Goal: Ask a question: Seek information or help from site administrators or community

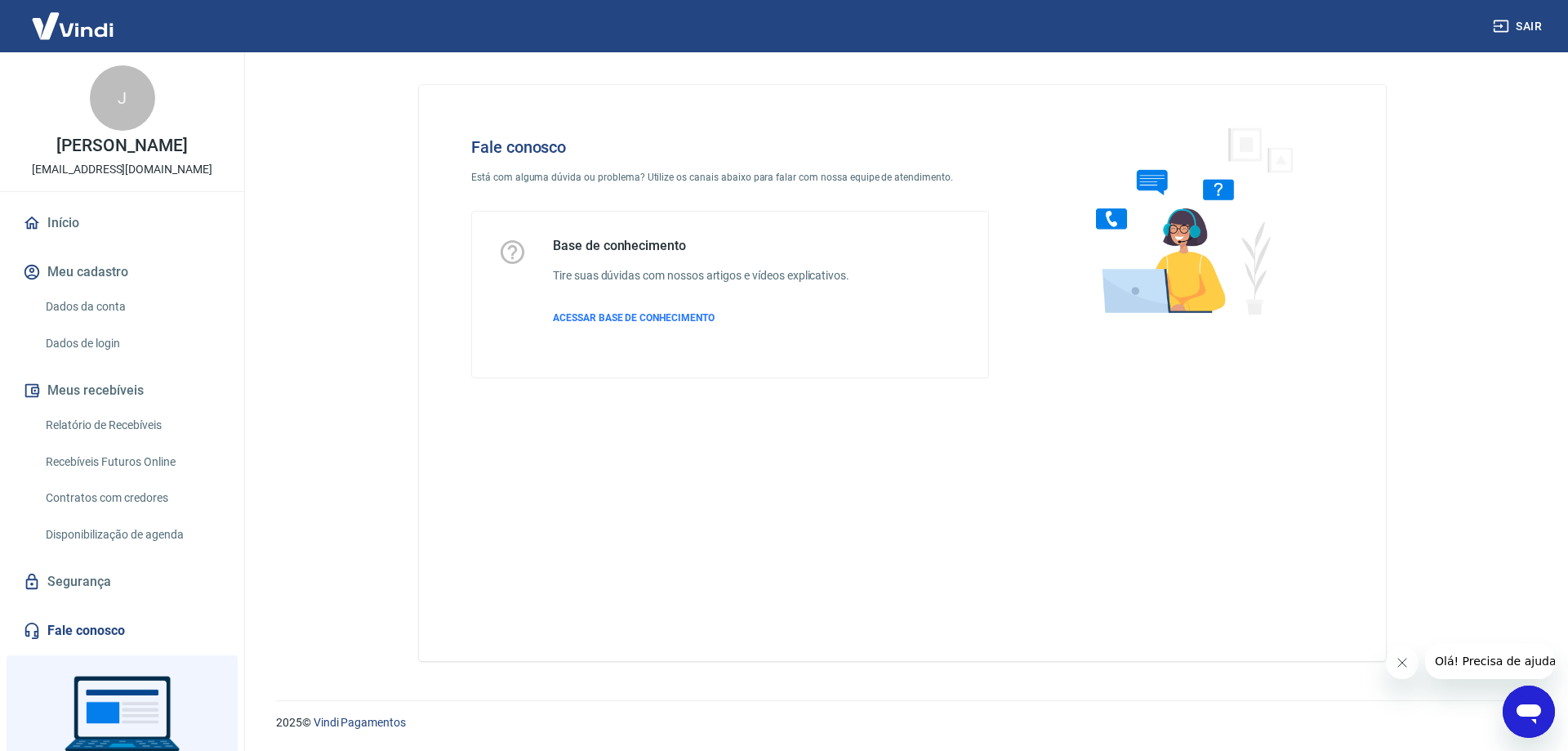
click at [1529, 712] on icon "Abrir janela de mensagens" at bounding box center [1528, 714] width 25 height 20
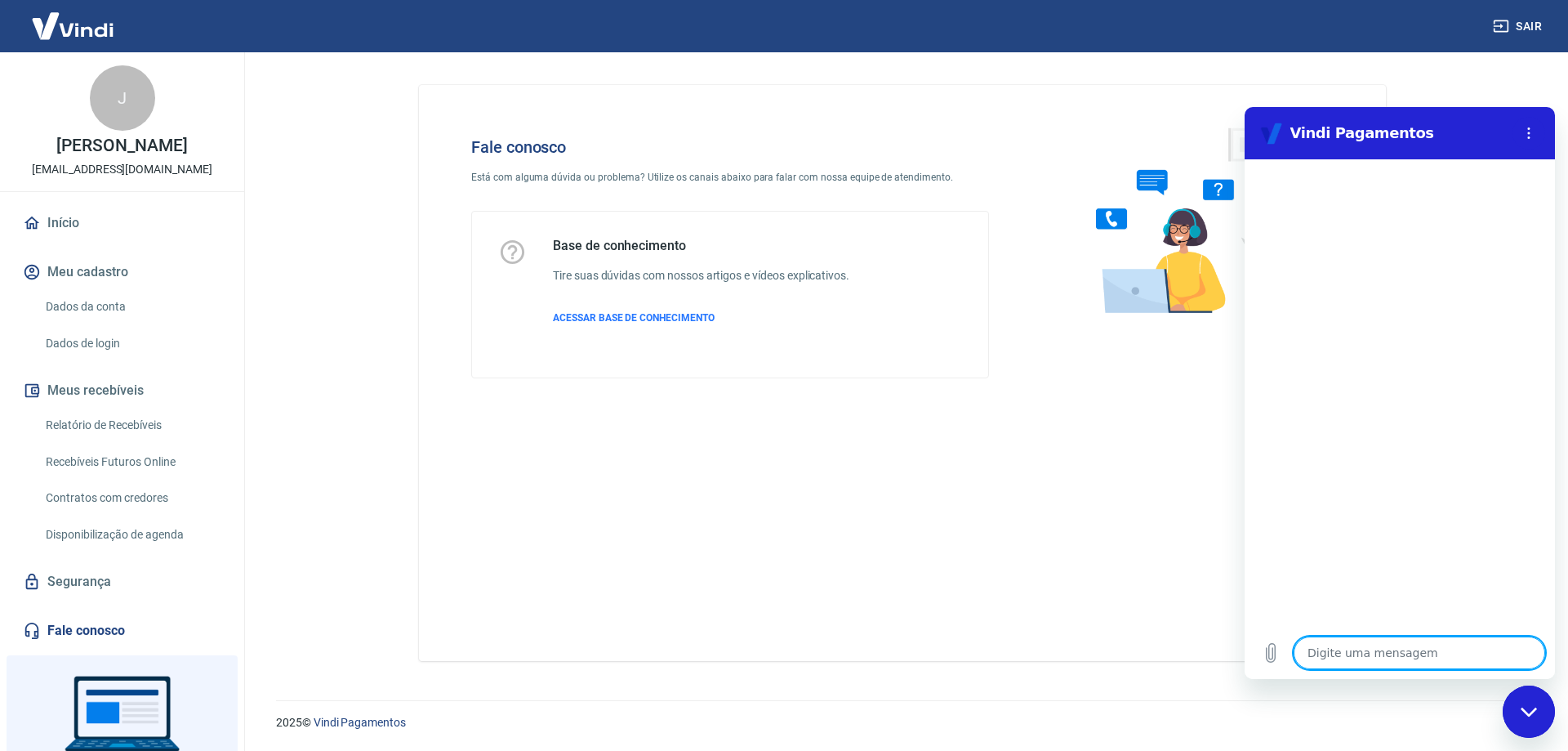
type textarea "b"
type textarea "x"
type textarea "bo"
type textarea "x"
type textarea "boa"
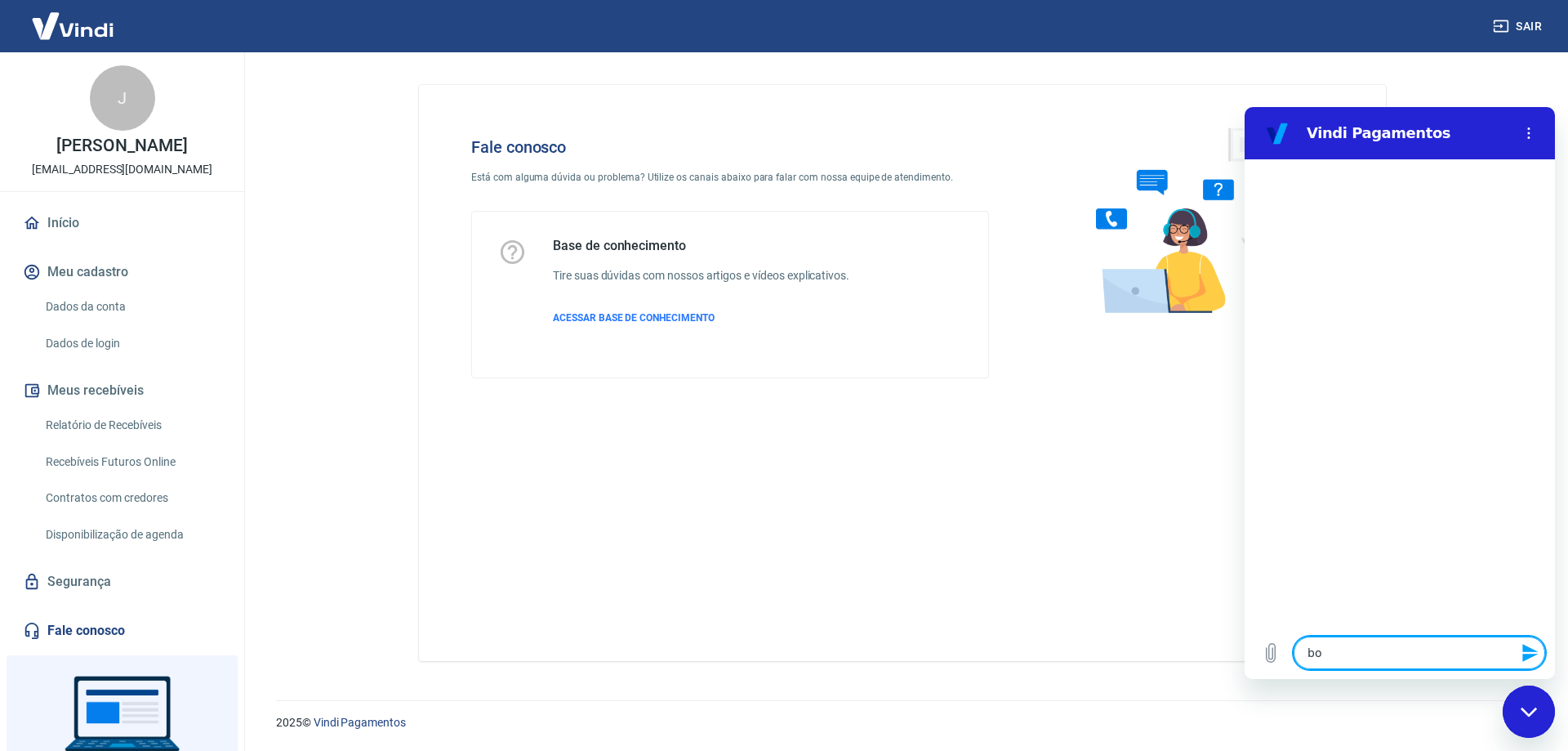
type textarea "x"
type textarea "boa"
type textarea "x"
type textarea "boa t"
type textarea "x"
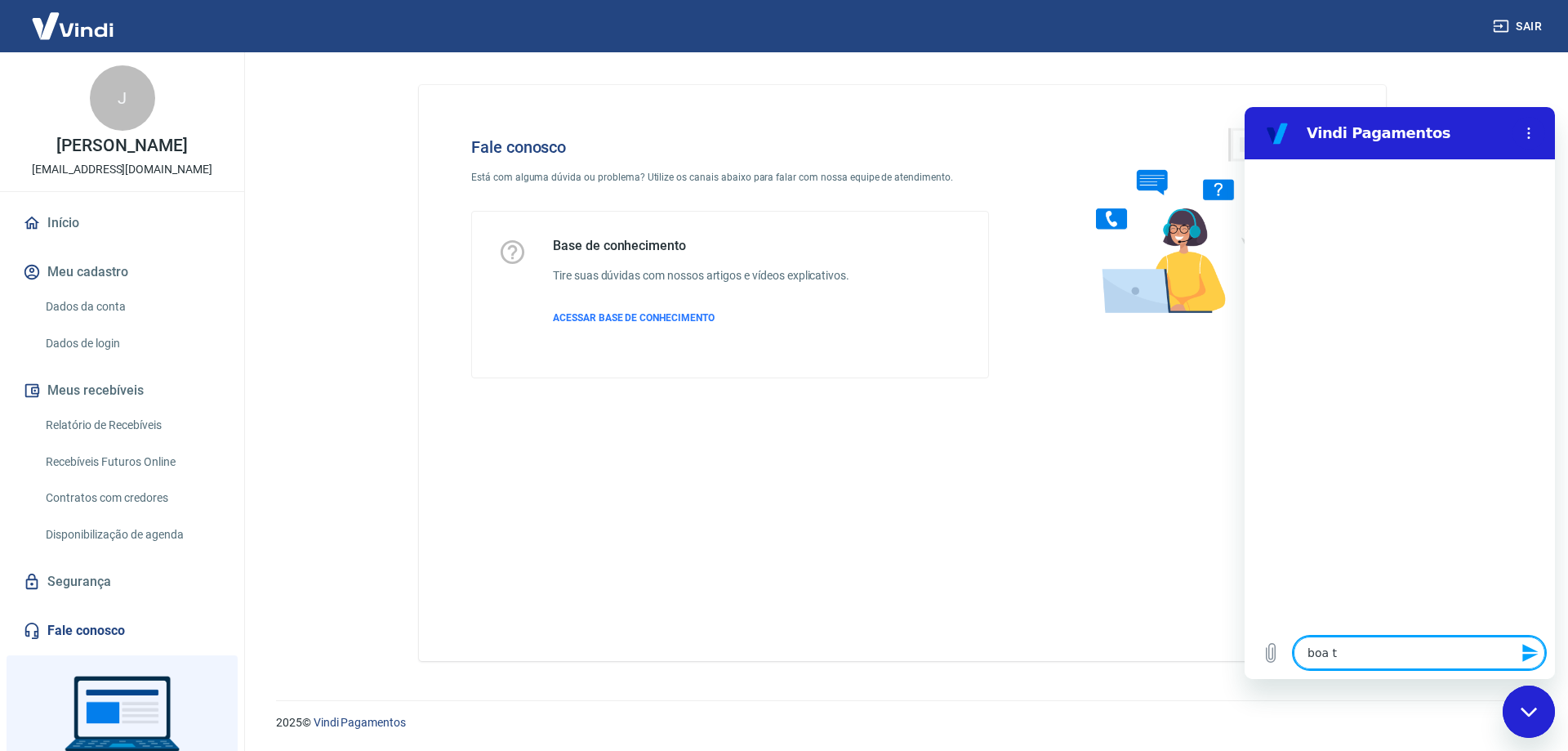
type textarea "boa ta"
type textarea "x"
type textarea "boa tar"
type textarea "x"
type textarea "boa tard"
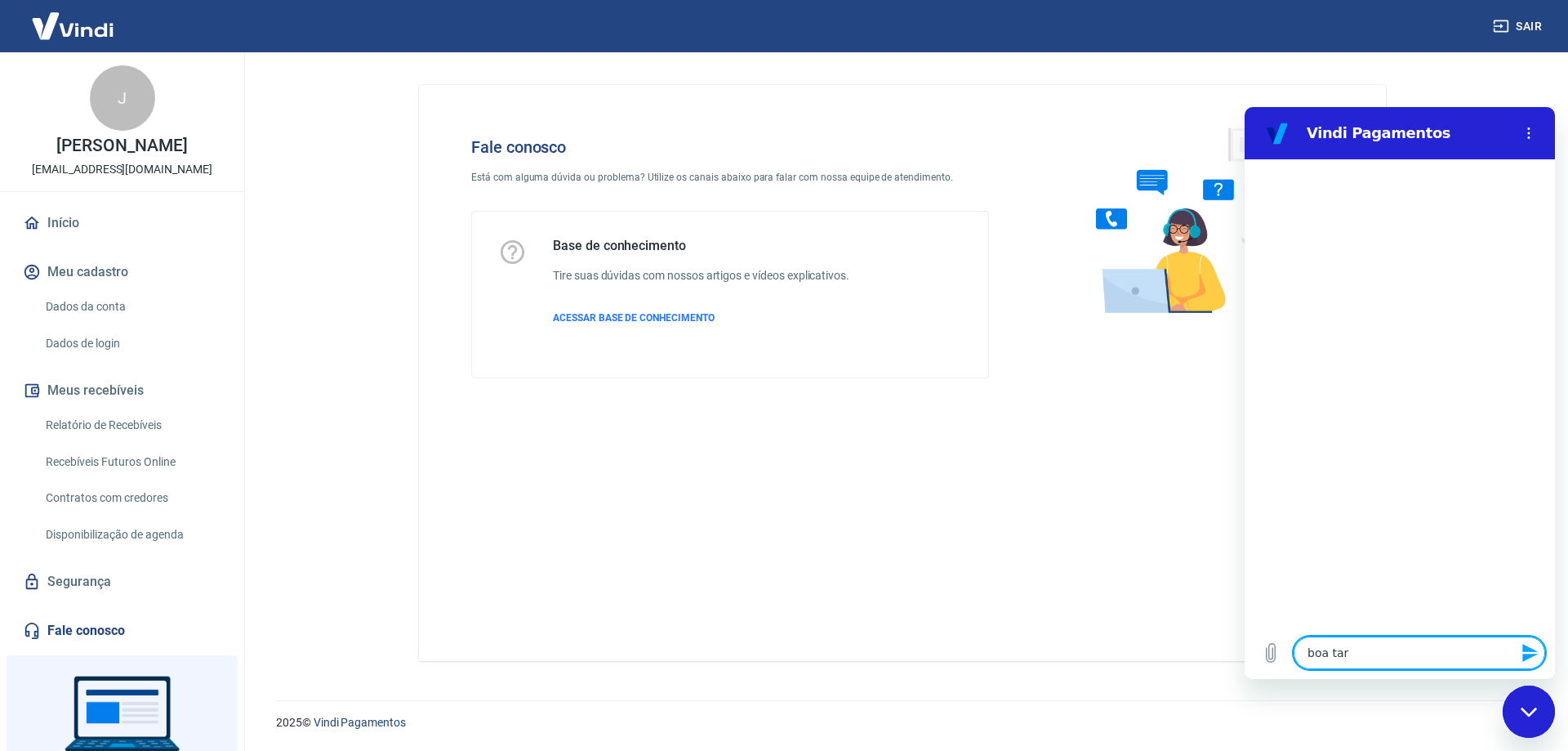
type textarea "x"
type textarea "boa tarde"
type textarea "x"
type textarea "boa tarde"
type textarea "x"
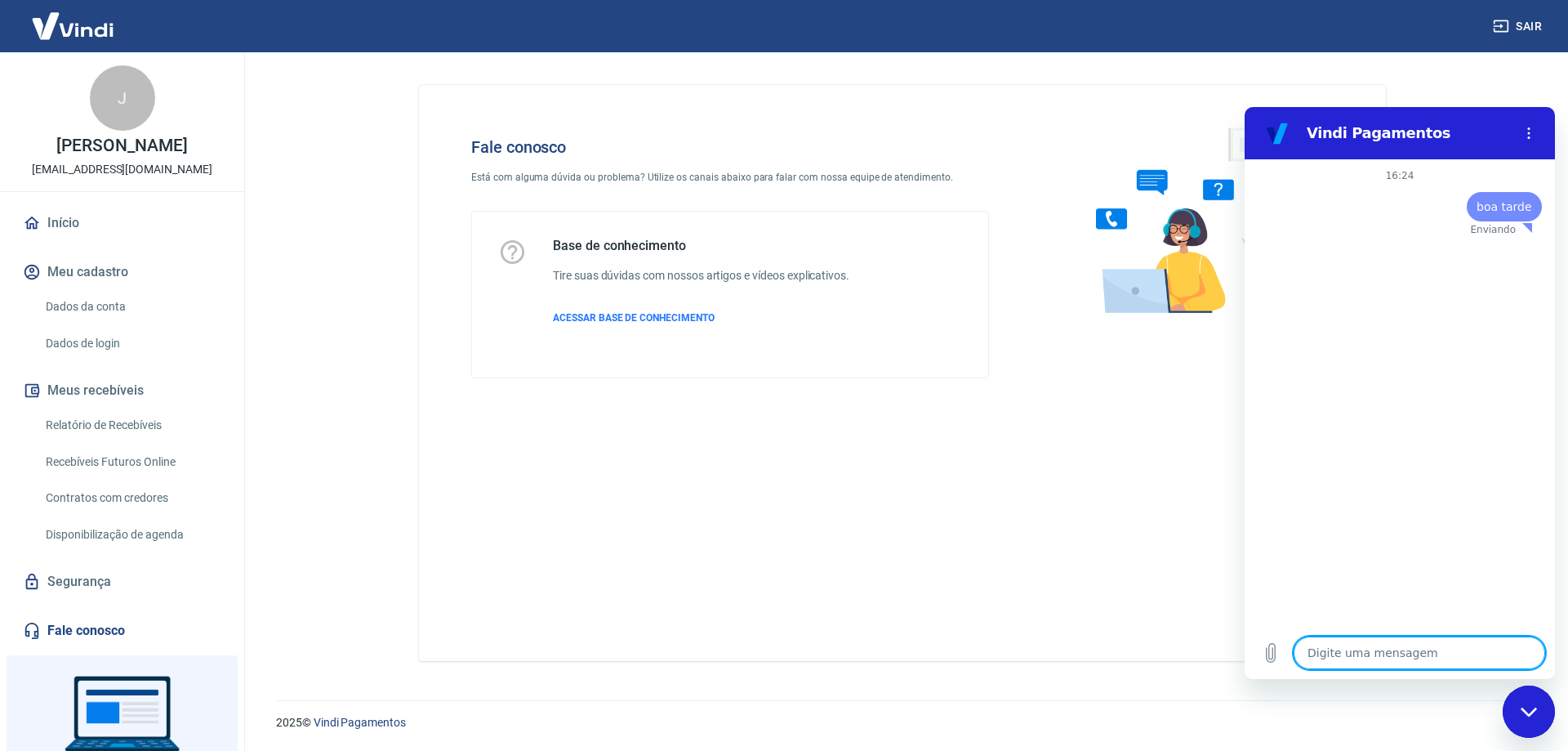
type textarea "x"
type textarea "f"
type textarea "x"
type textarea "fa"
type textarea "x"
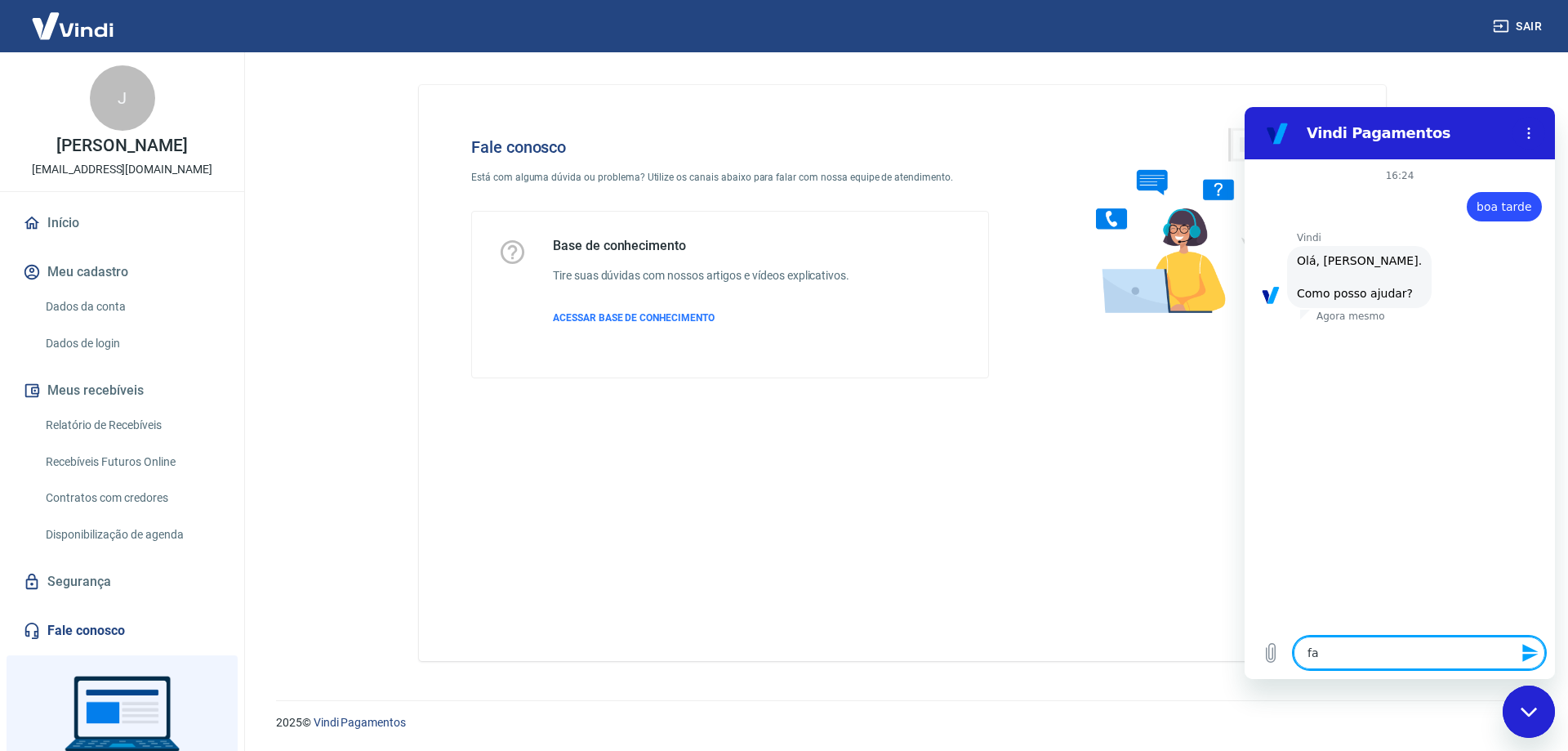
type textarea "fal"
type textarea "x"
type textarea "fala"
type textarea "x"
type textarea "falar"
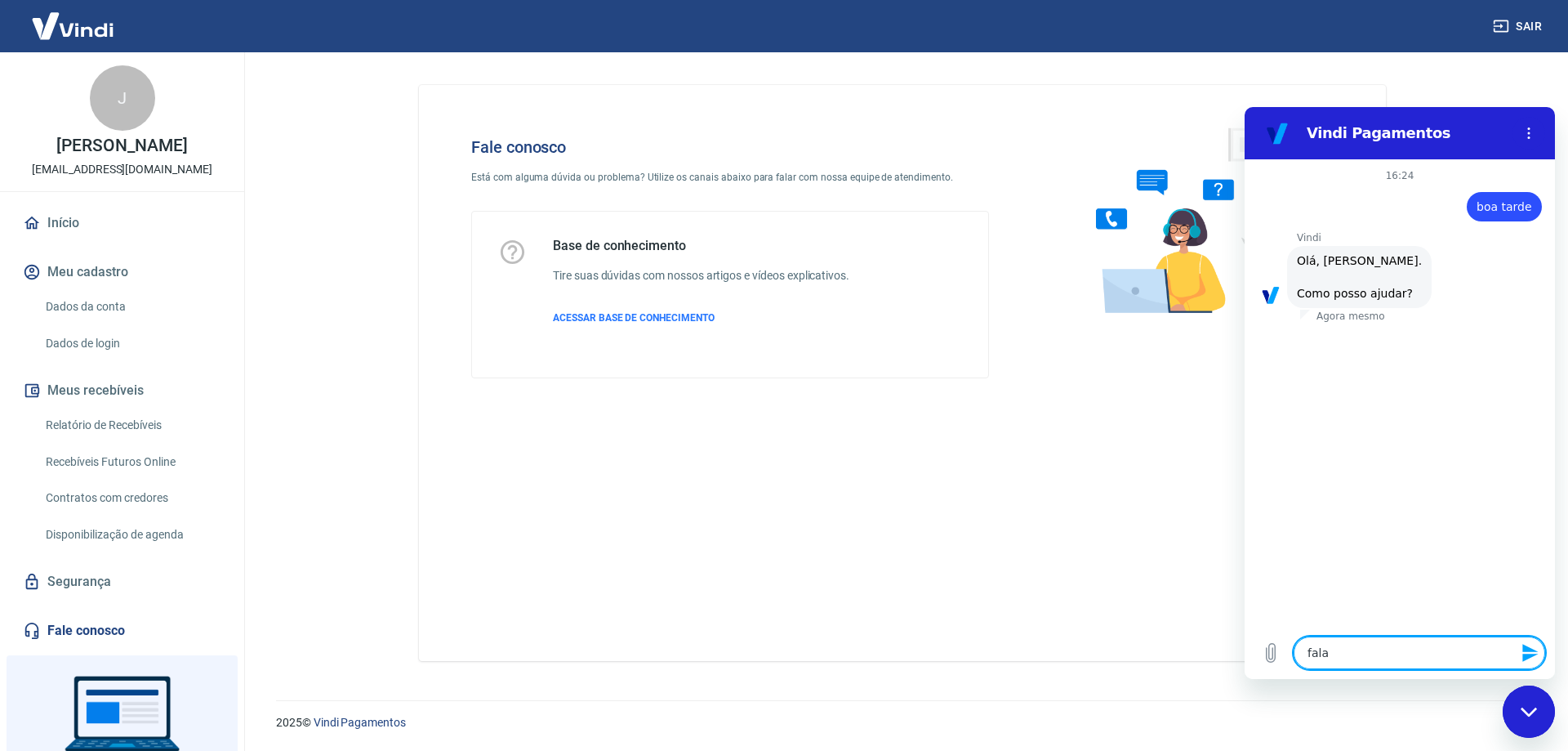
type textarea "x"
type textarea "falar"
type textarea "x"
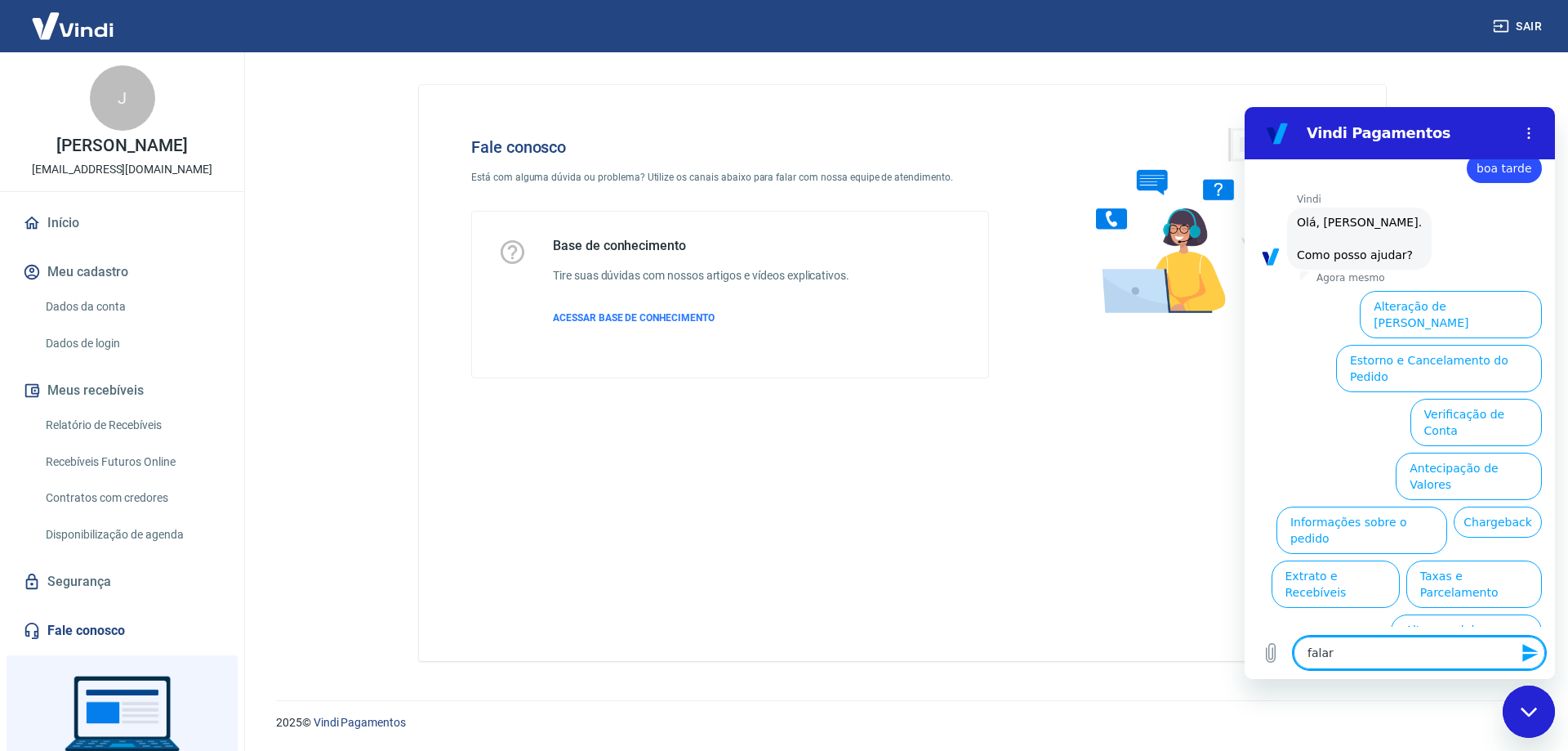
type textarea "falar c"
type textarea "x"
type textarea "falar co"
type textarea "x"
type textarea "falar com"
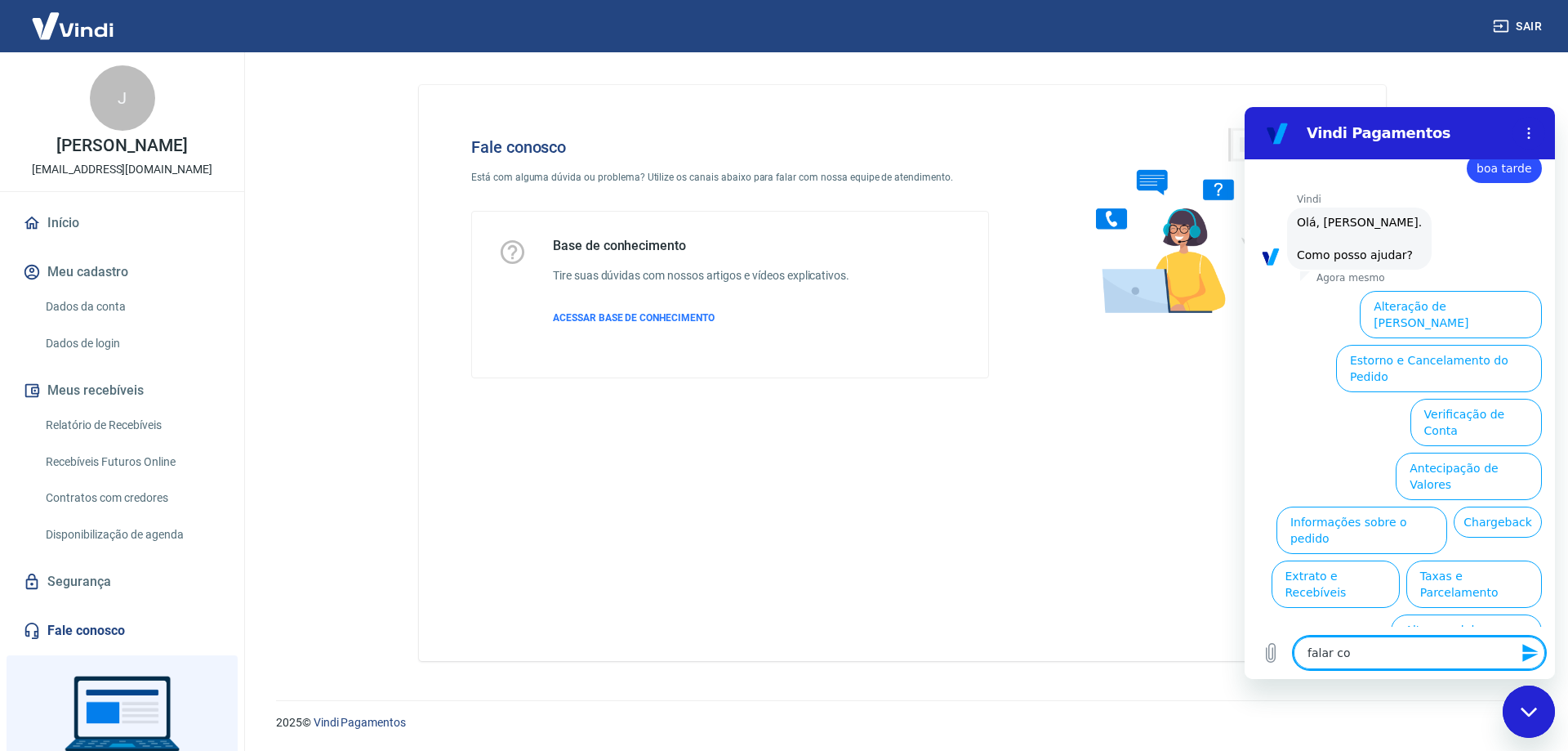
type textarea "x"
type textarea "falar com"
type textarea "x"
type textarea "falar com a"
type textarea "x"
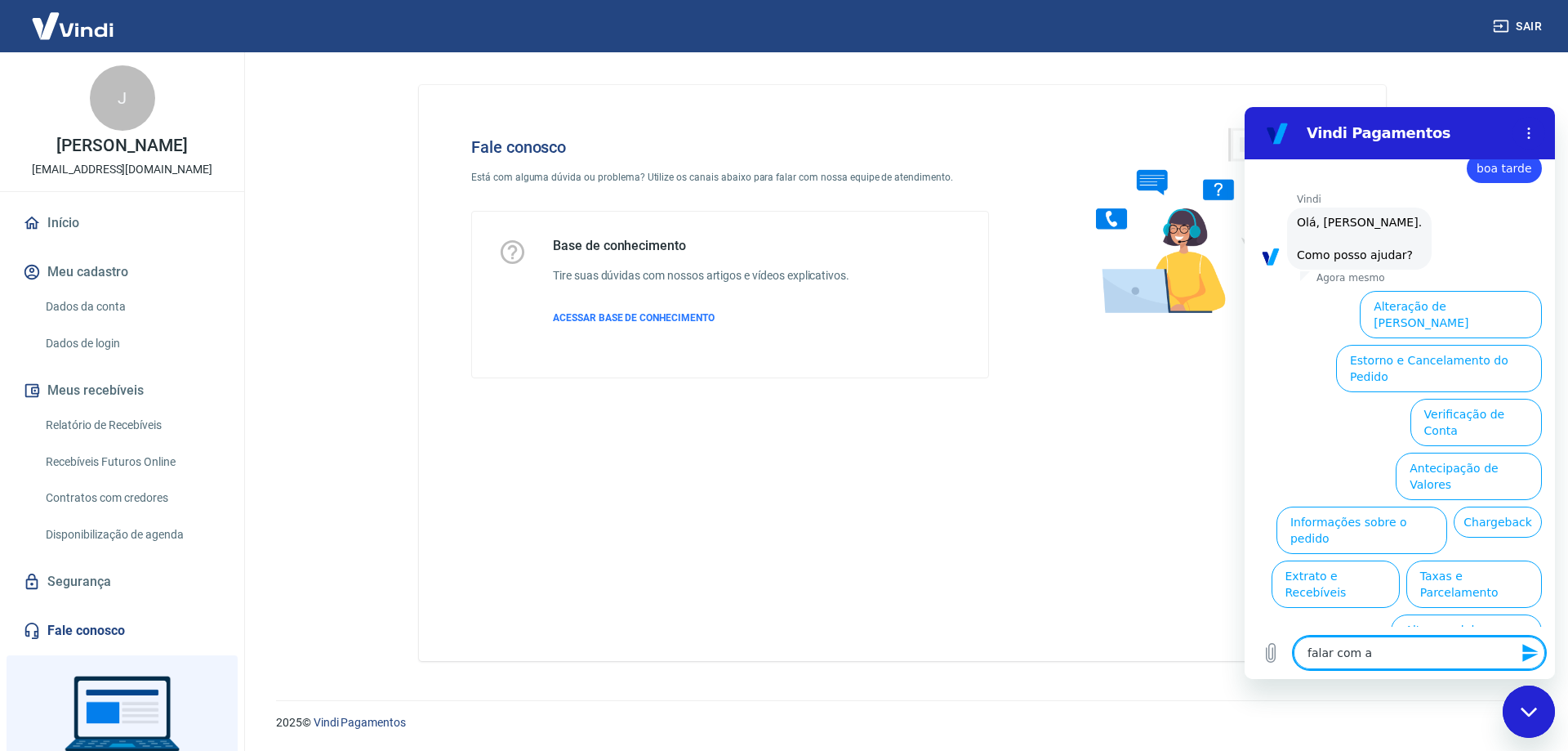
type textarea "falar com at"
type textarea "x"
type textarea "falar com ate"
type textarea "x"
type textarea "falar com aten"
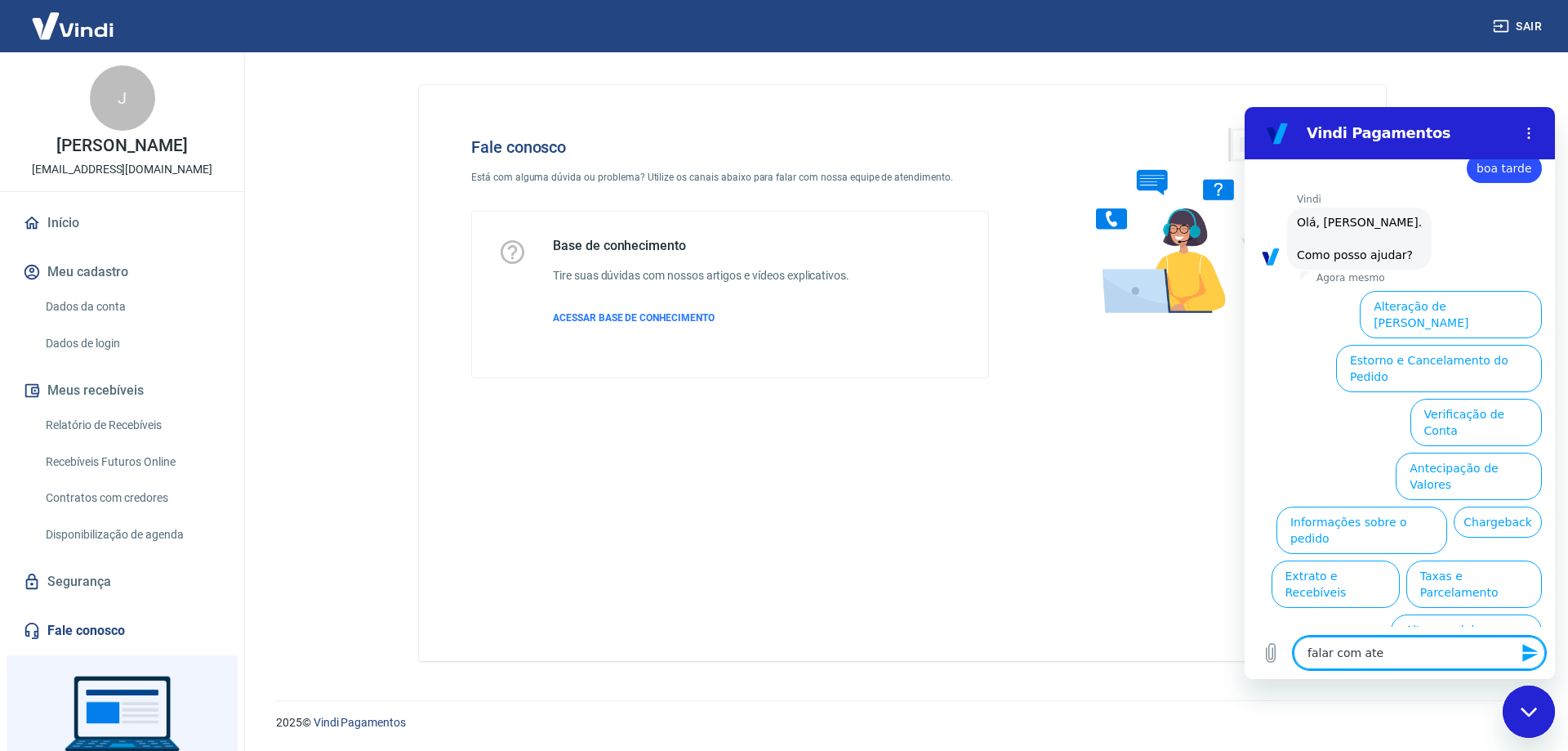
type textarea "x"
type textarea "falar com atend"
type textarea "x"
type textarea "falar com atende"
type textarea "x"
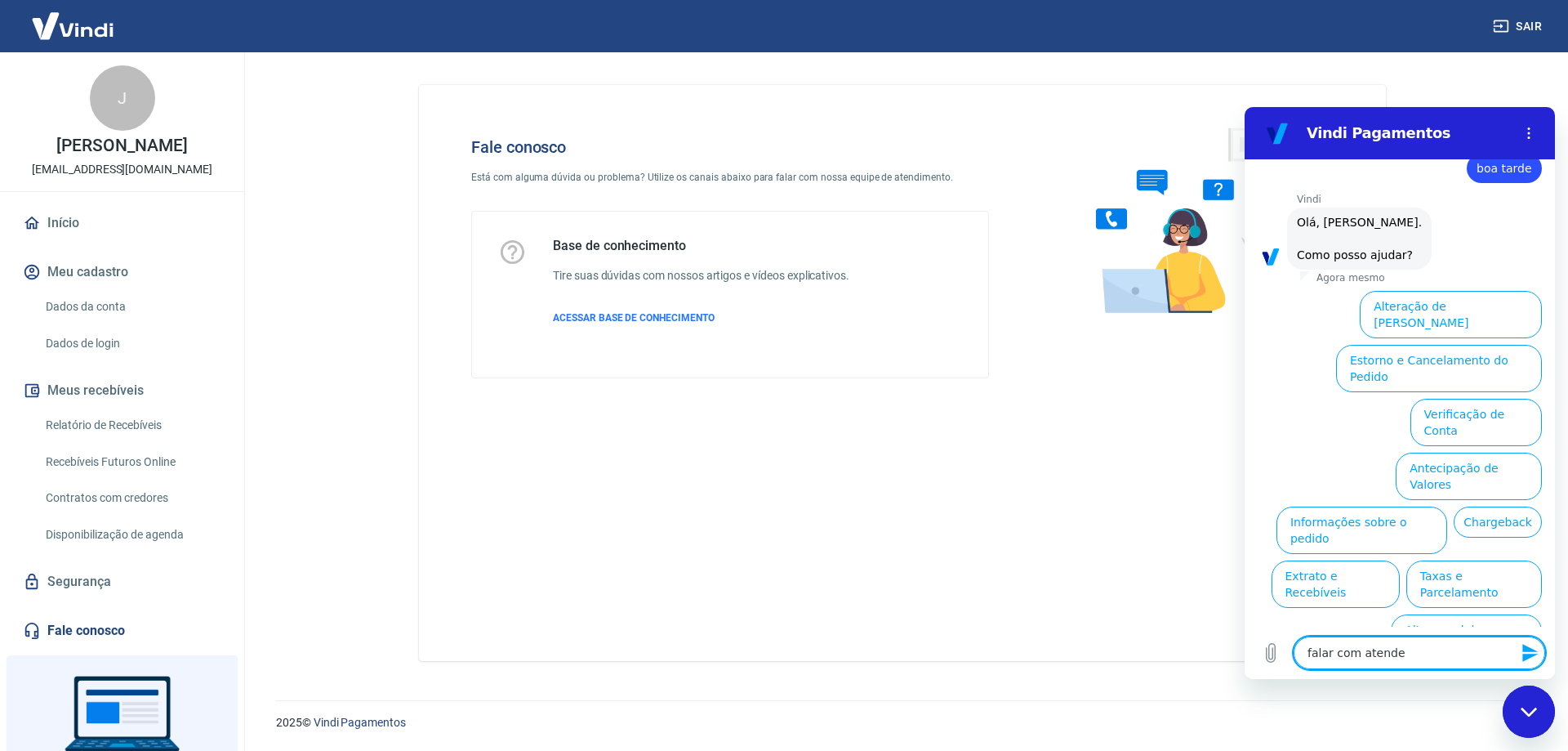
type textarea "falar com atenden"
type textarea "x"
type textarea "falar com atendent"
type textarea "x"
type textarea "falar com atendente"
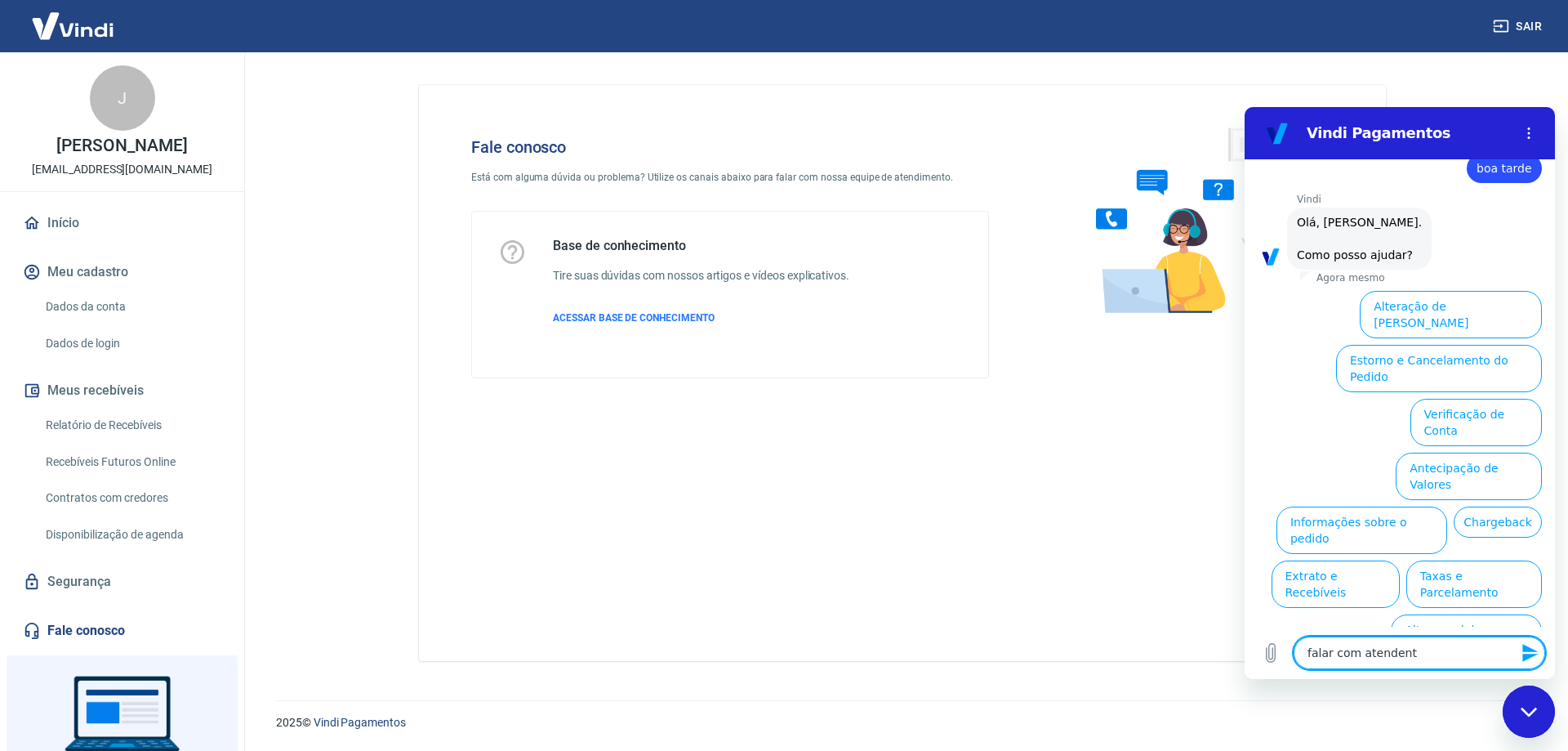
type textarea "x"
type textarea "falar com atendente"
type textarea "x"
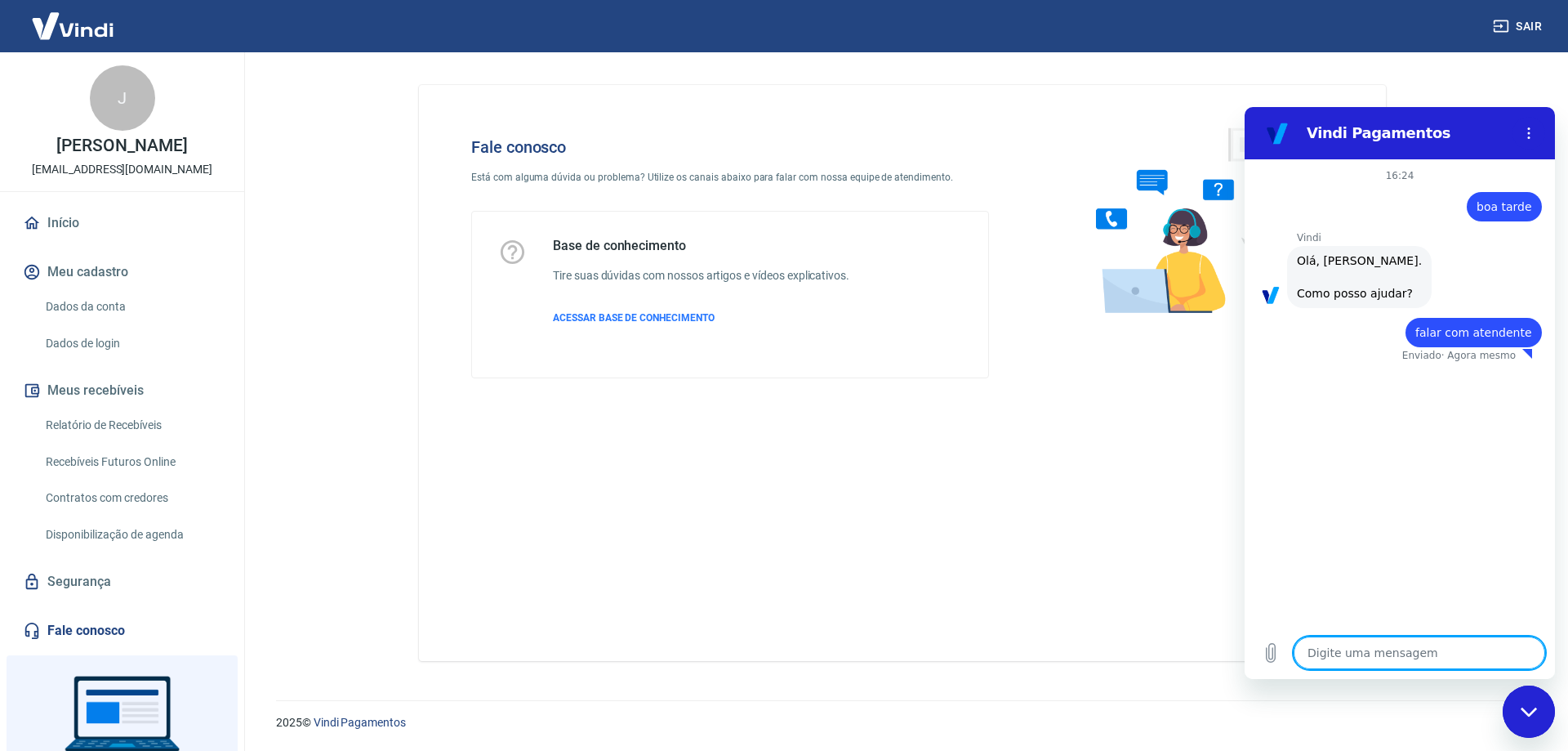
type textarea "x"
click at [1531, 128] on icon "Menu de opções" at bounding box center [1528, 132] width 13 height 13
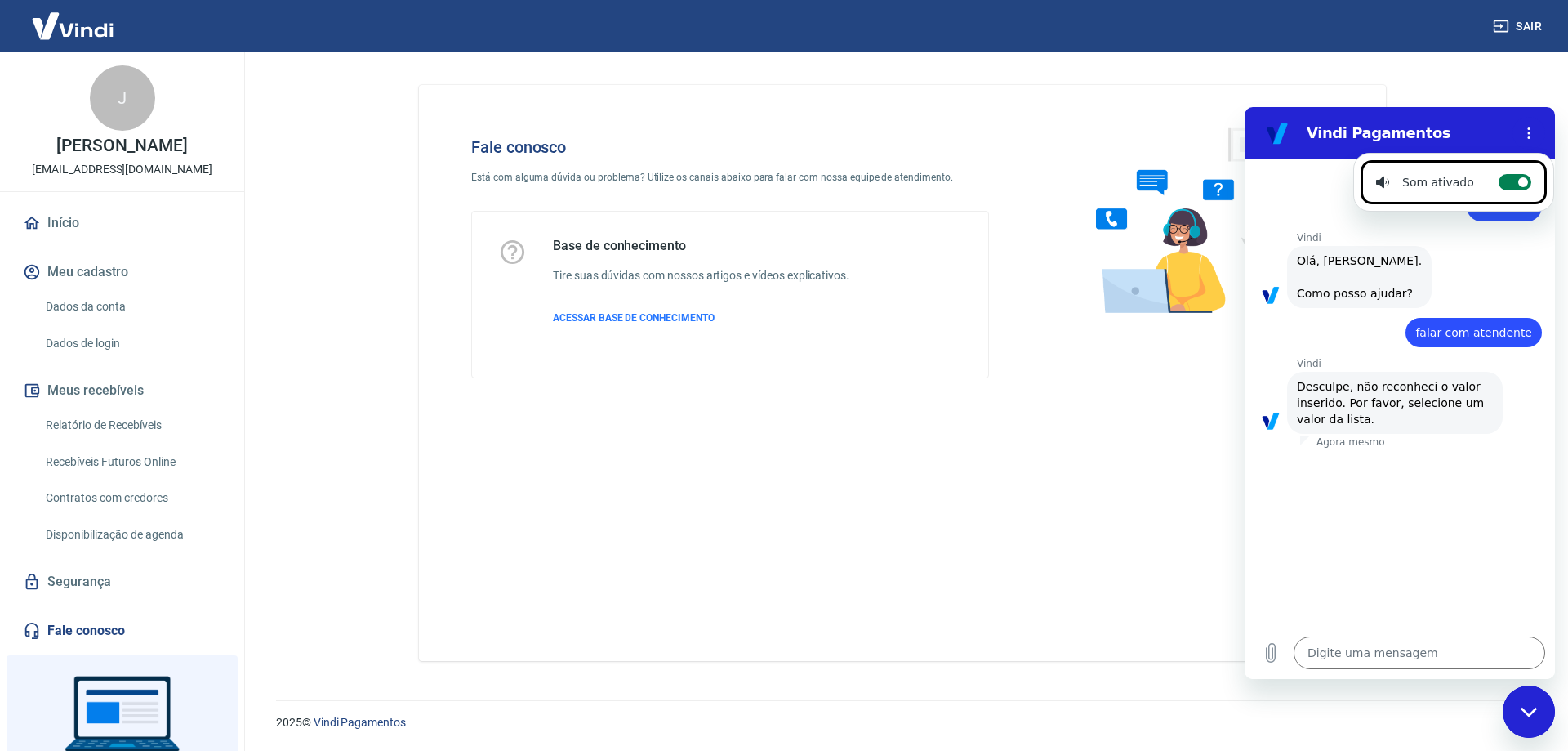
click at [1519, 181] on circle at bounding box center [1524, 182] width 10 height 10
click at [1514, 181] on input "Alternar notificações sonoras" at bounding box center [1515, 182] width 33 height 17
checkbox input "false"
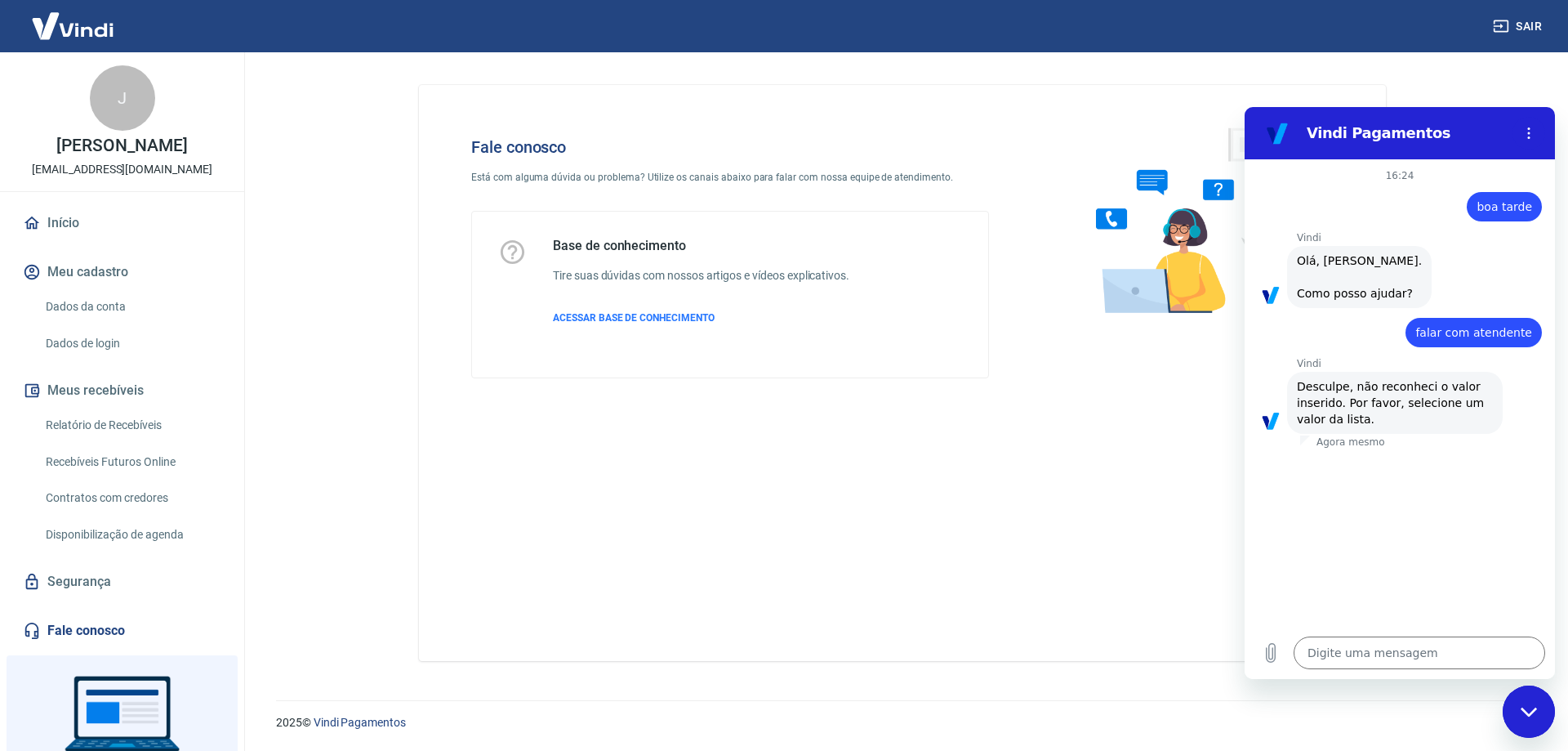
click at [1512, 182] on div "16:24" at bounding box center [1400, 175] width 310 height 13
click at [1545, 117] on section "Vindi Pagamentos" at bounding box center [1400, 132] width 310 height 52
click at [1523, 127] on icon "Menu de opções" at bounding box center [1528, 132] width 13 height 13
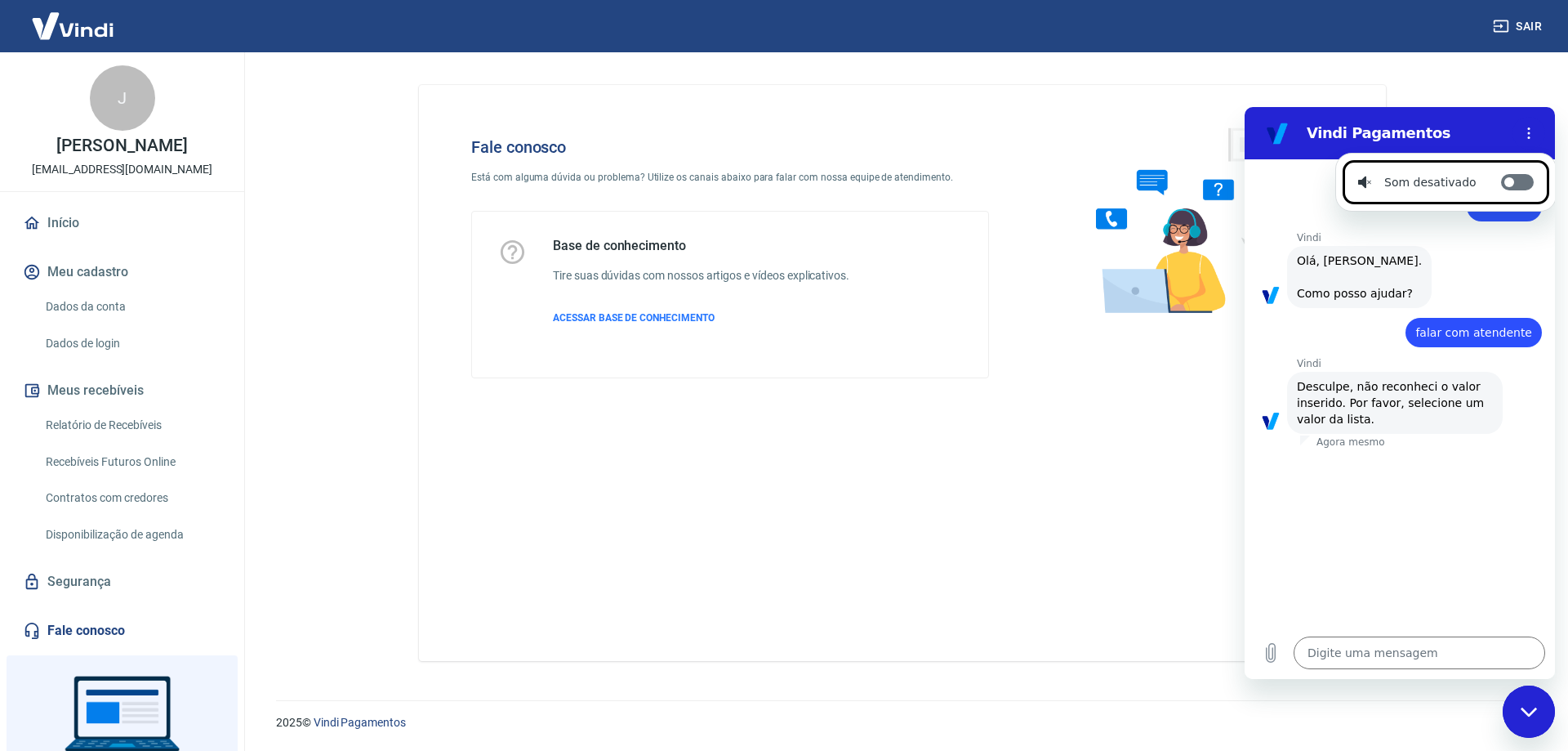
drag, startPoint x: 1503, startPoint y: 169, endPoint x: 1498, endPoint y: 179, distance: 11.2
click at [1502, 171] on li "Som desativado Alternar notificações sonoras" at bounding box center [1445, 182] width 206 height 44
checkbox input "true"
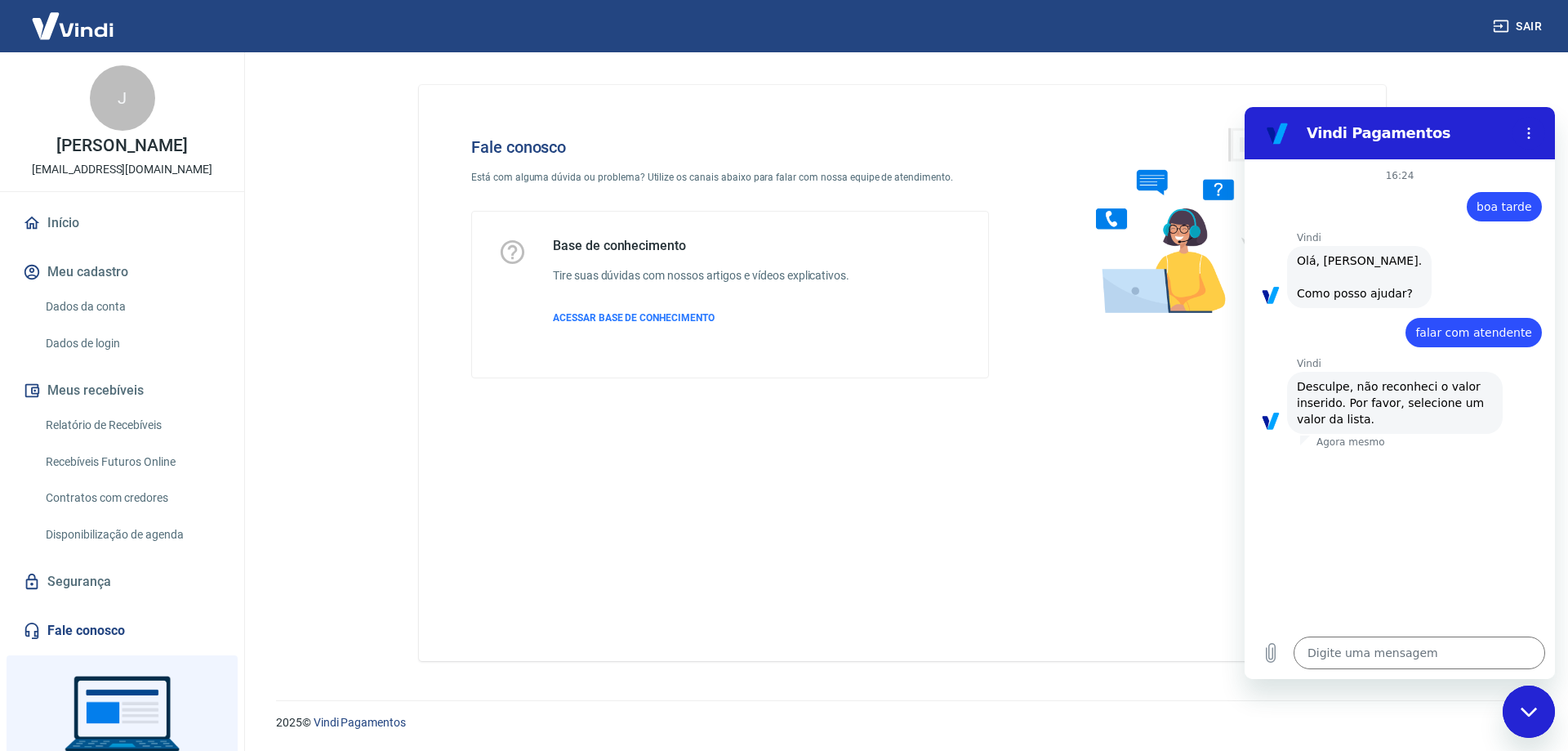
click at [1511, 206] on span "boa tarde" at bounding box center [1505, 207] width 55 height 17
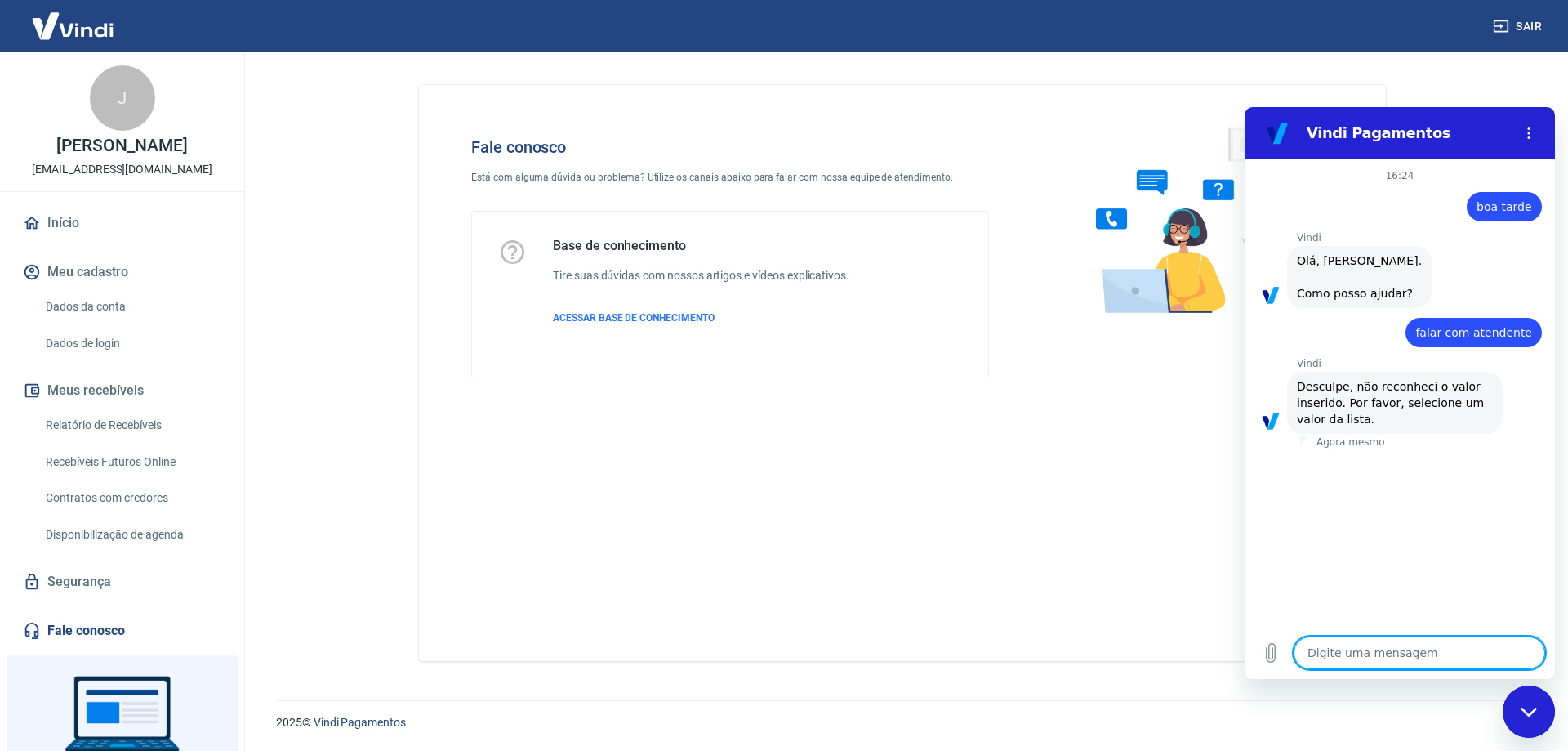
click at [1444, 655] on textarea at bounding box center [1420, 652] width 252 height 33
paste textarea "boa tarde"
type textarea "boa tarde"
type textarea "x"
type textarea "boa tarde"
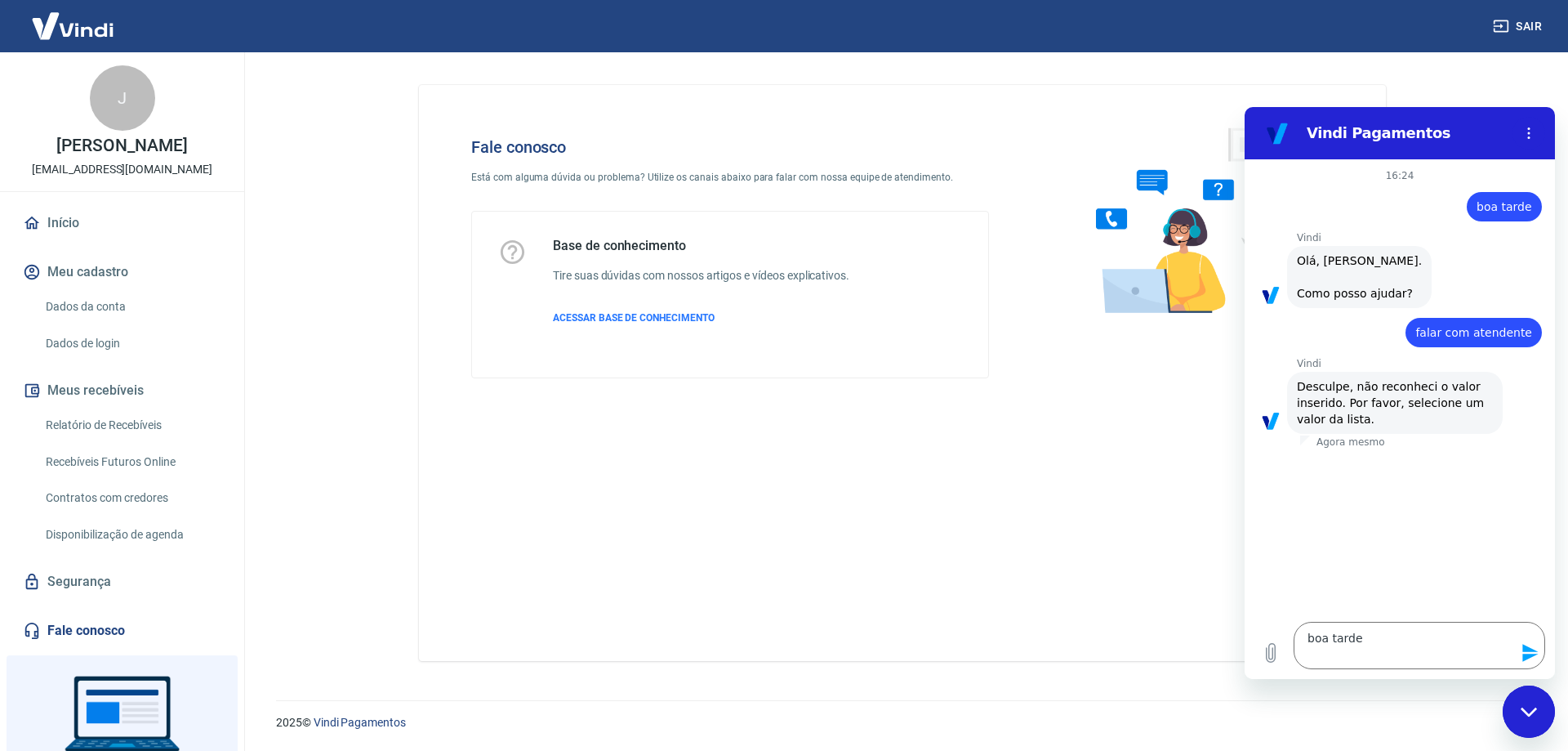
click at [1534, 649] on icon "Enviar mensagem" at bounding box center [1530, 653] width 20 height 20
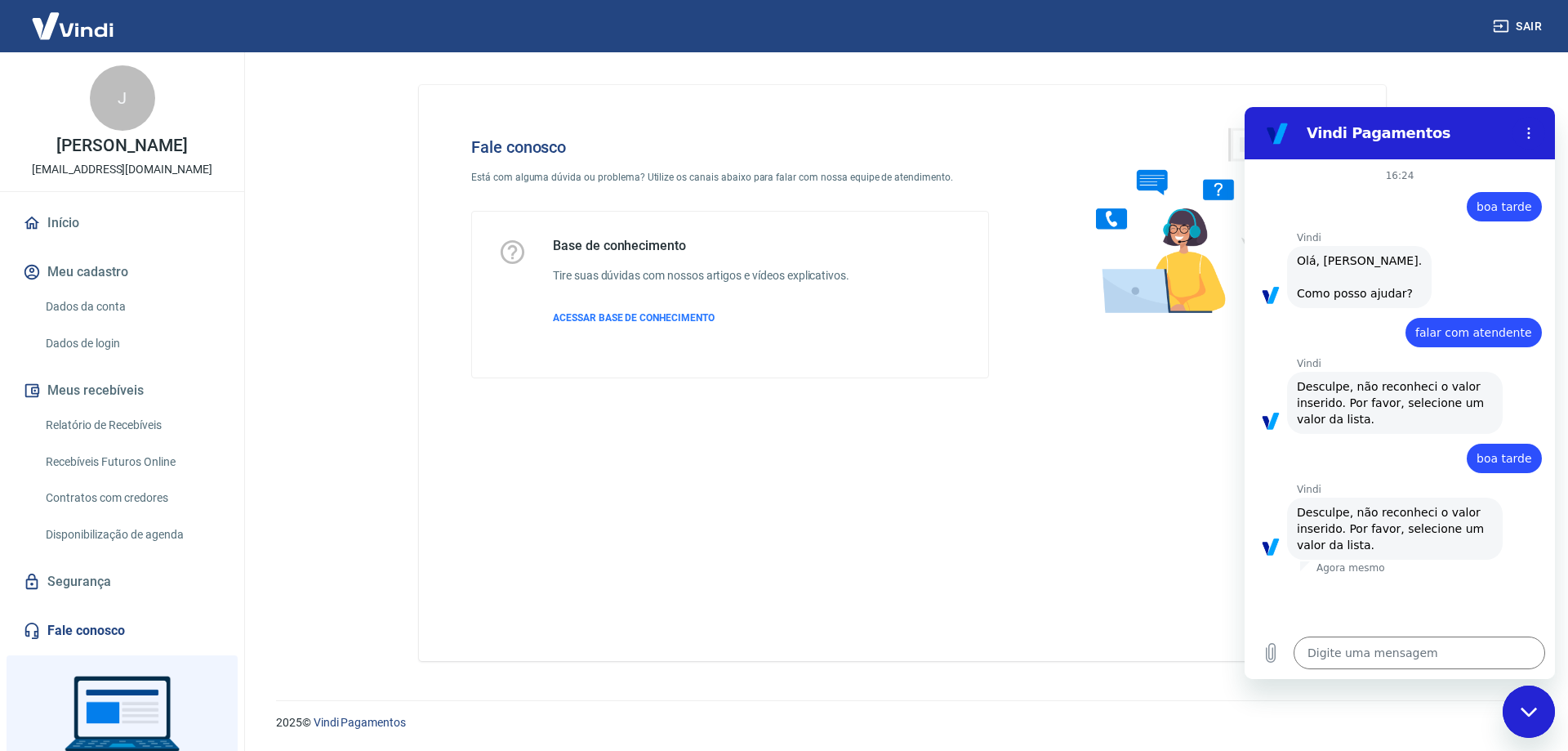
click at [1537, 710] on icon "Fechar janela de mensagens" at bounding box center [1528, 711] width 17 height 11
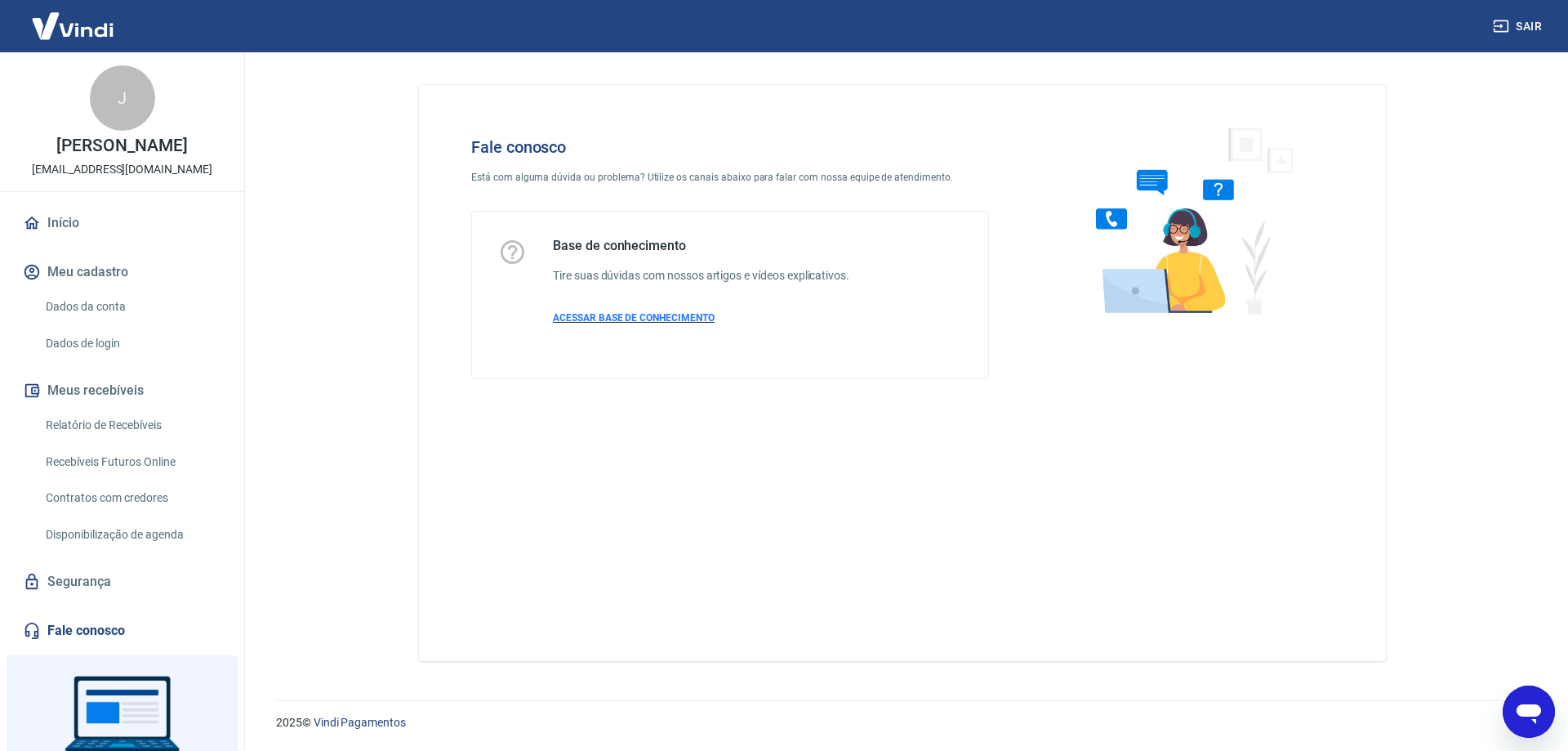
click at [596, 323] on p "ACESSAR BASE DE CONHECIMENTO" at bounding box center [701, 317] width 296 height 15
click at [1548, 707] on div "Abrir janela de mensagens" at bounding box center [1529, 711] width 49 height 49
type textarea "x"
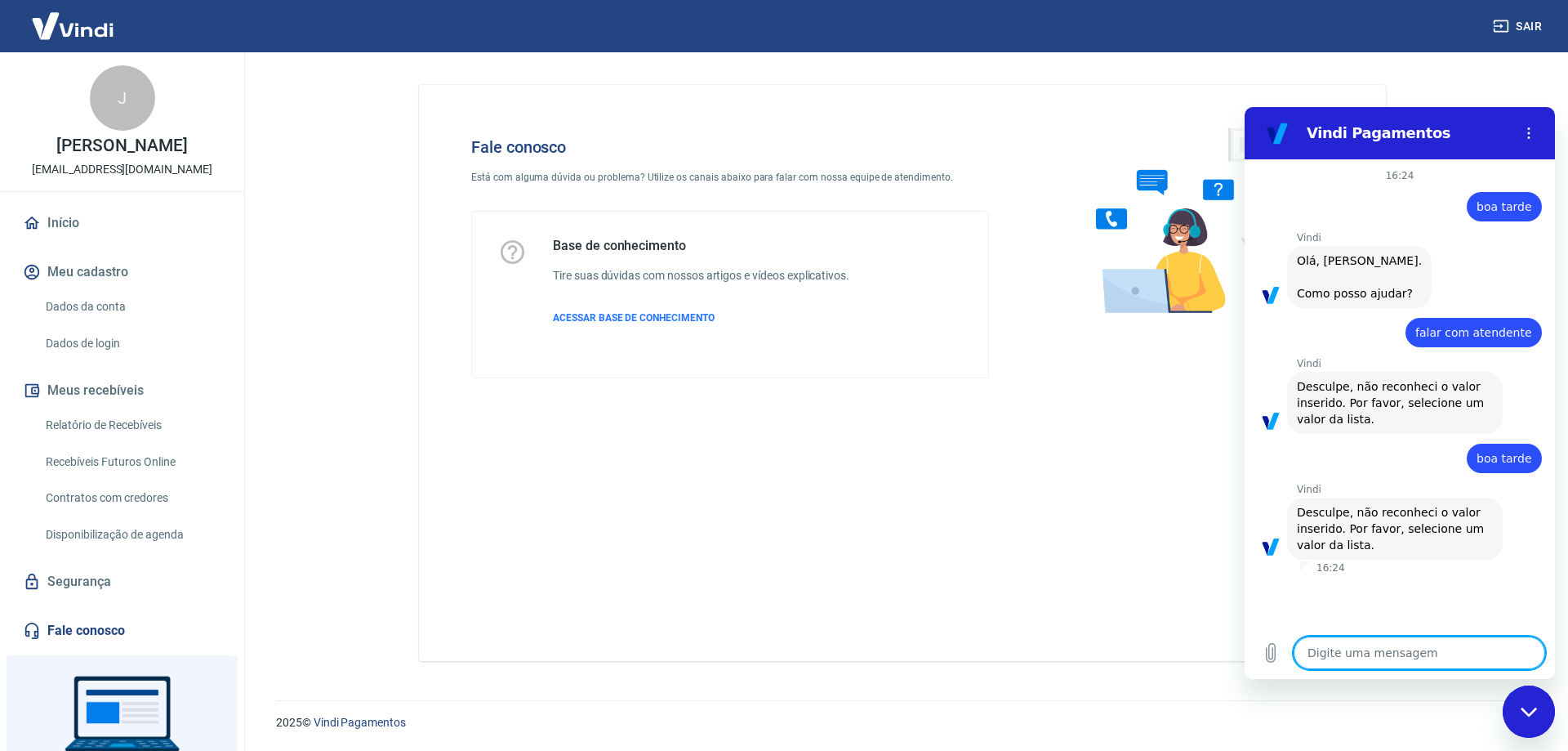
click at [52, 34] on img at bounding box center [72, 26] width 106 height 49
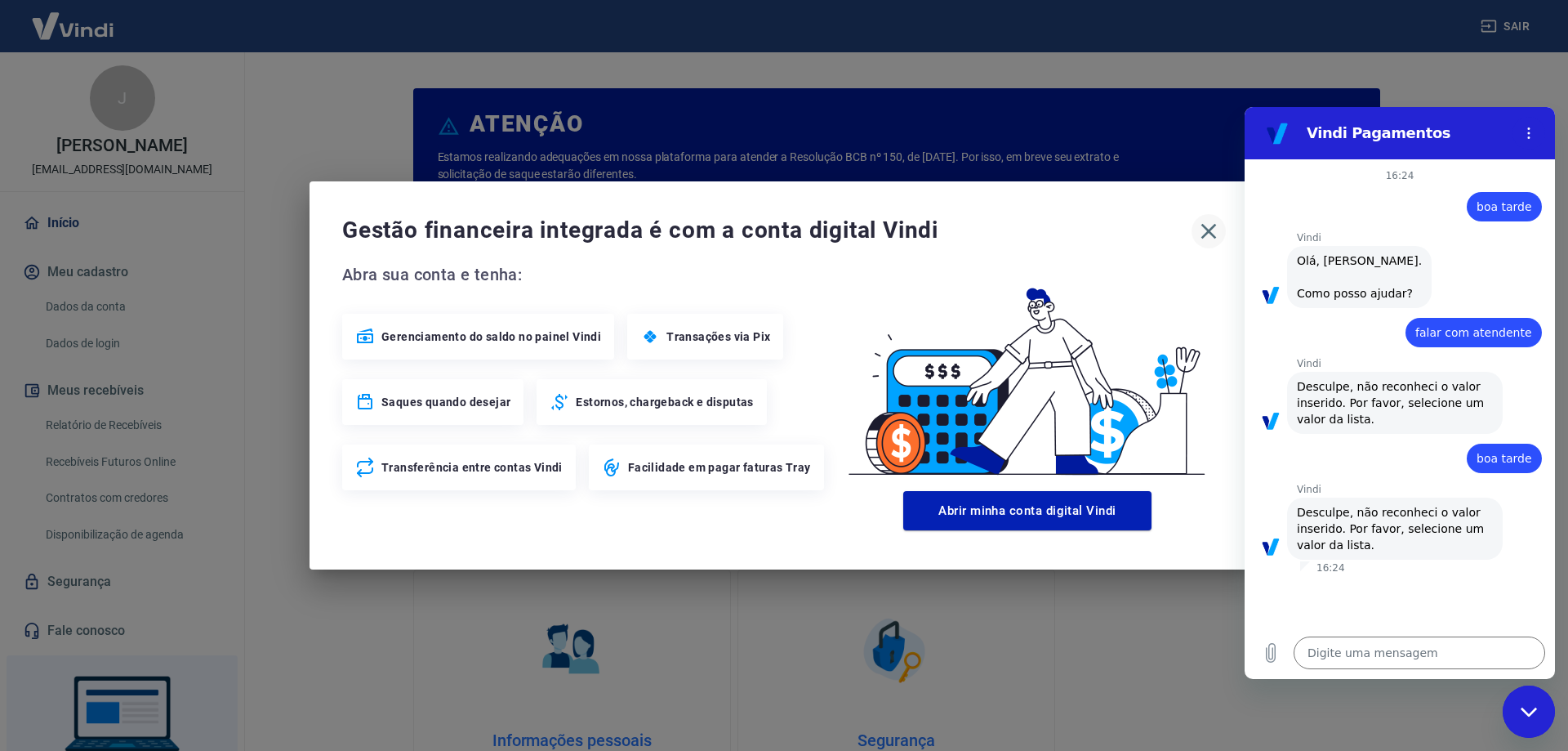
click at [1198, 235] on icon "button" at bounding box center [1208, 231] width 26 height 26
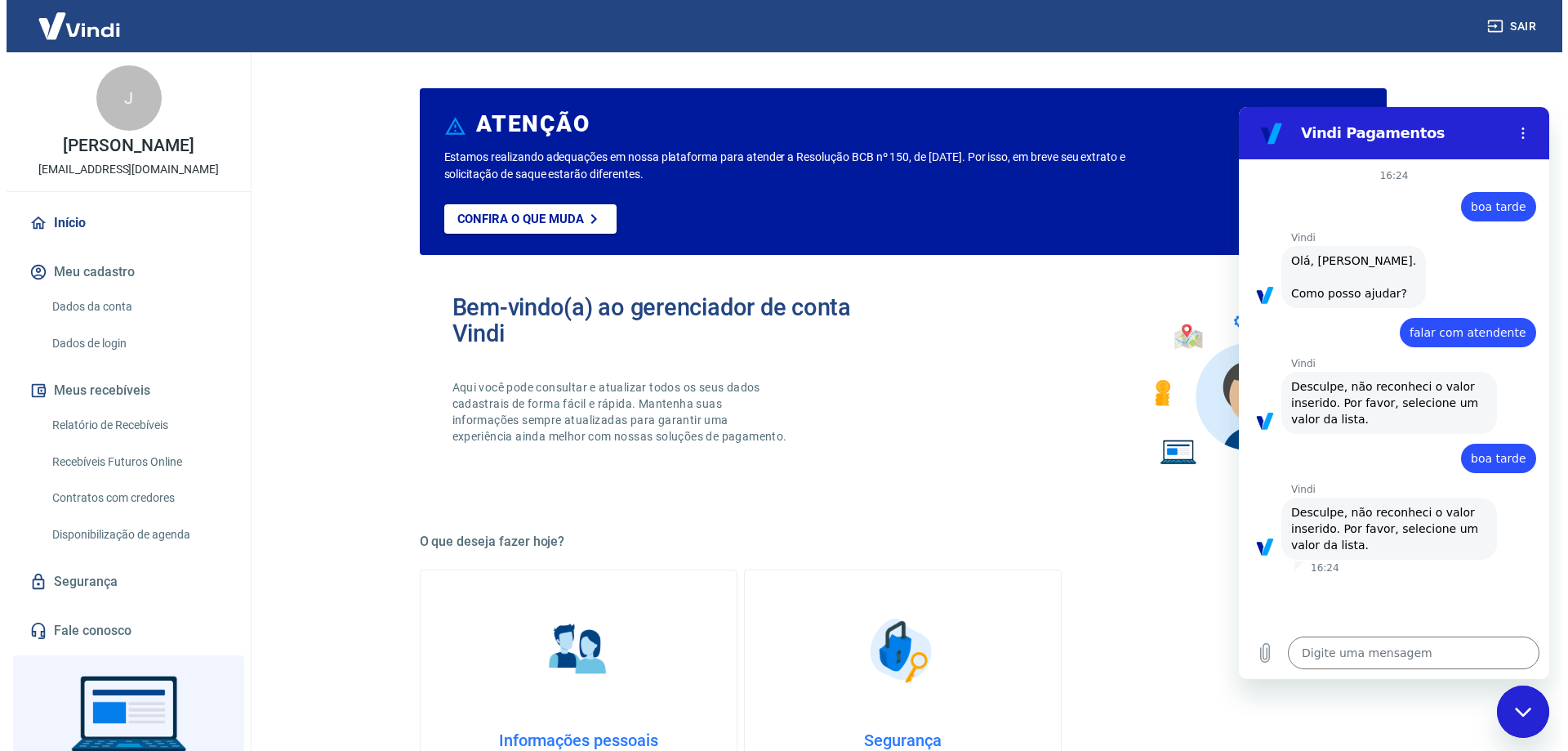
scroll to position [113, 0]
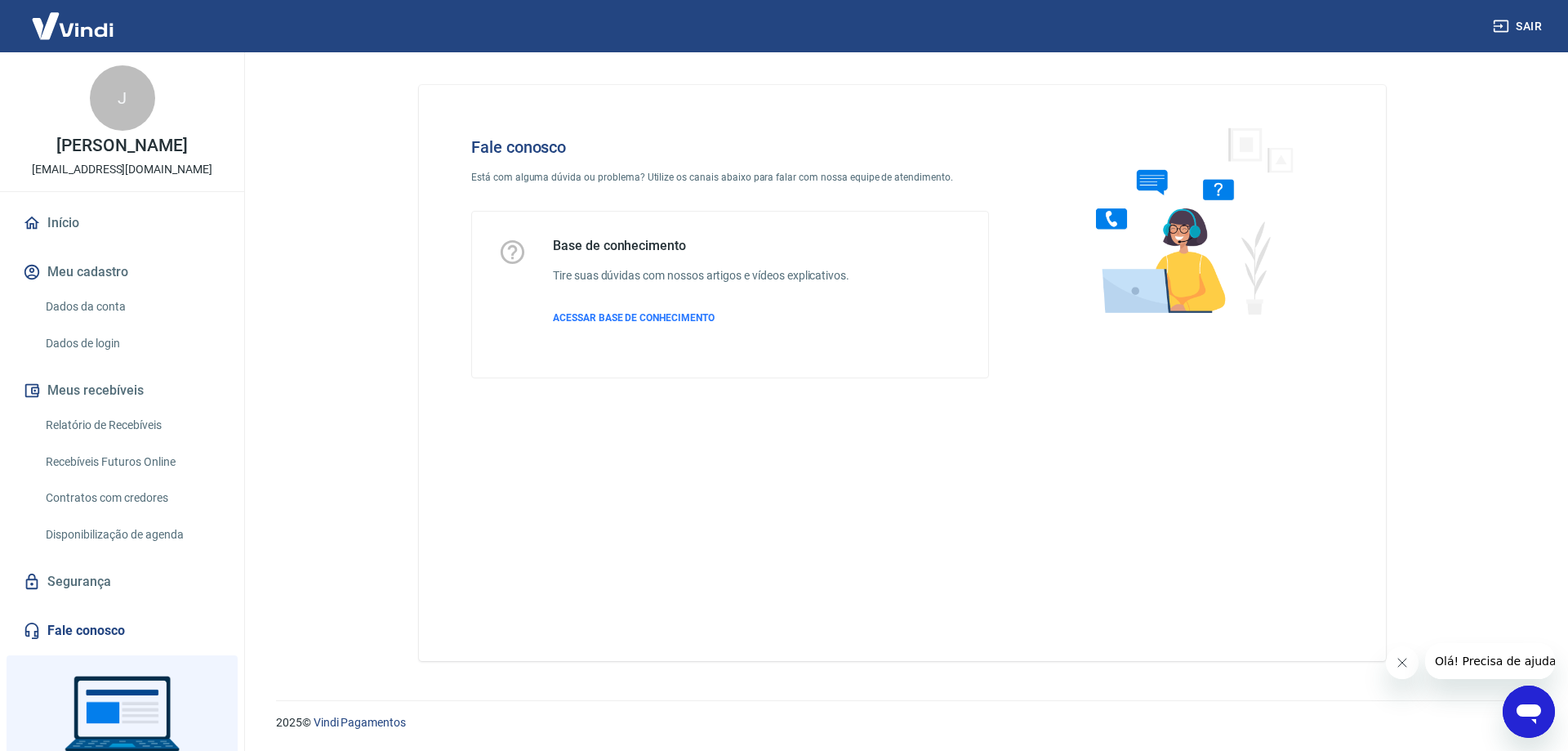
click at [1528, 723] on icon "Abrir janela de mensagens" at bounding box center [1529, 711] width 30 height 30
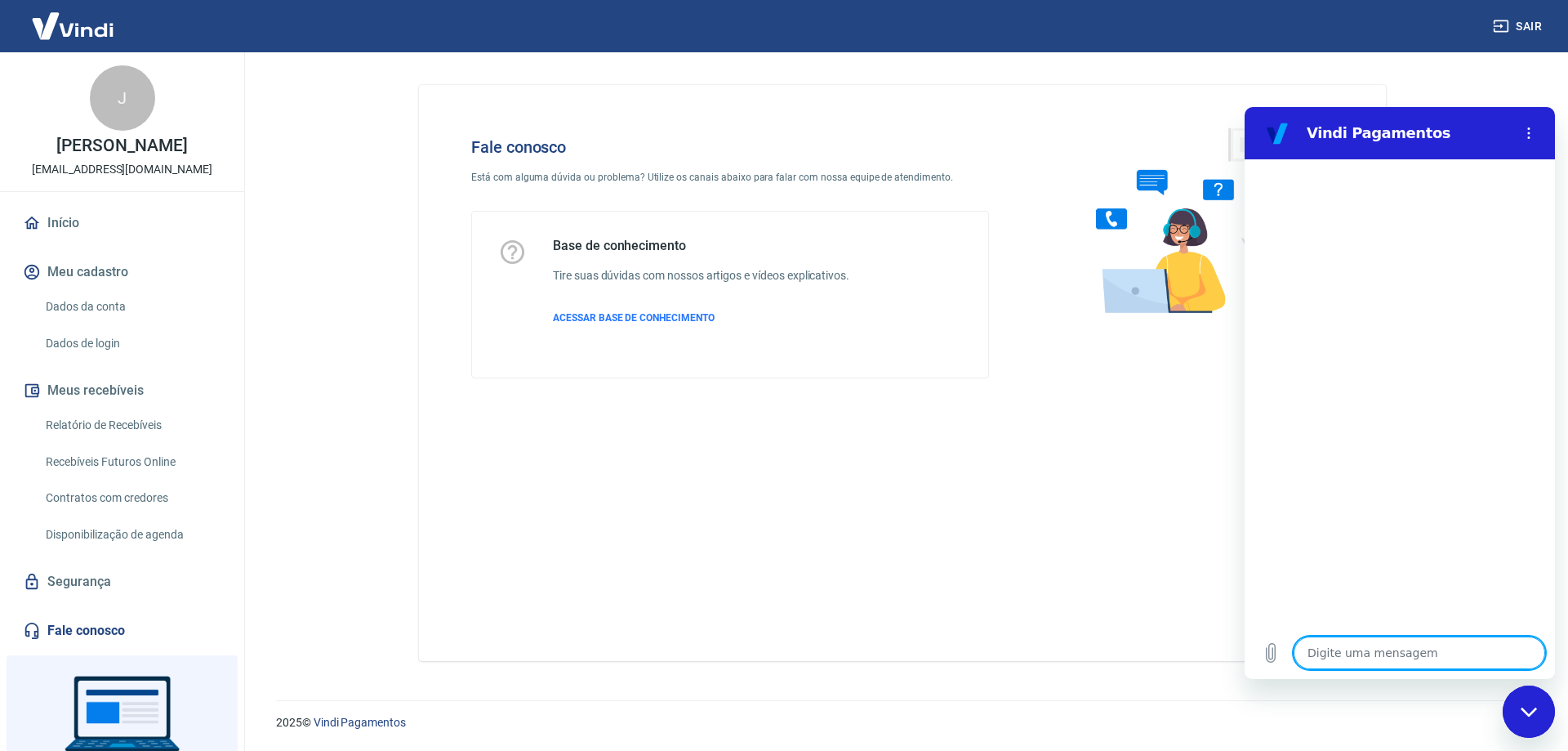
click at [1402, 648] on textarea at bounding box center [1420, 652] width 252 height 33
type textarea "b"
type textarea "x"
type textarea "bo"
type textarea "x"
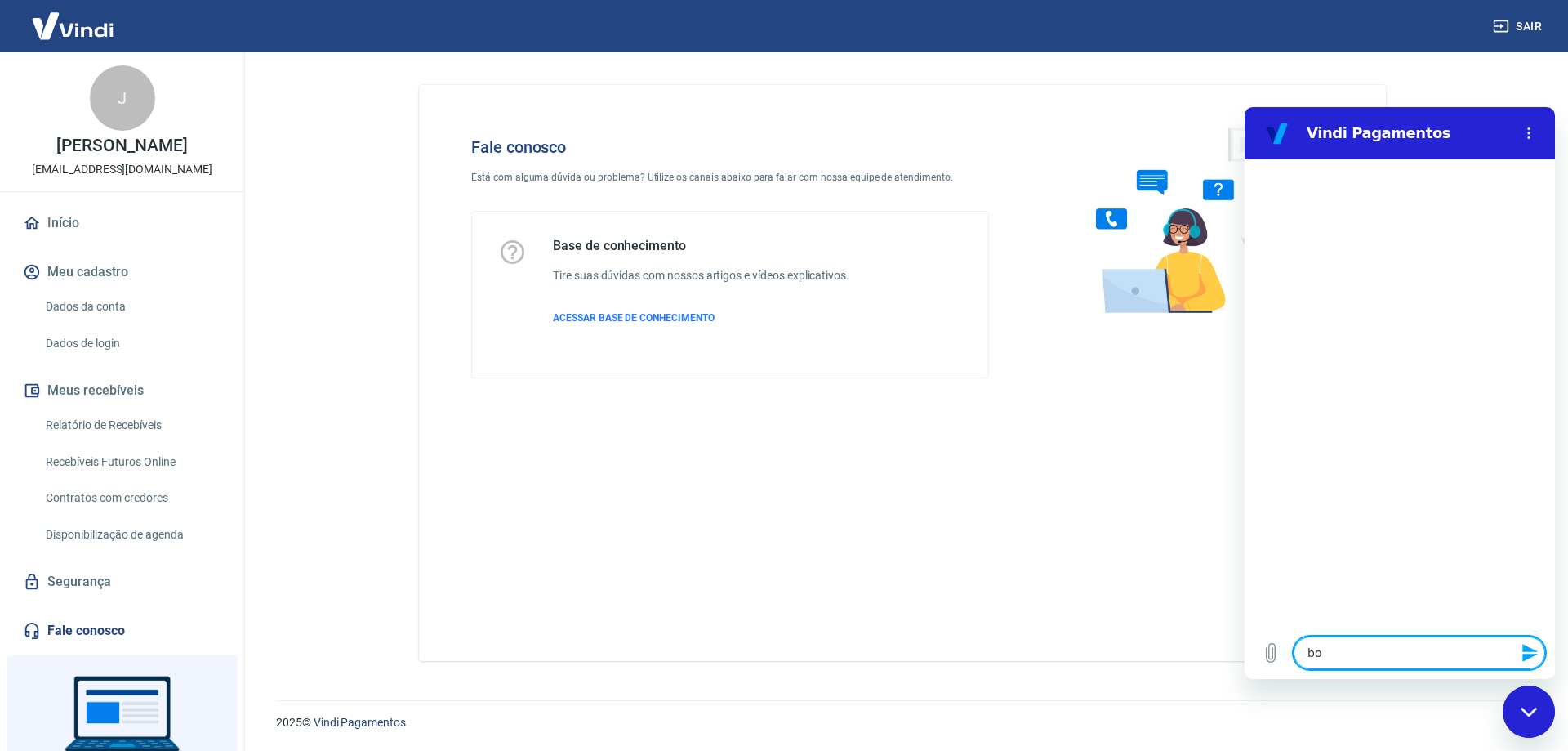
type textarea "boa"
type textarea "x"
type textarea "boa"
type textarea "x"
type textarea "boa t"
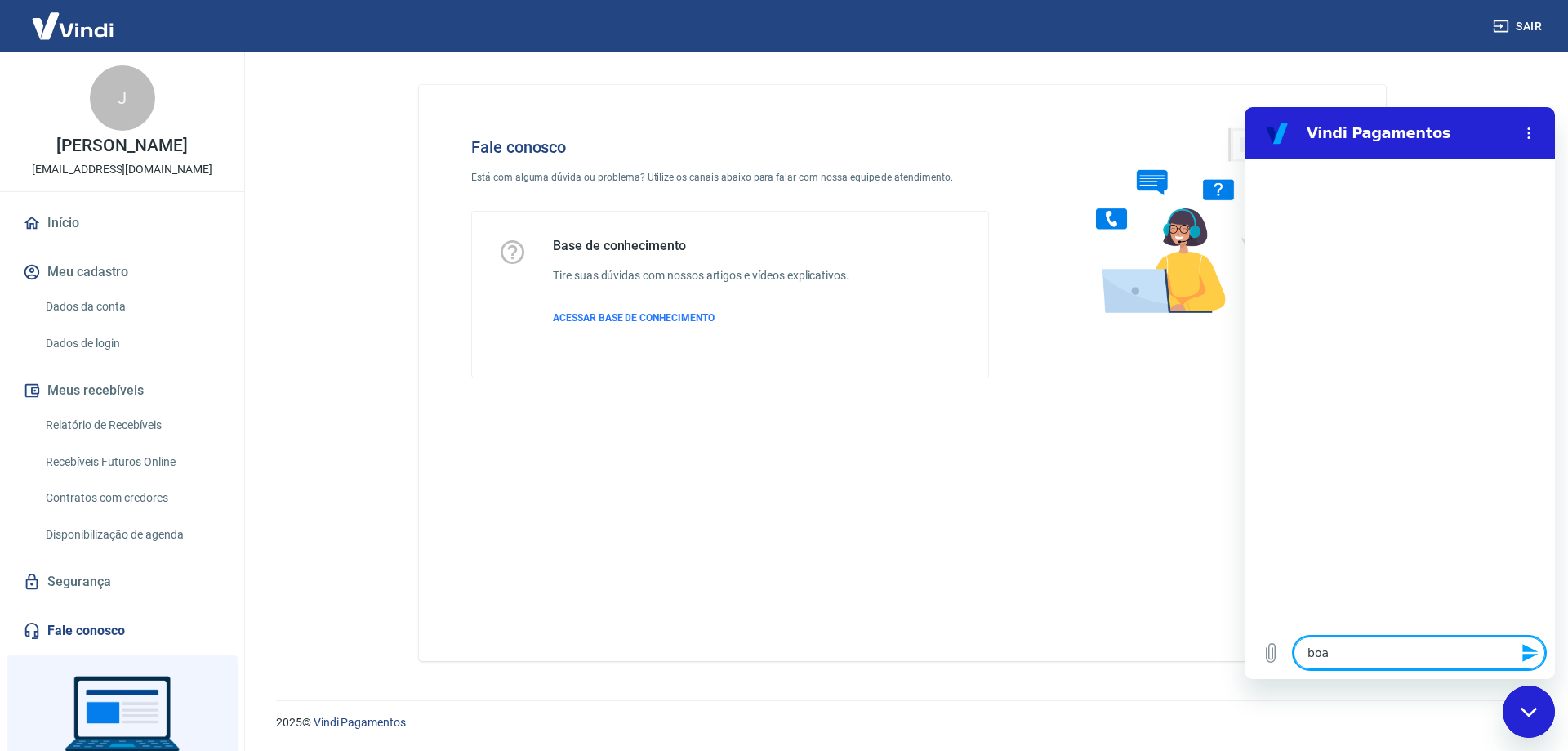
type textarea "x"
type textarea "boa ta"
type textarea "x"
type textarea "boa tar"
type textarea "x"
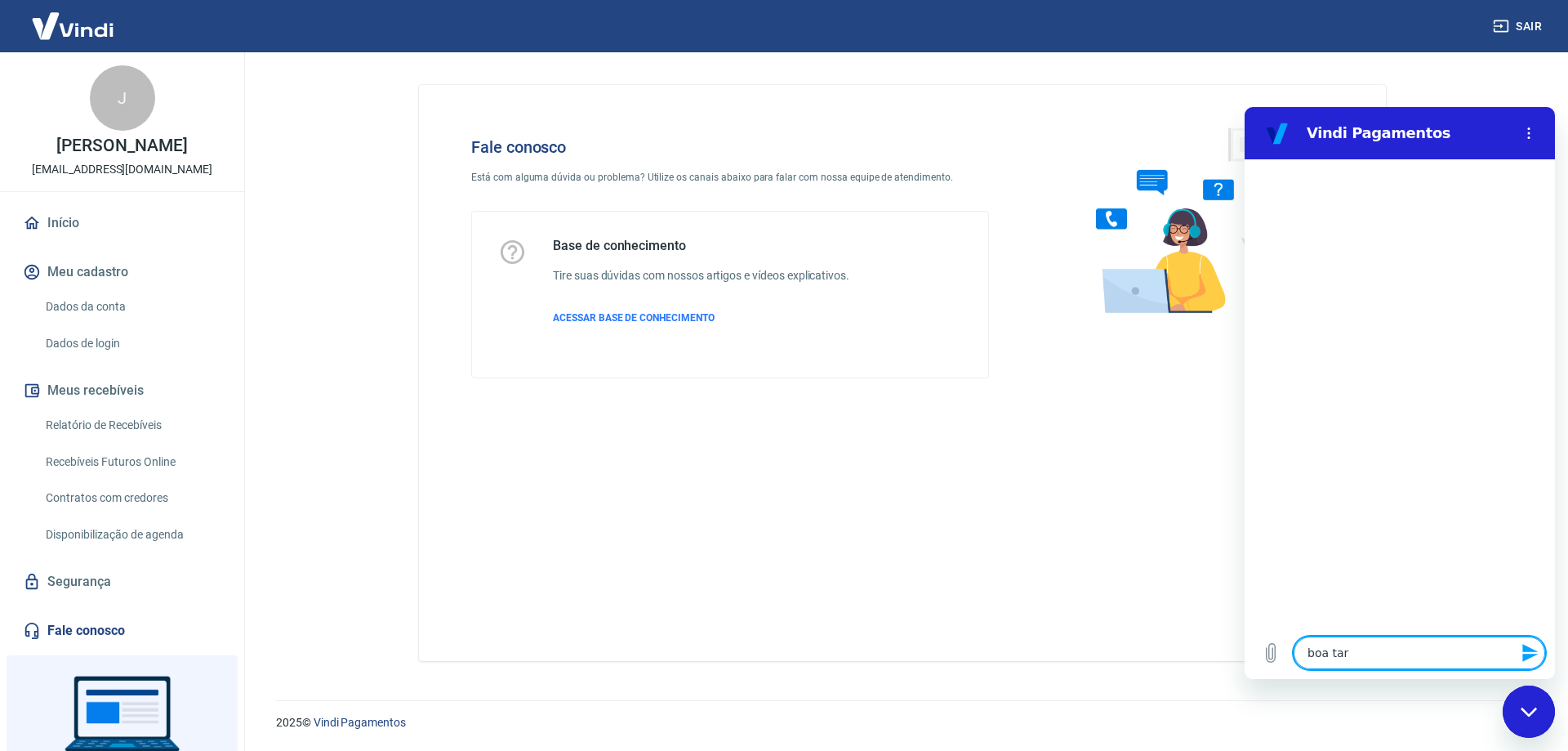
type textarea "boa tard"
type textarea "x"
type textarea "boa tarde"
type textarea "x"
type textarea "boa tarde"
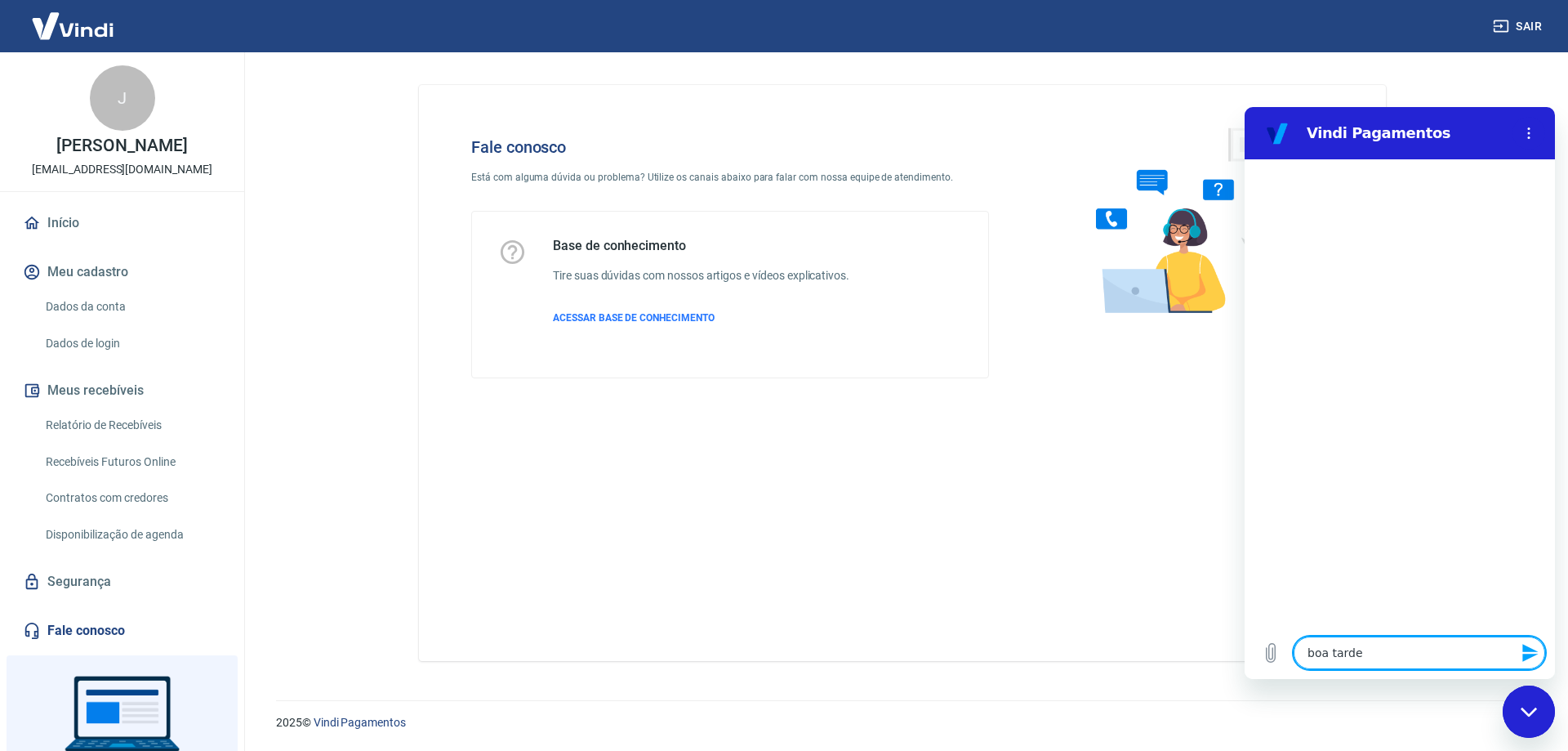
type textarea "x"
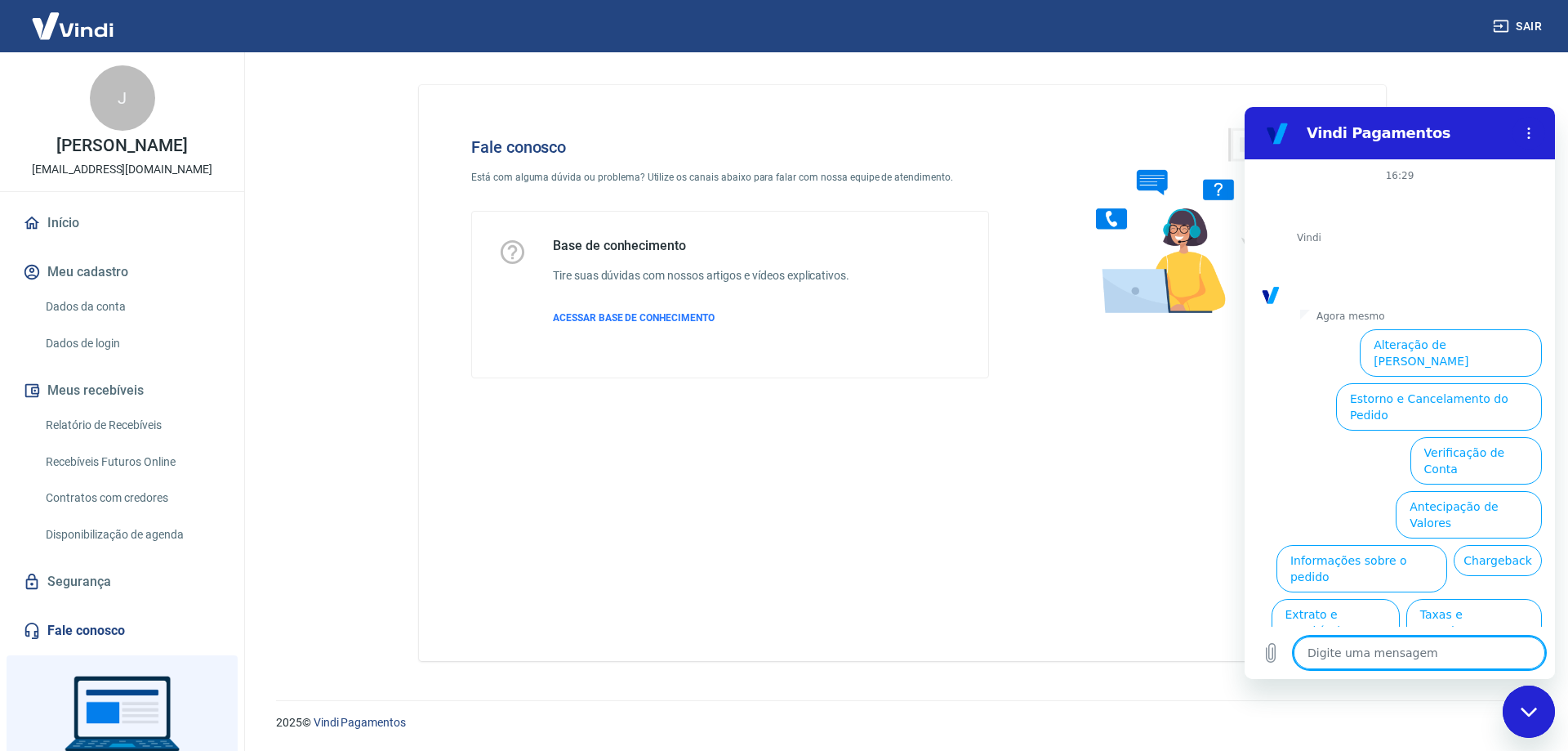
scroll to position [39, 0]
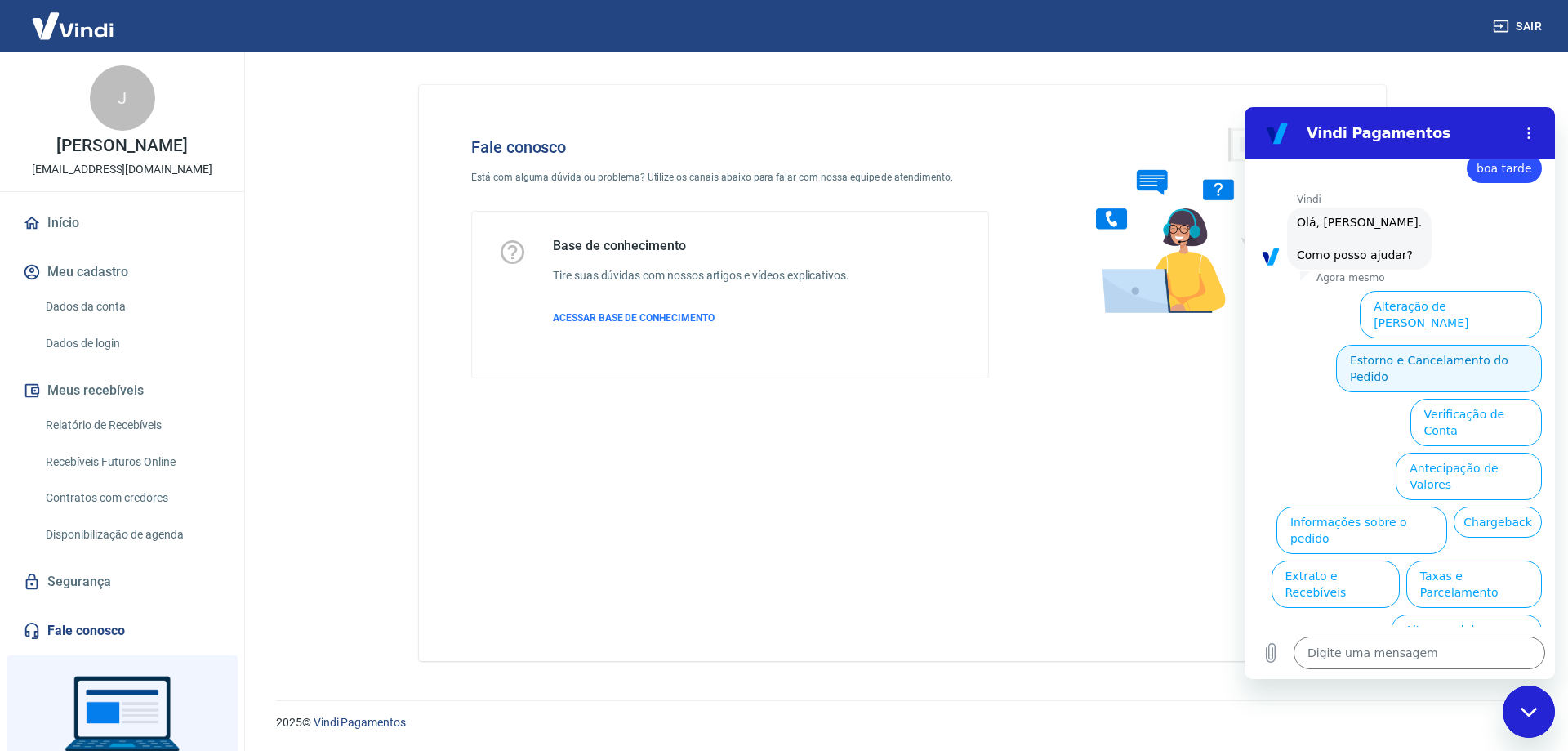
click at [1420, 345] on button "Estorno e Cancelamento do Pedido" at bounding box center [1440, 369] width 206 height 47
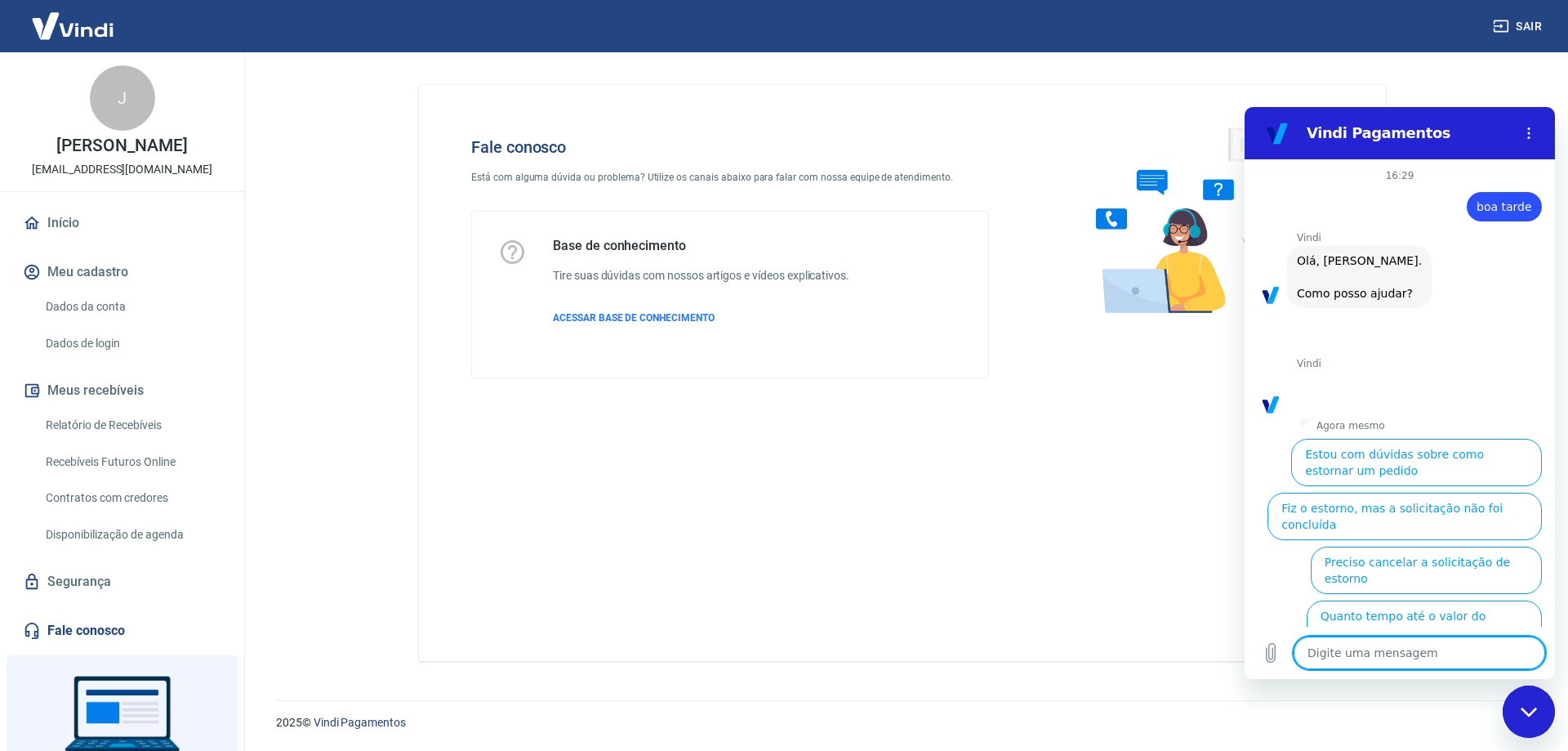
scroll to position [84, 0]
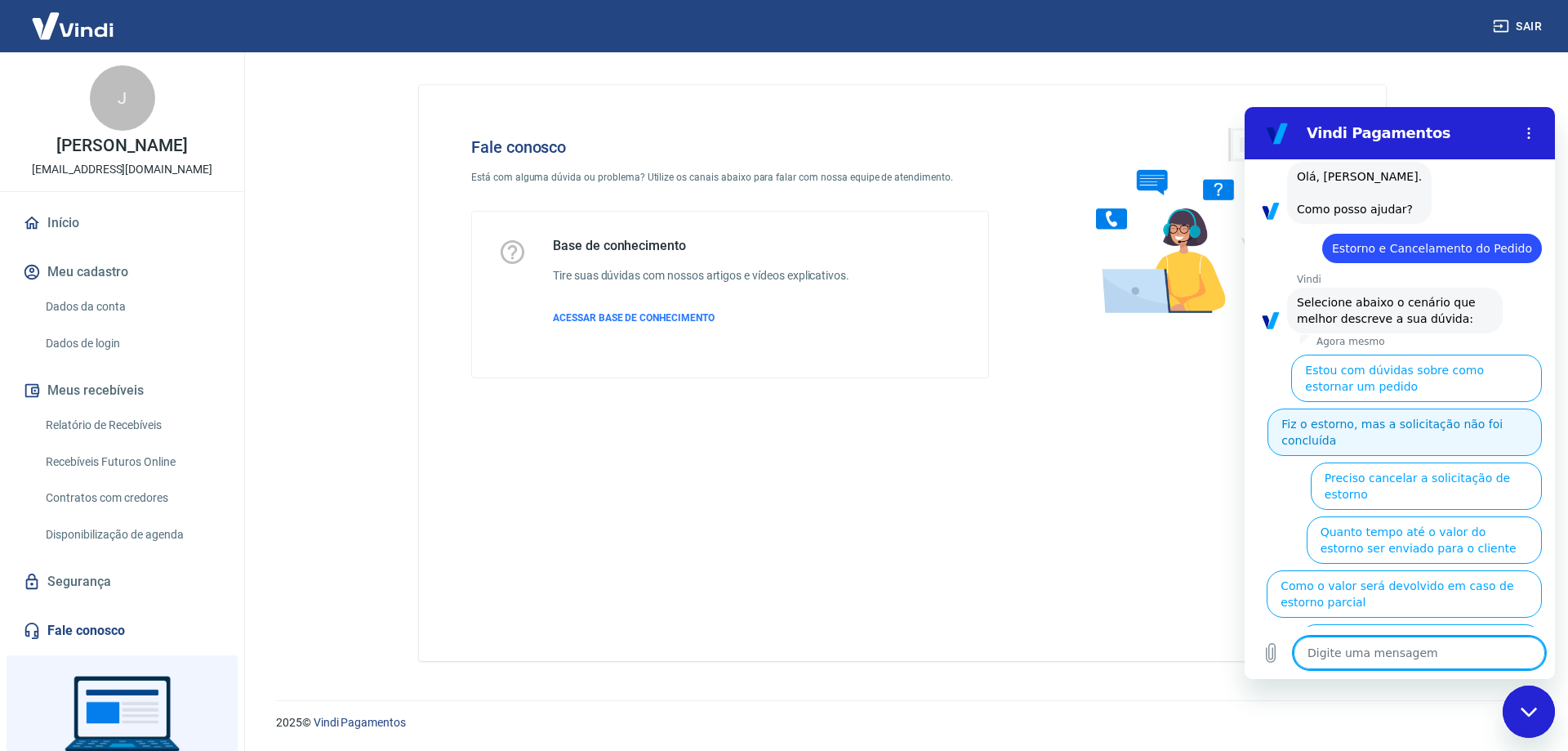
click at [1366, 436] on button "Fiz o estorno, mas a solicitação não foi concluída" at bounding box center [1405, 432] width 275 height 47
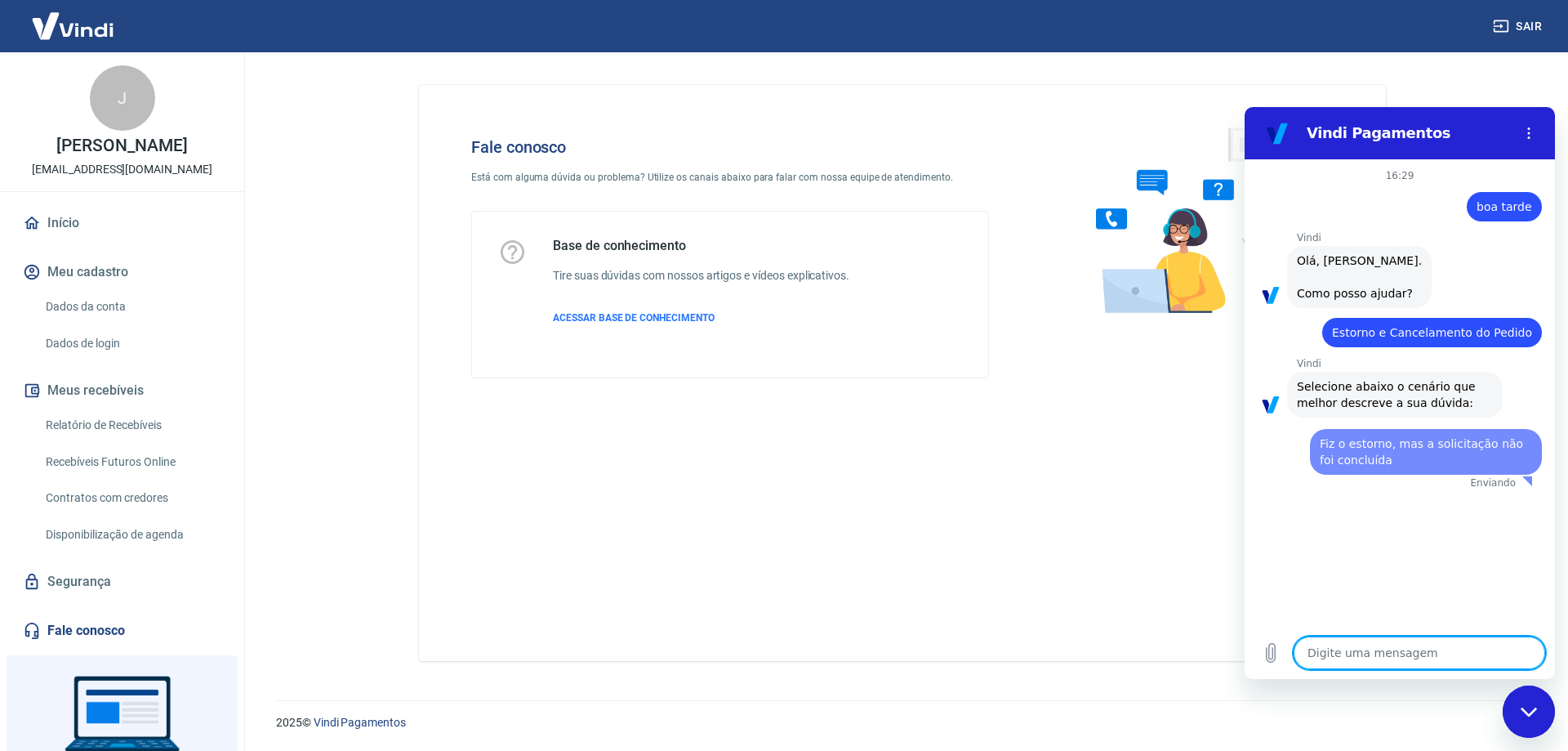
scroll to position [0, 0]
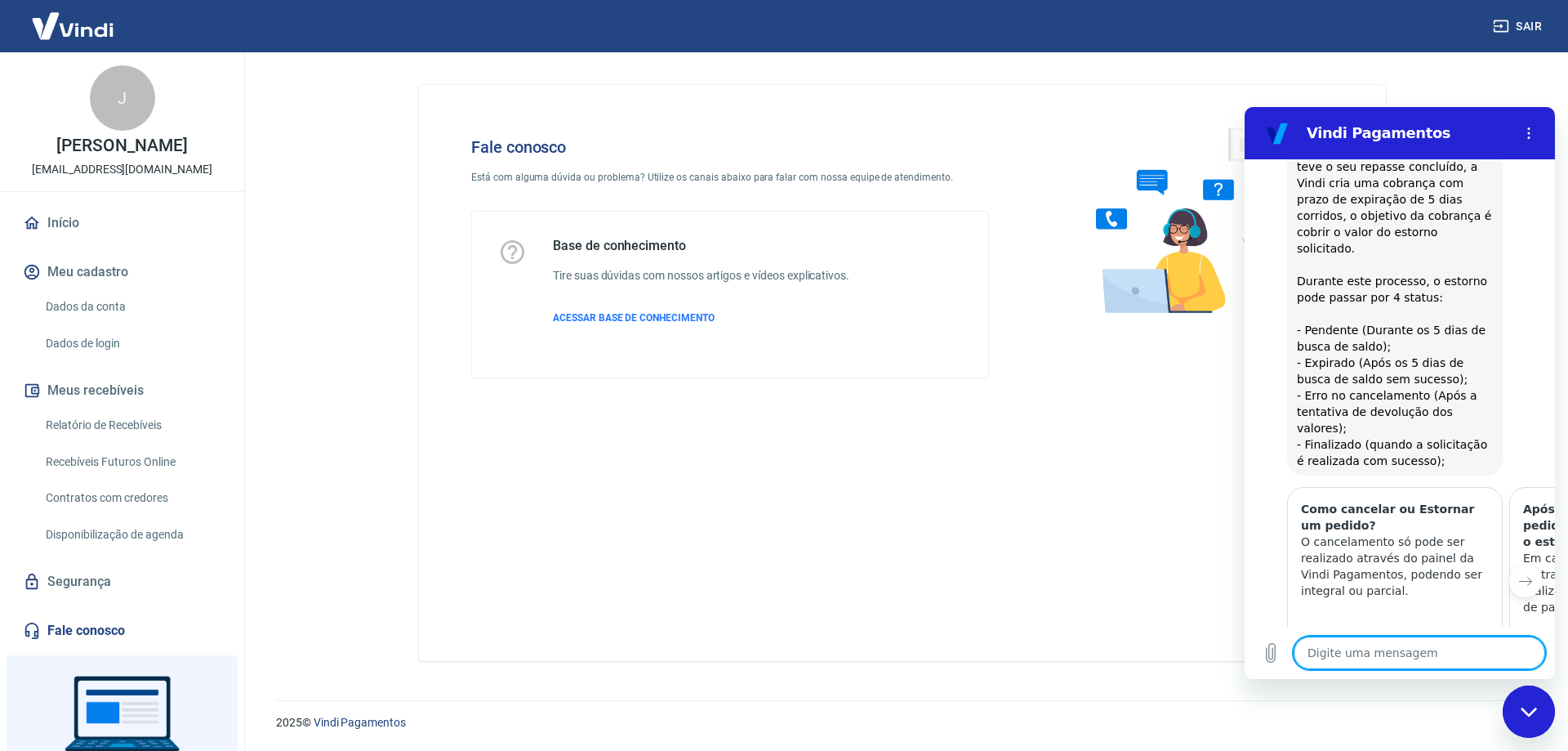
type textarea "x"
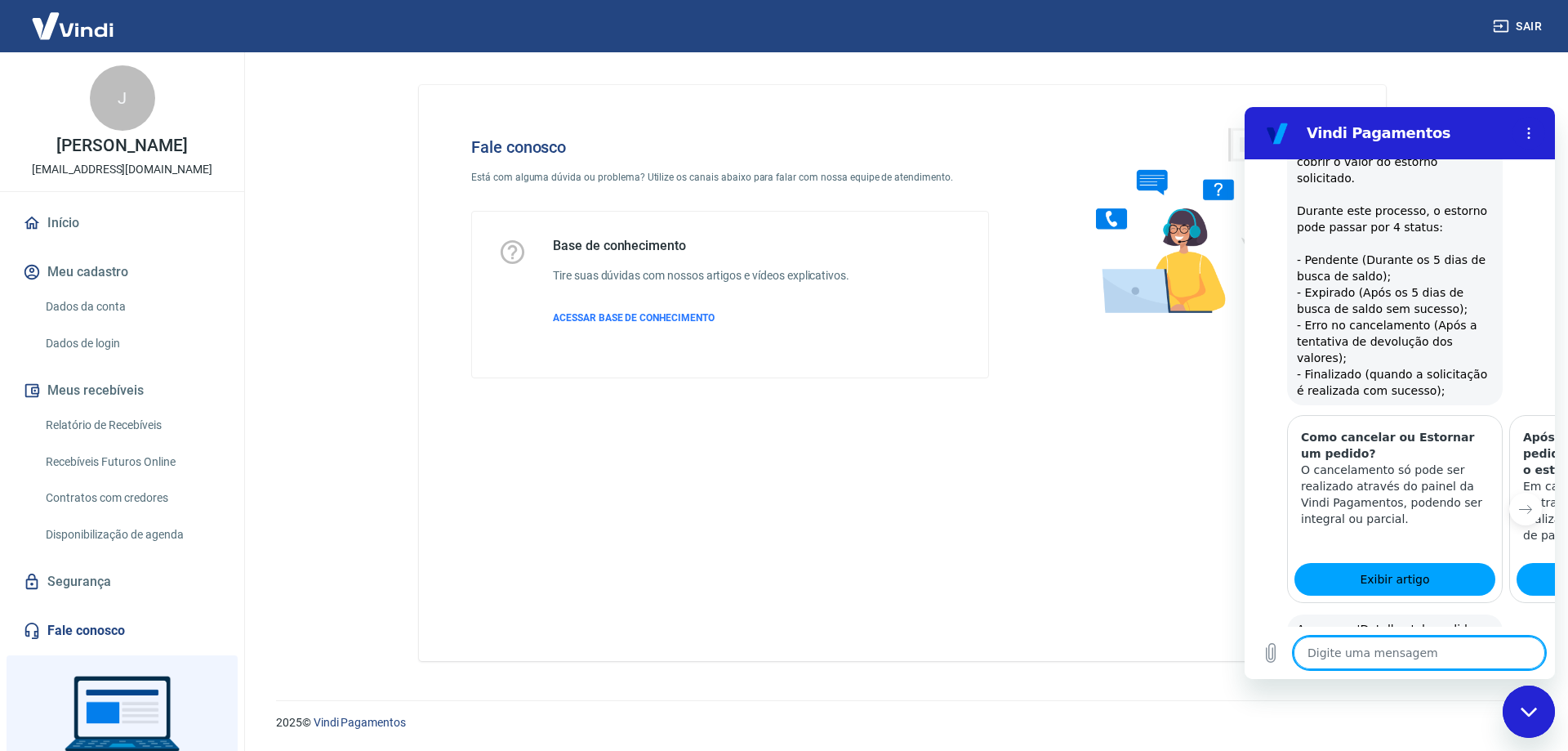
scroll to position [625, 0]
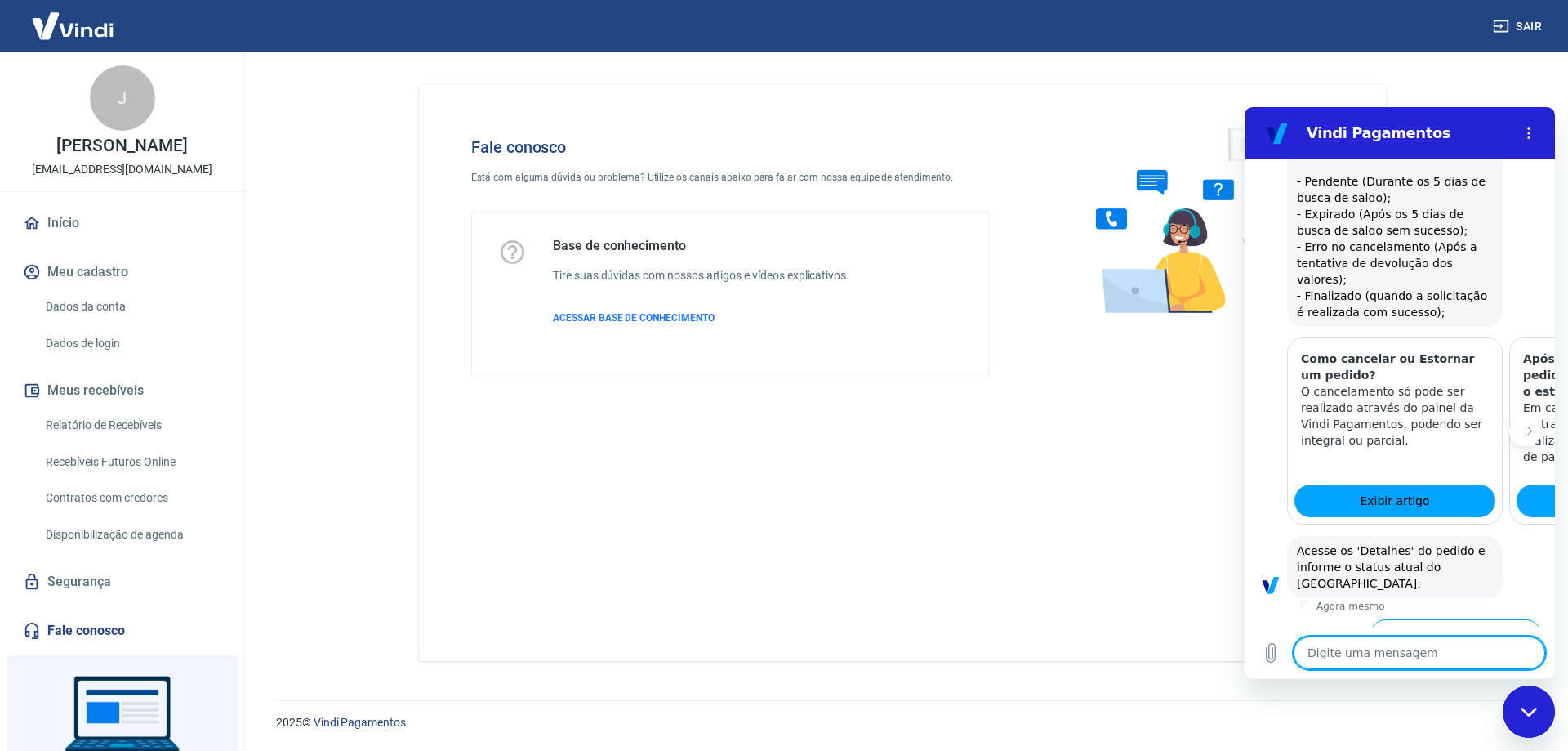
type textarea "f"
type textarea "x"
type textarea "fa"
type textarea "x"
type textarea "faa"
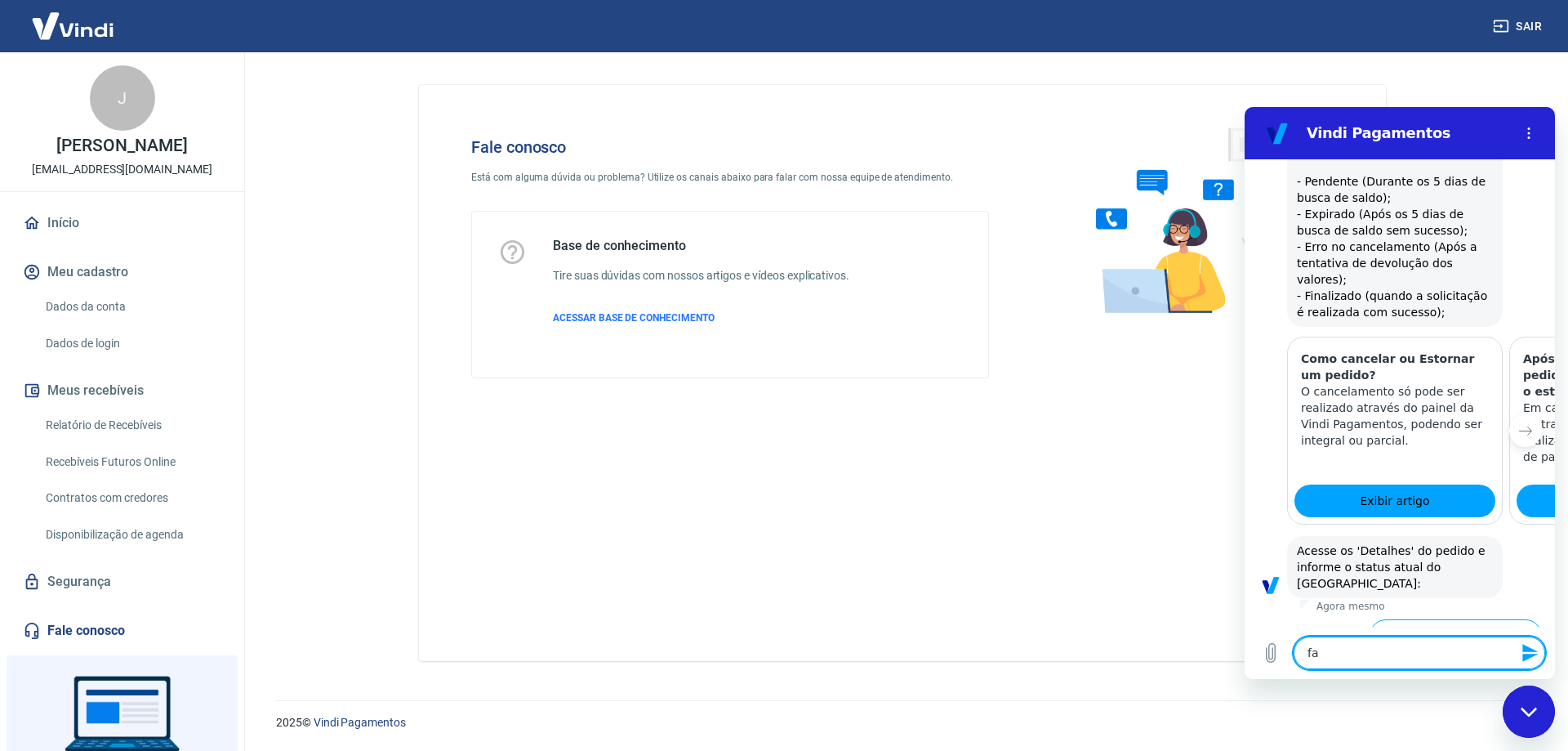
type textarea "x"
type textarea "faal"
type textarea "x"
type textarea "faa"
type textarea "x"
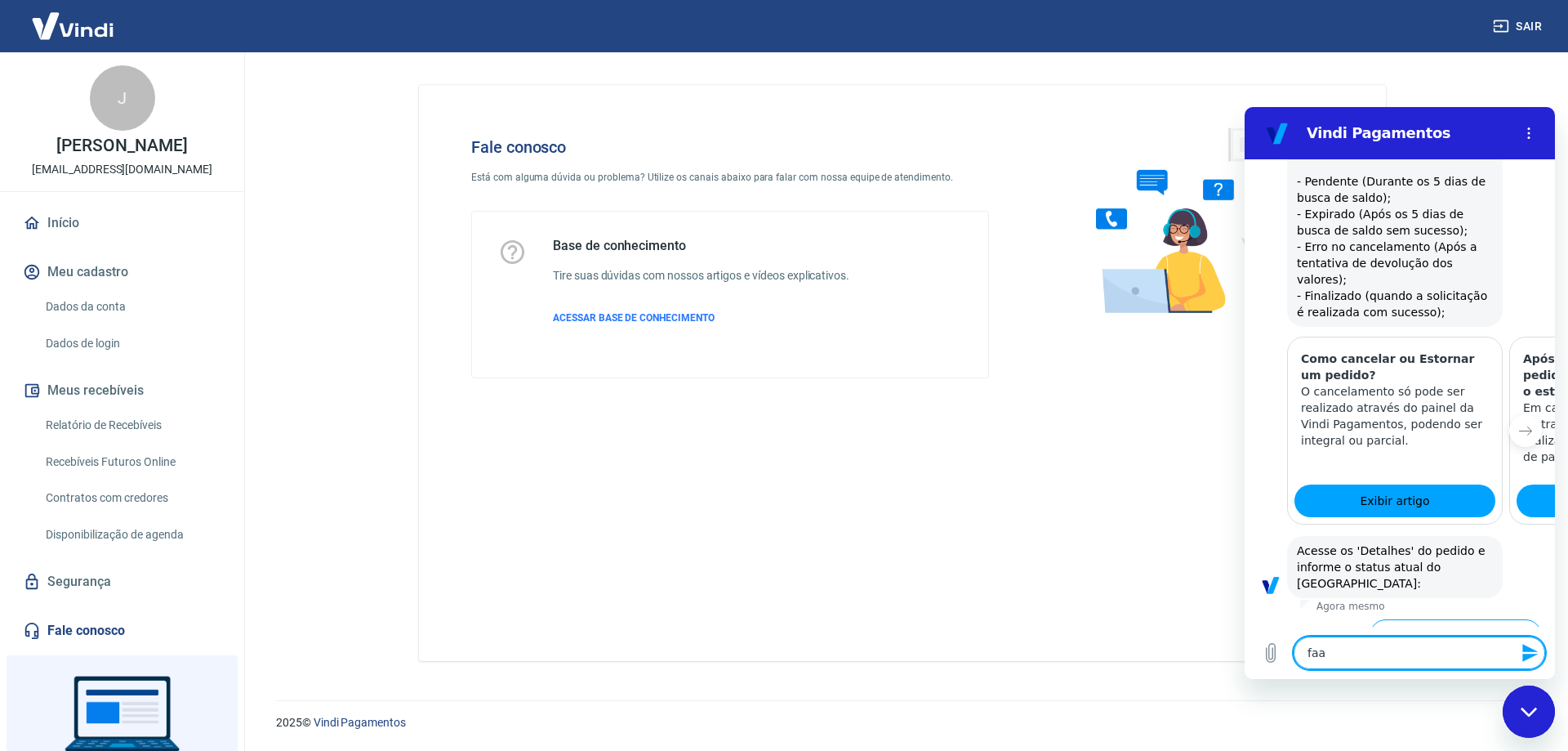
type textarea "fa"
type textarea "x"
type textarea "faa"
type textarea "x"
type textarea "fa"
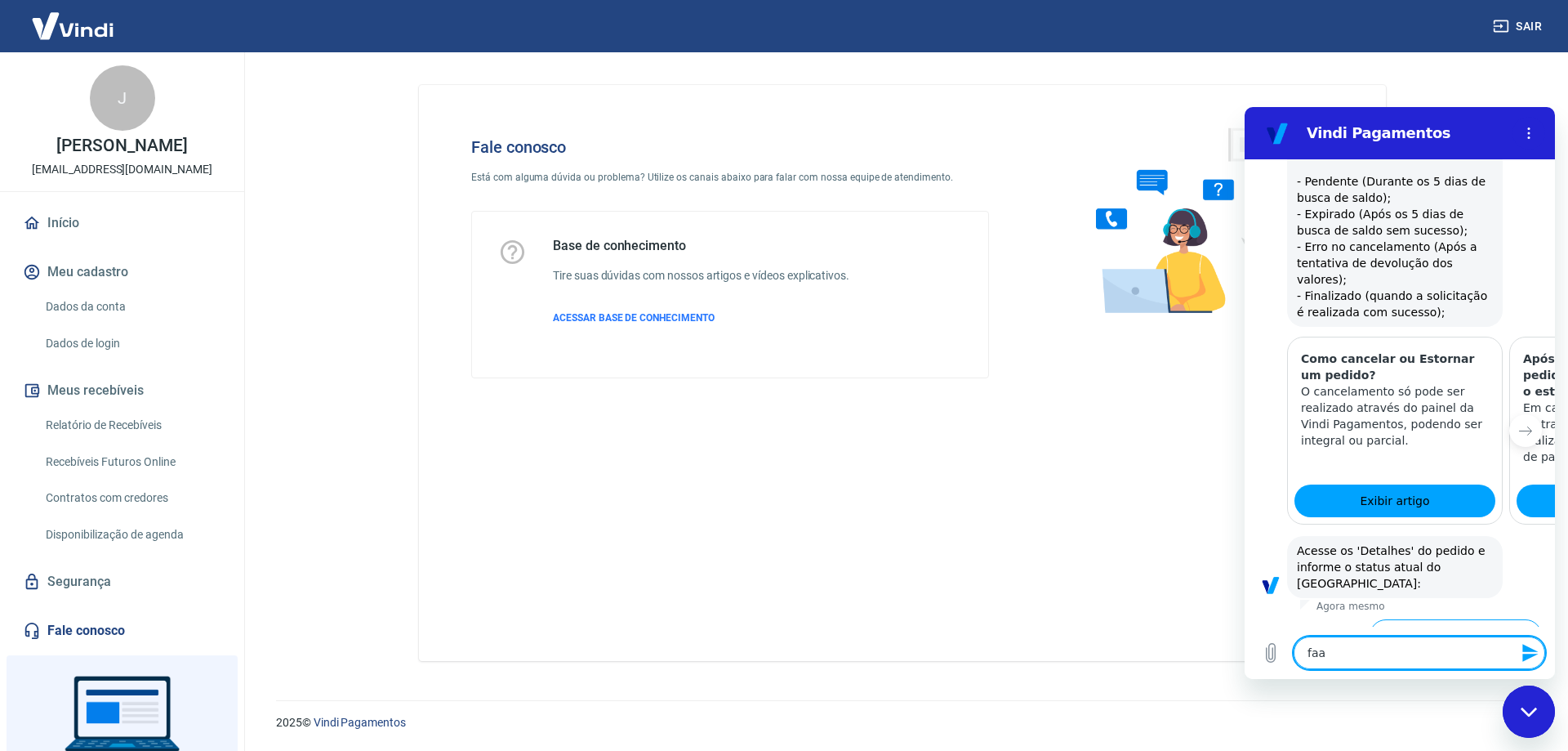
type textarea "x"
type textarea "fal"
type textarea "x"
type textarea "fala"
type textarea "x"
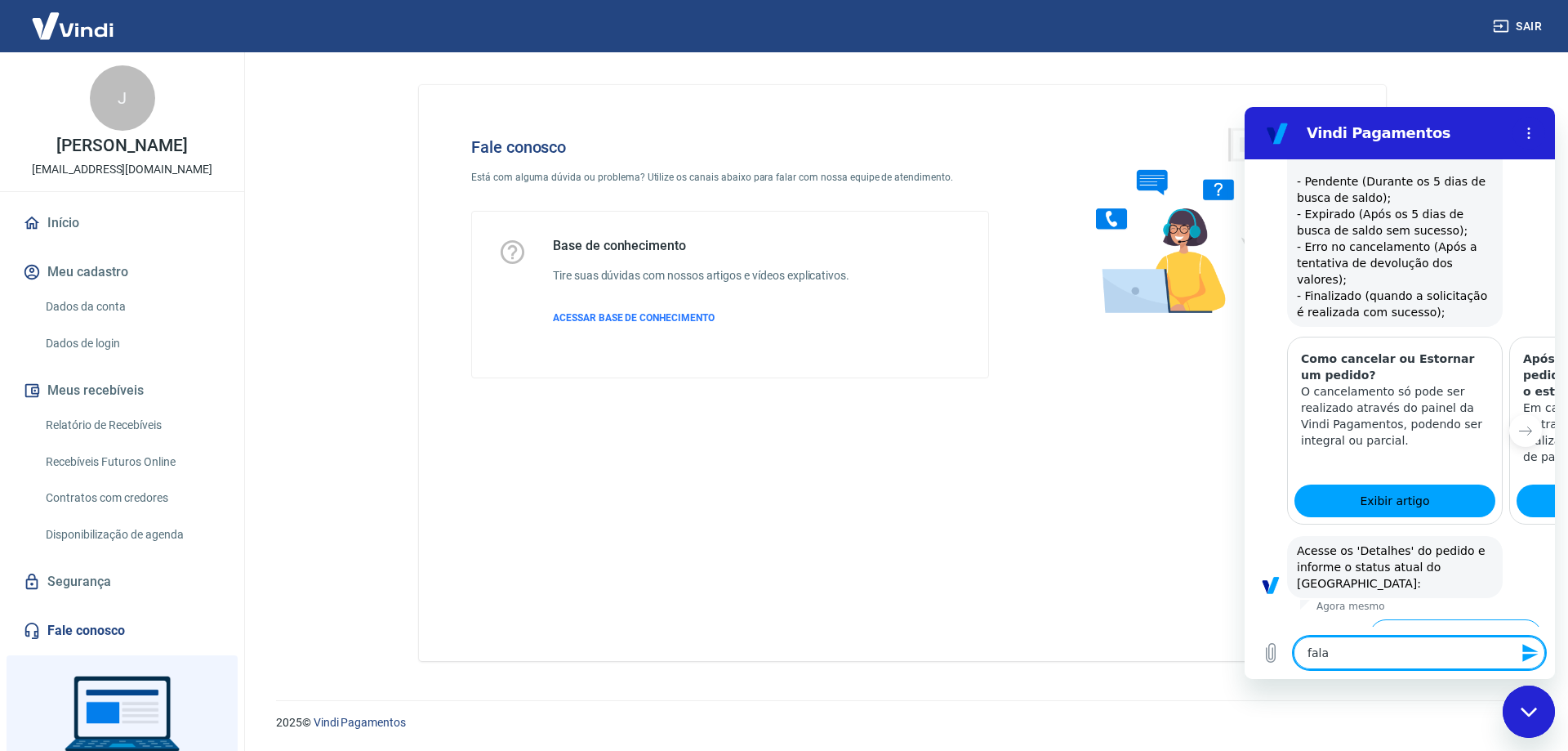
type textarea "falar"
type textarea "x"
type textarea "falar"
type textarea "x"
type textarea "falar c"
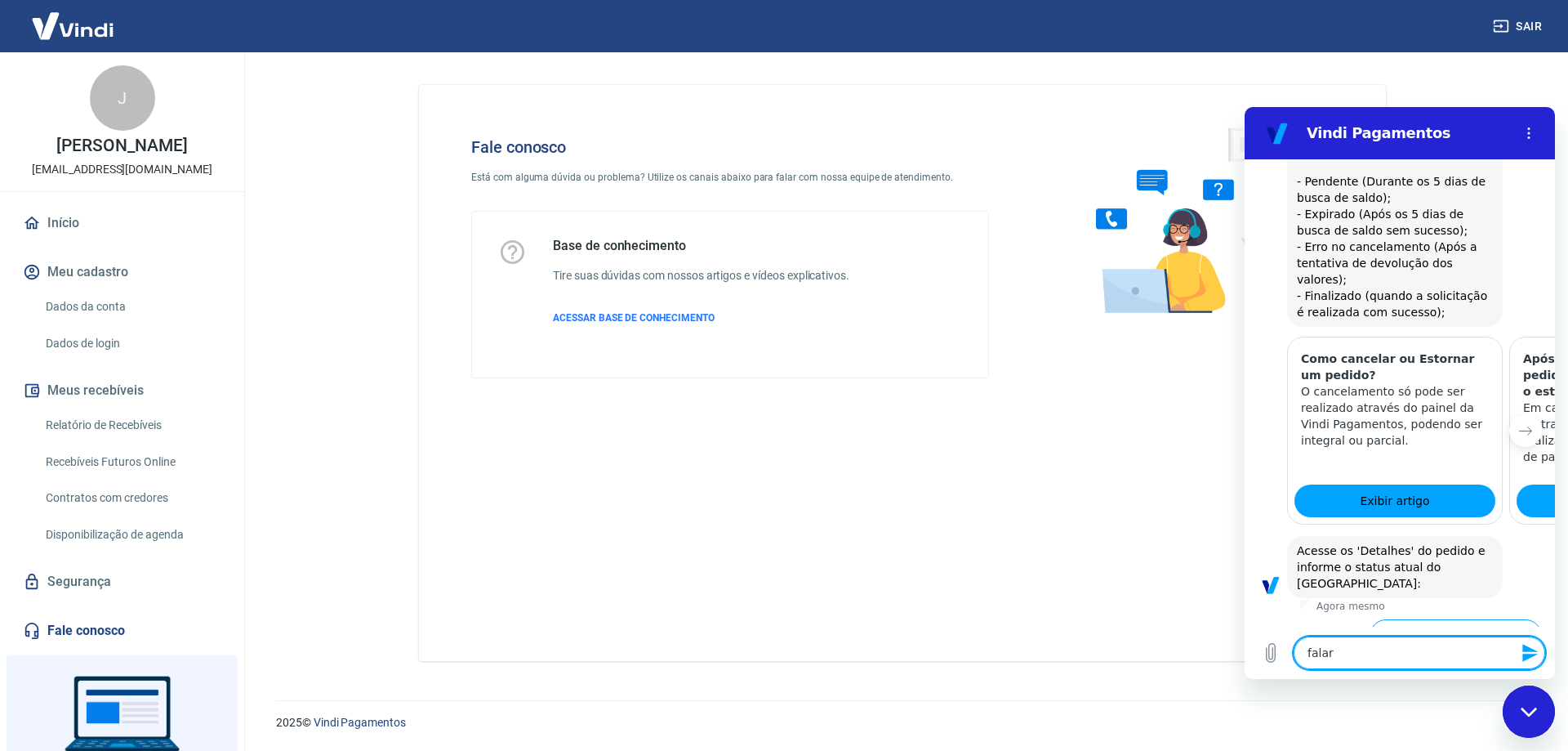
type textarea "x"
type textarea "falar co"
type textarea "x"
type textarea "falar com"
type textarea "x"
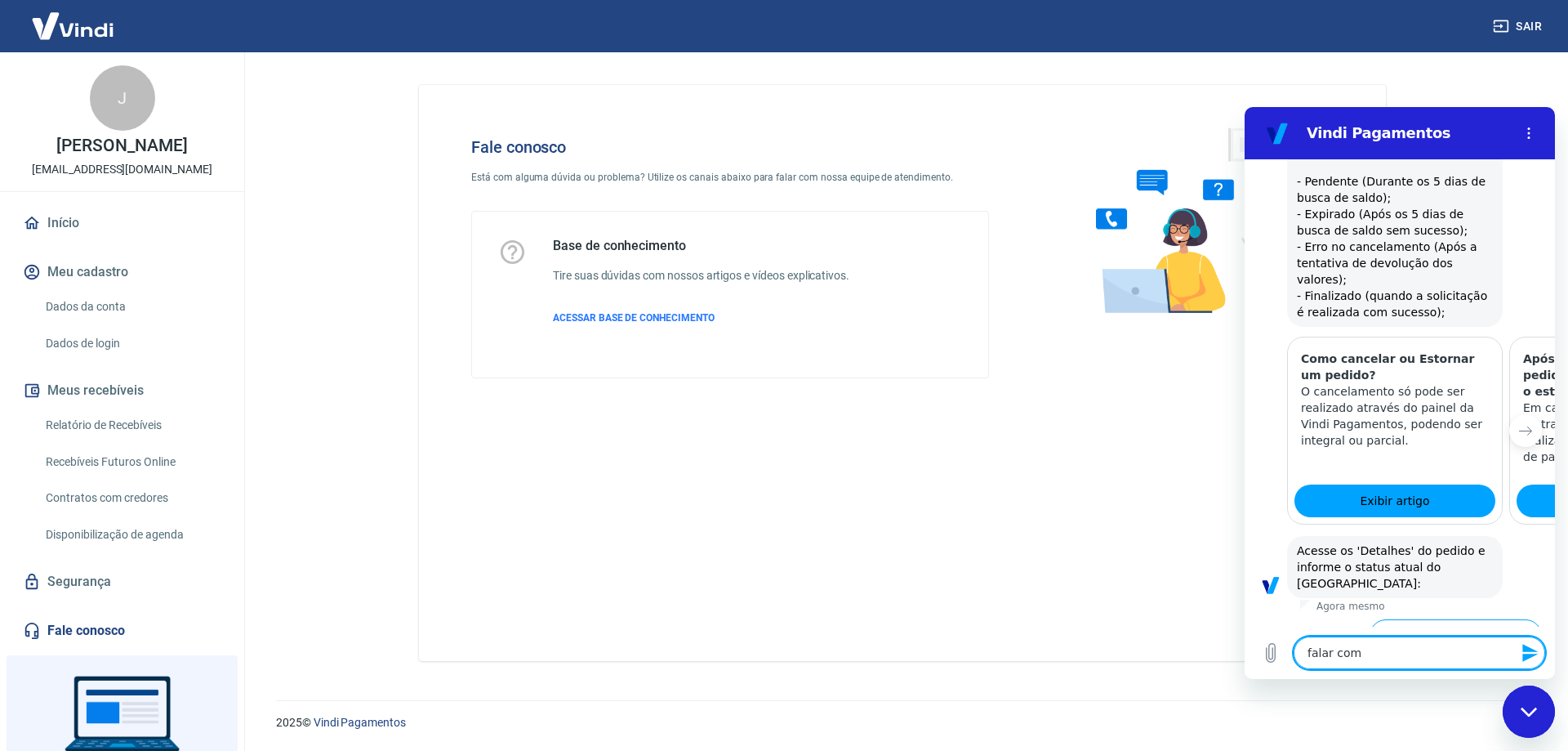
type textarea "falar com"
type textarea "x"
type textarea "falar com a"
type textarea "x"
type textarea "falar com at"
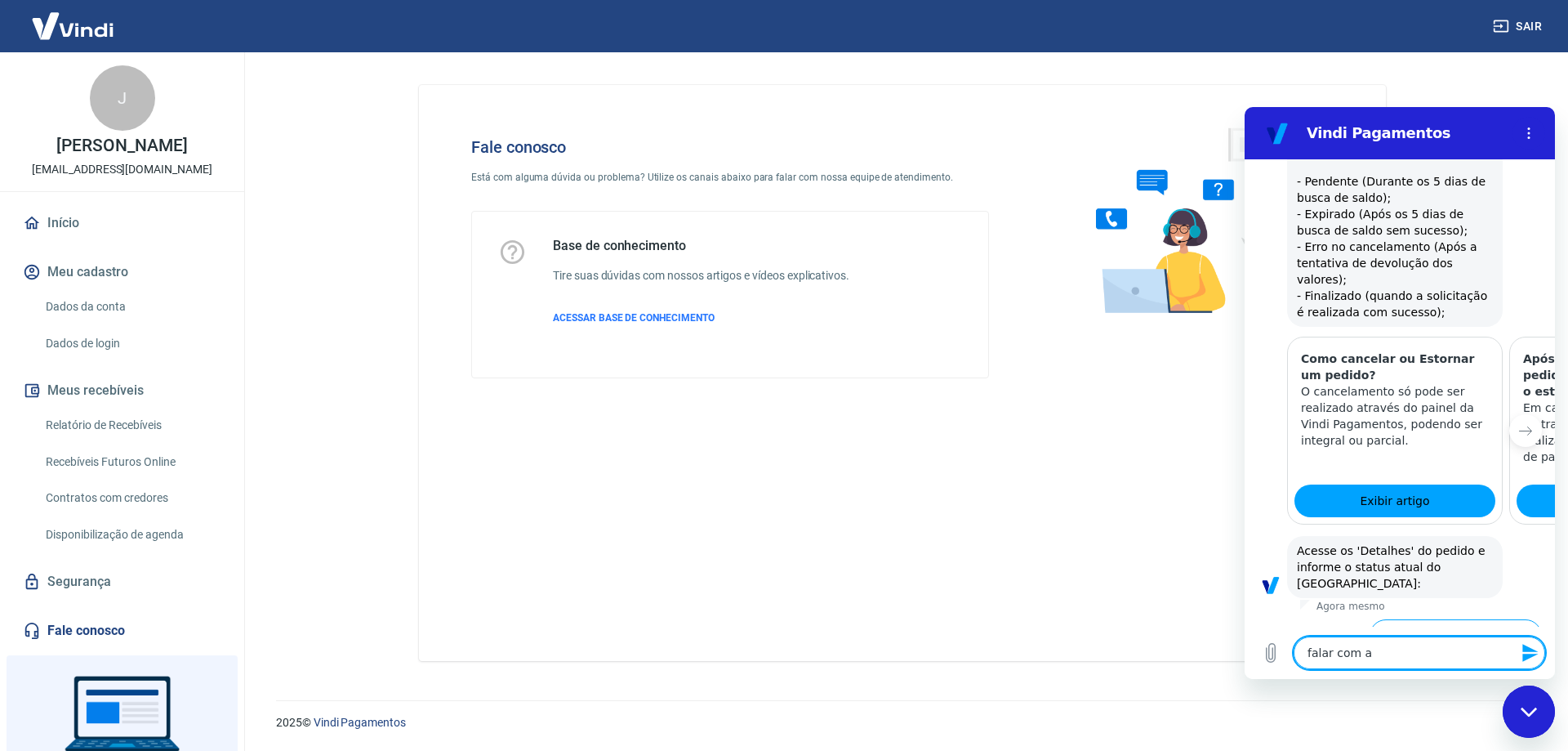
type textarea "x"
type textarea "falar com ate"
type textarea "x"
type textarea "falar com aten"
type textarea "x"
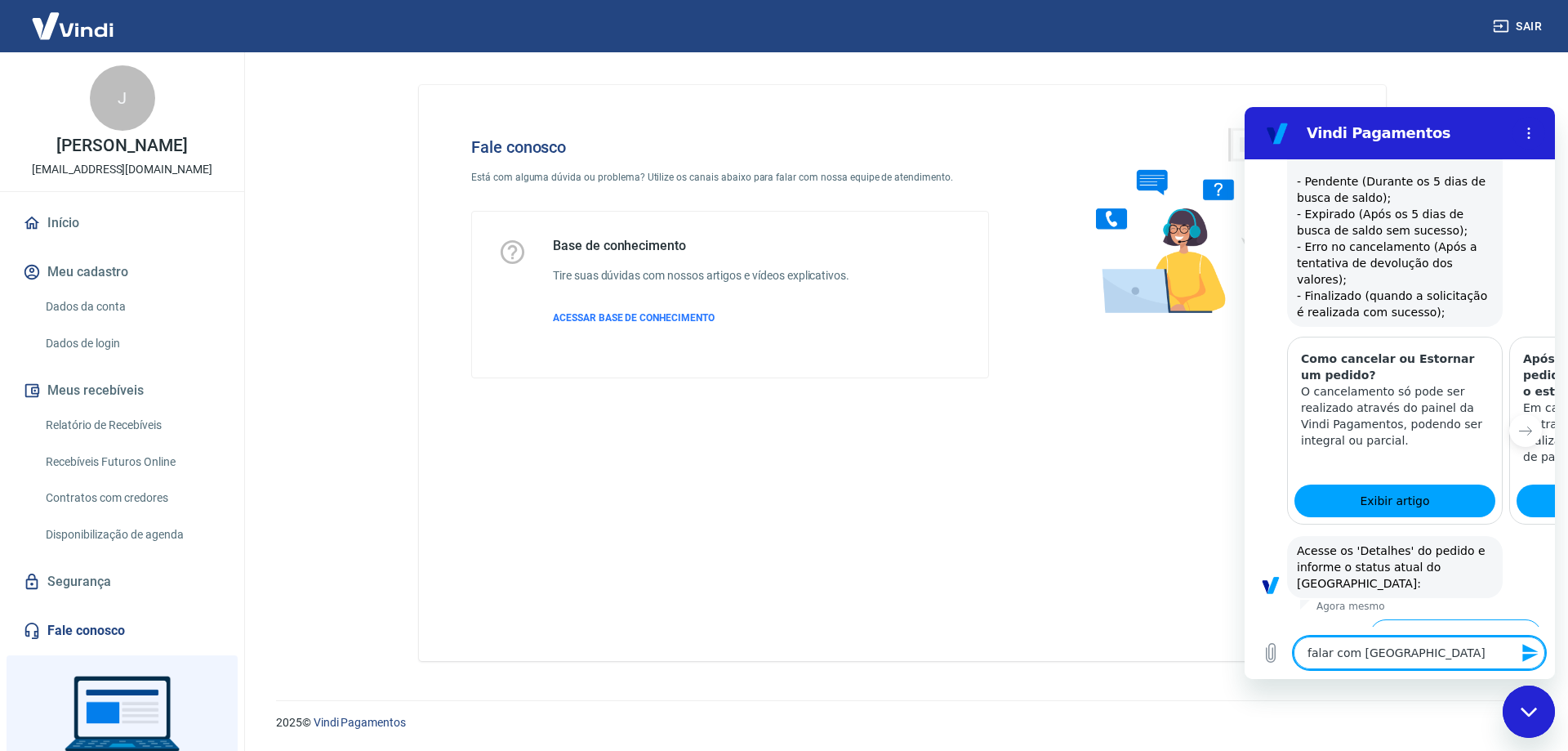
type textarea "falar com atene"
type textarea "x"
type textarea "falar com aten"
type textarea "x"
type textarea "falar com atend"
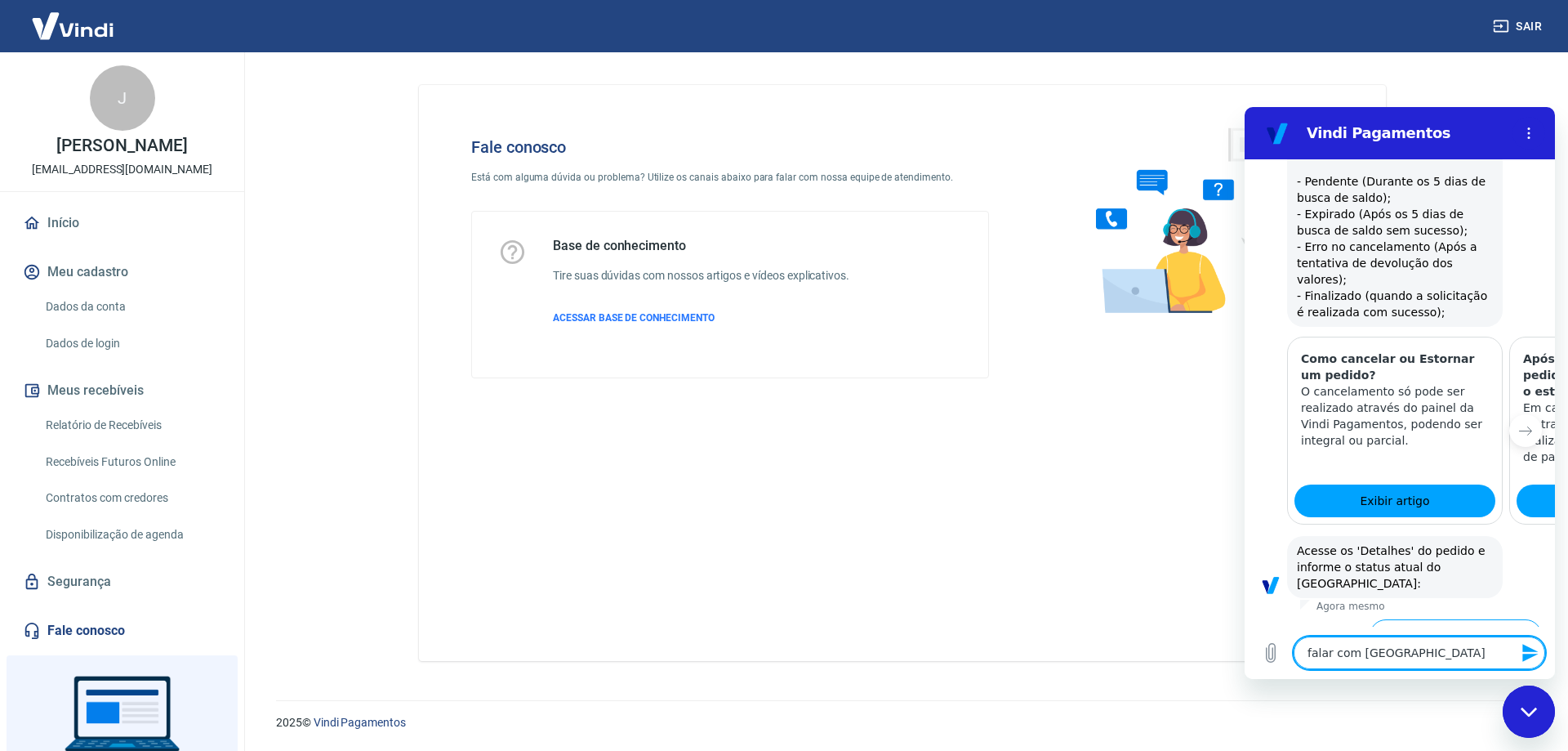
type textarea "x"
type textarea "falar com atende"
type textarea "x"
type textarea "falar com atenden"
type textarea "x"
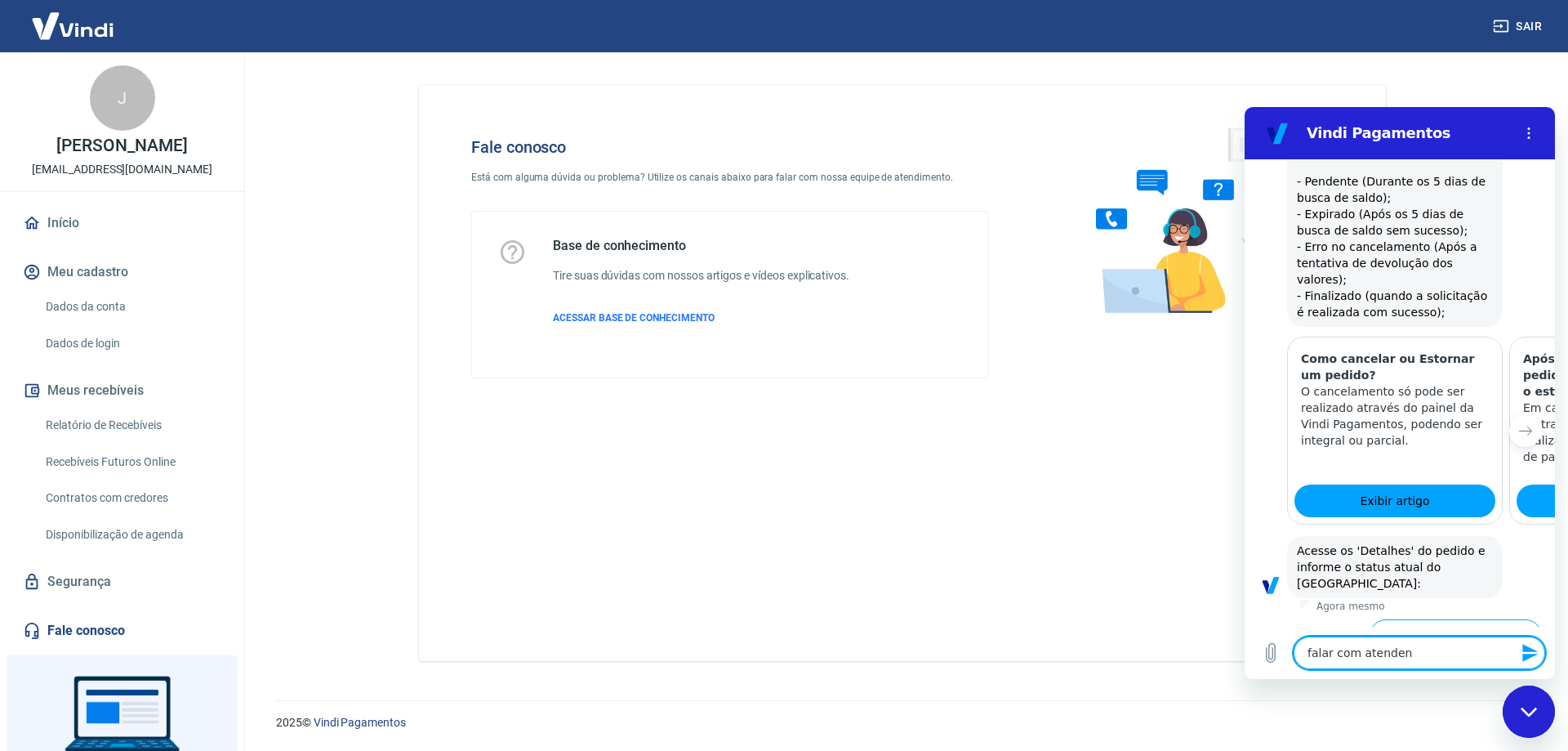
type textarea "falar com atendent"
type textarea "x"
type textarea "falar com atendente"
type textarea "x"
type textarea "falar com atendente"
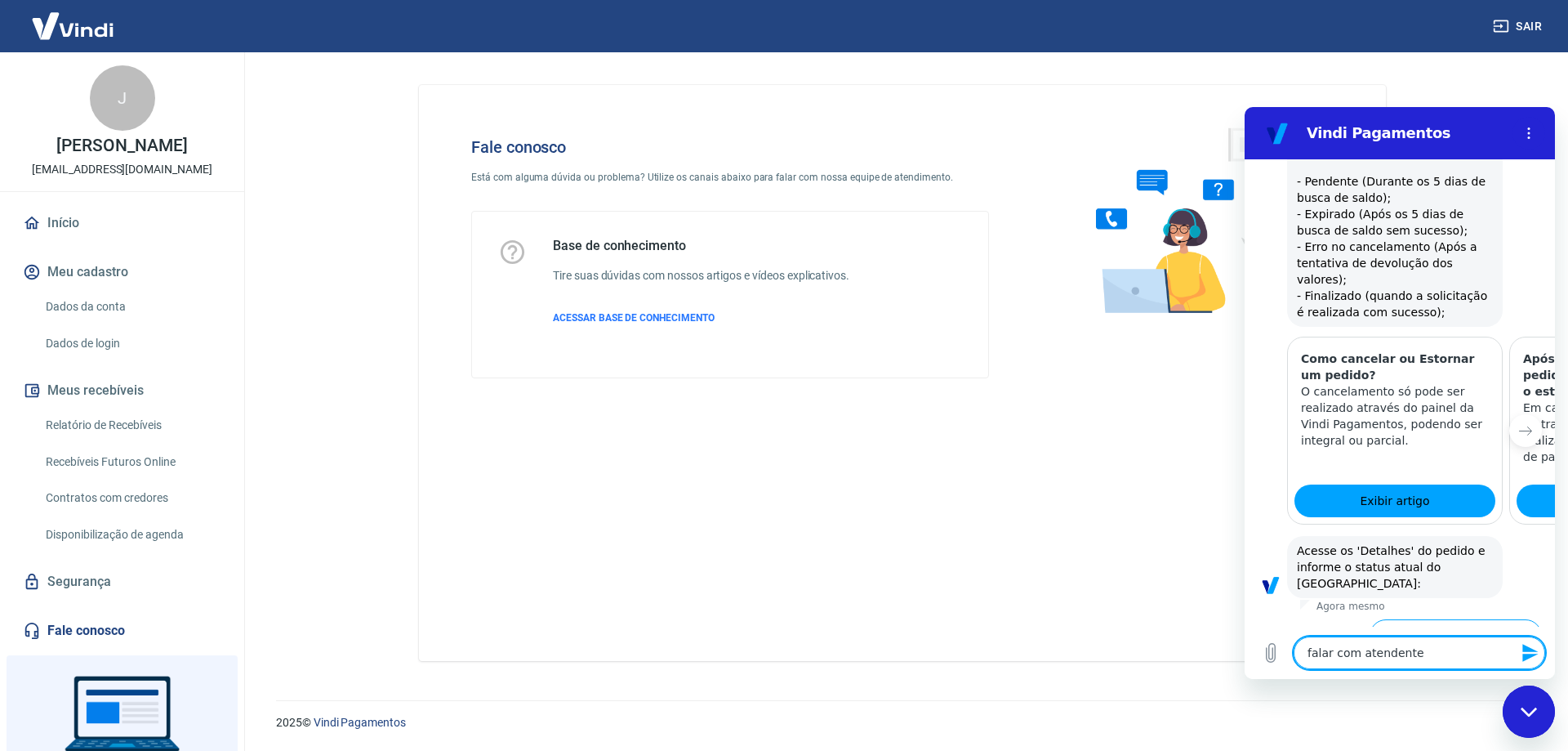
type textarea "x"
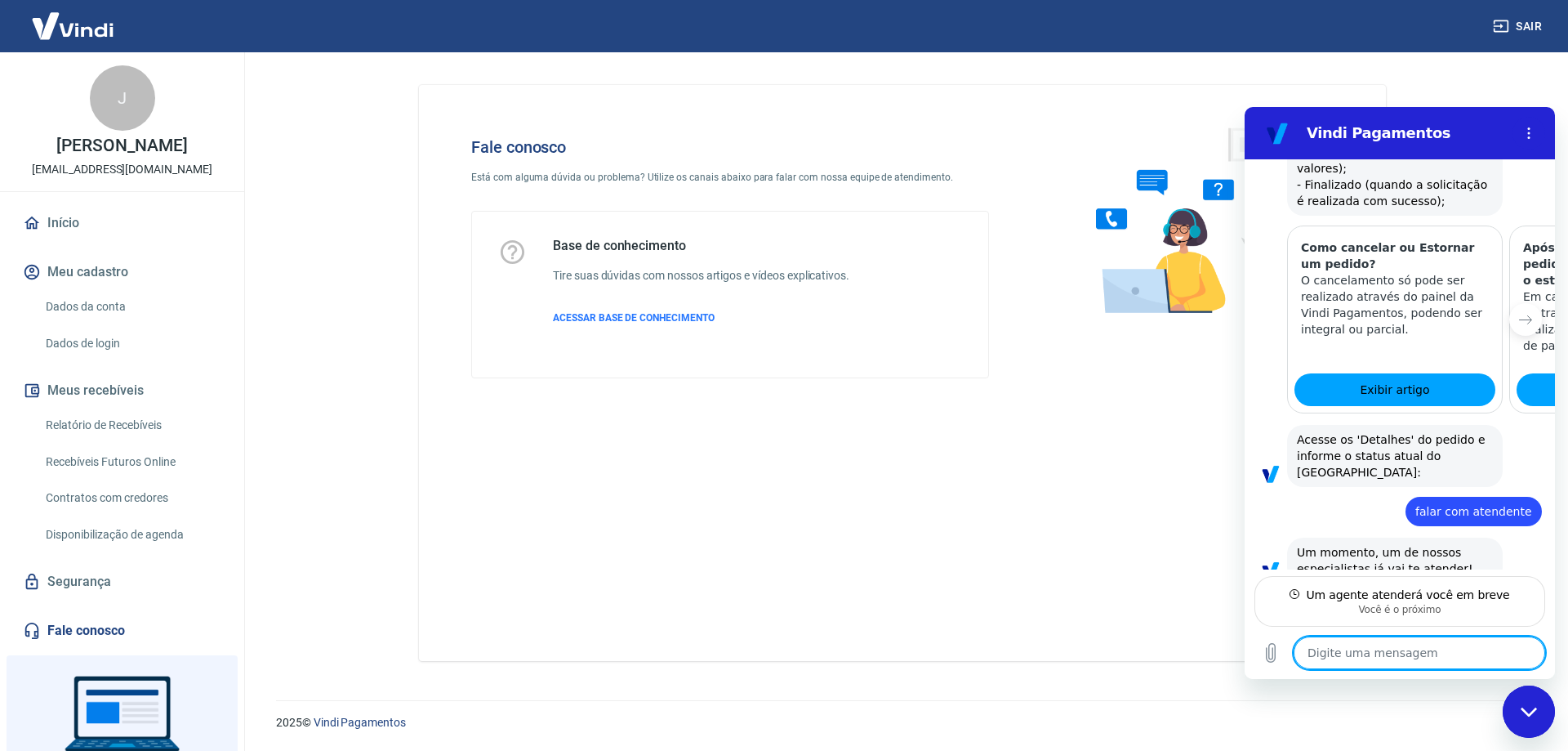
scroll to position [734, 0]
type textarea "x"
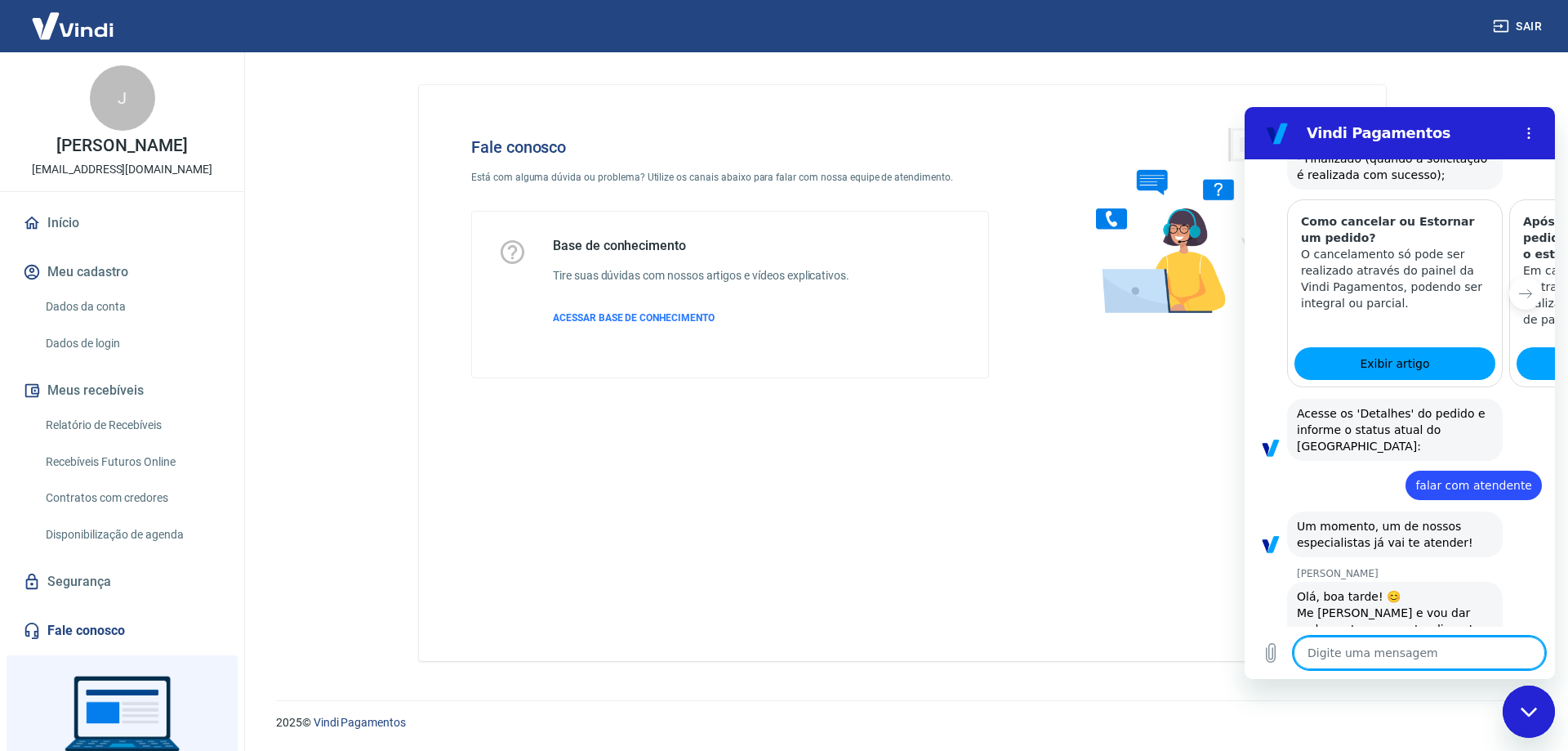
scroll to position [766, 0]
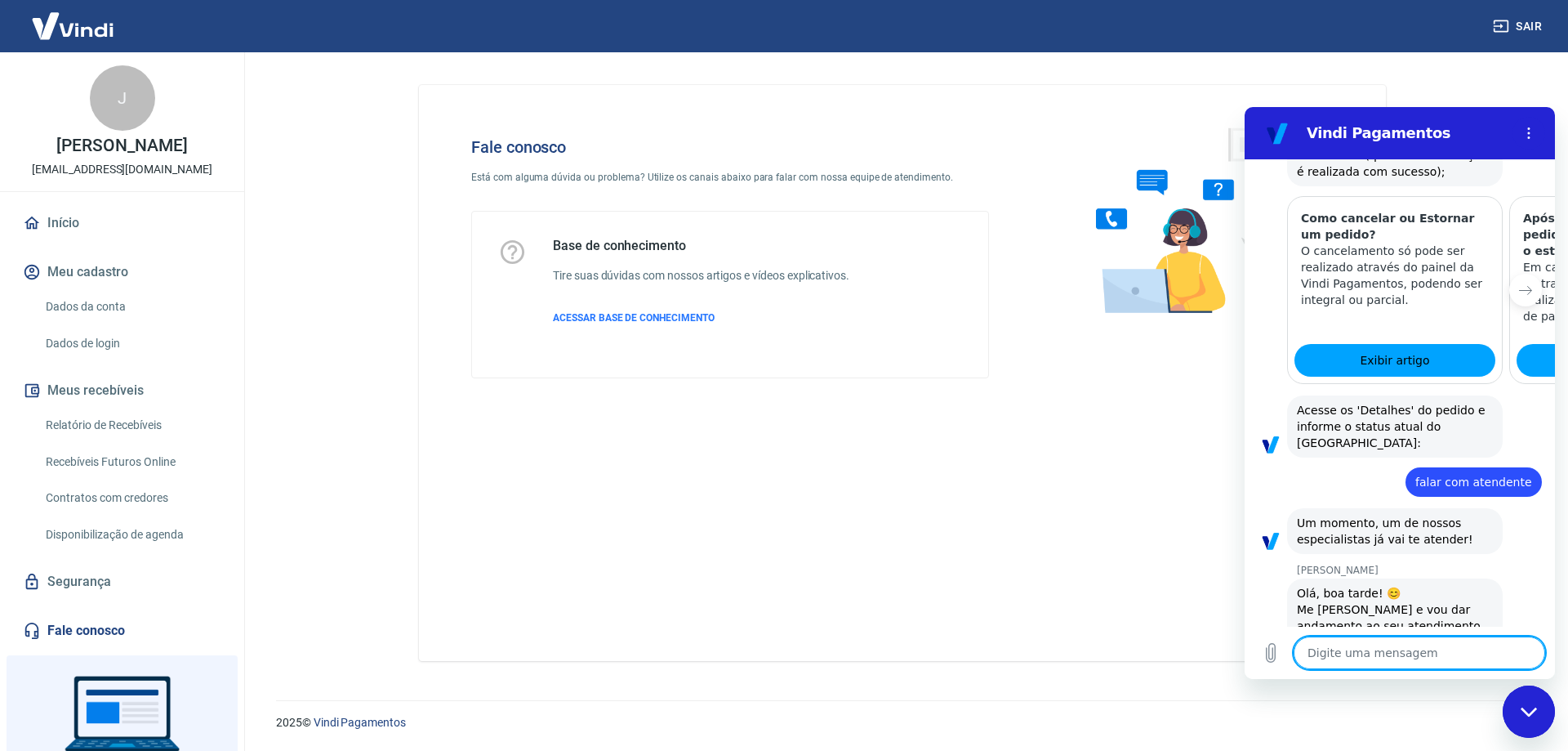
click at [1386, 663] on textarea at bounding box center [1420, 652] width 252 height 33
type textarea "B"
type textarea "x"
type textarea "Bo"
type textarea "x"
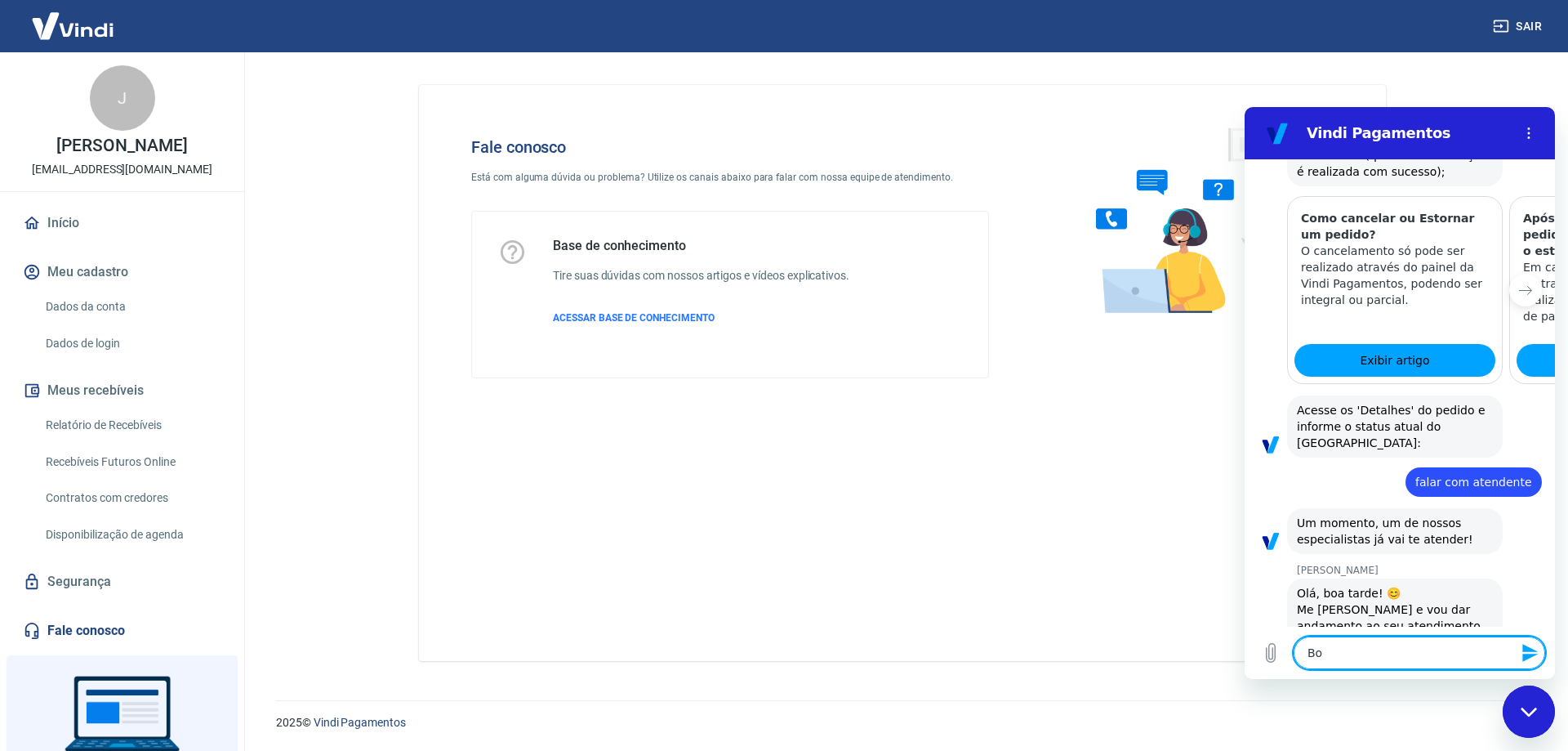
type textarea "Boa"
type textarea "x"
type textarea "Boa"
type textarea "x"
type textarea "Boa t"
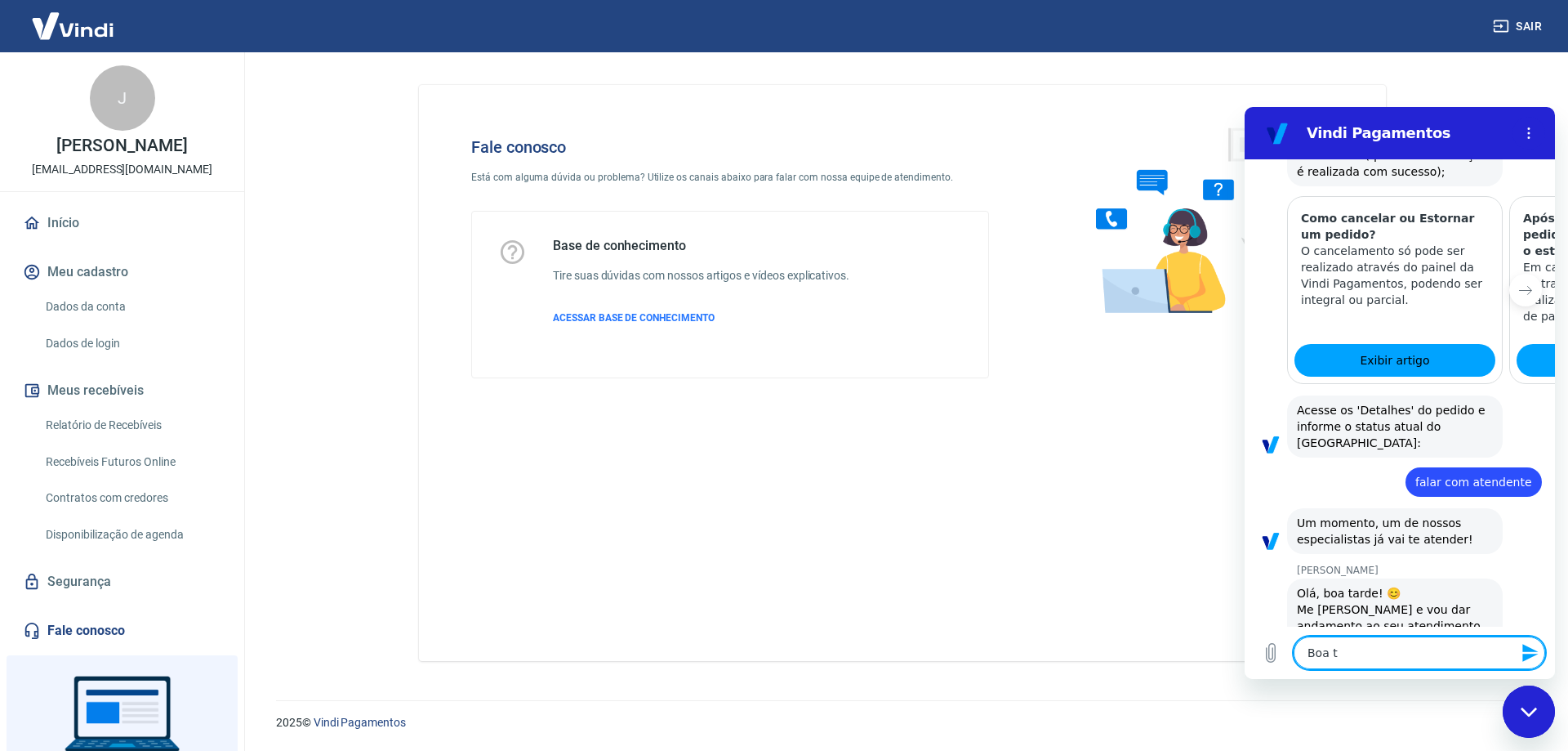
type textarea "x"
type textarea "Boa ta"
type textarea "x"
type textarea "Boa tar"
type textarea "x"
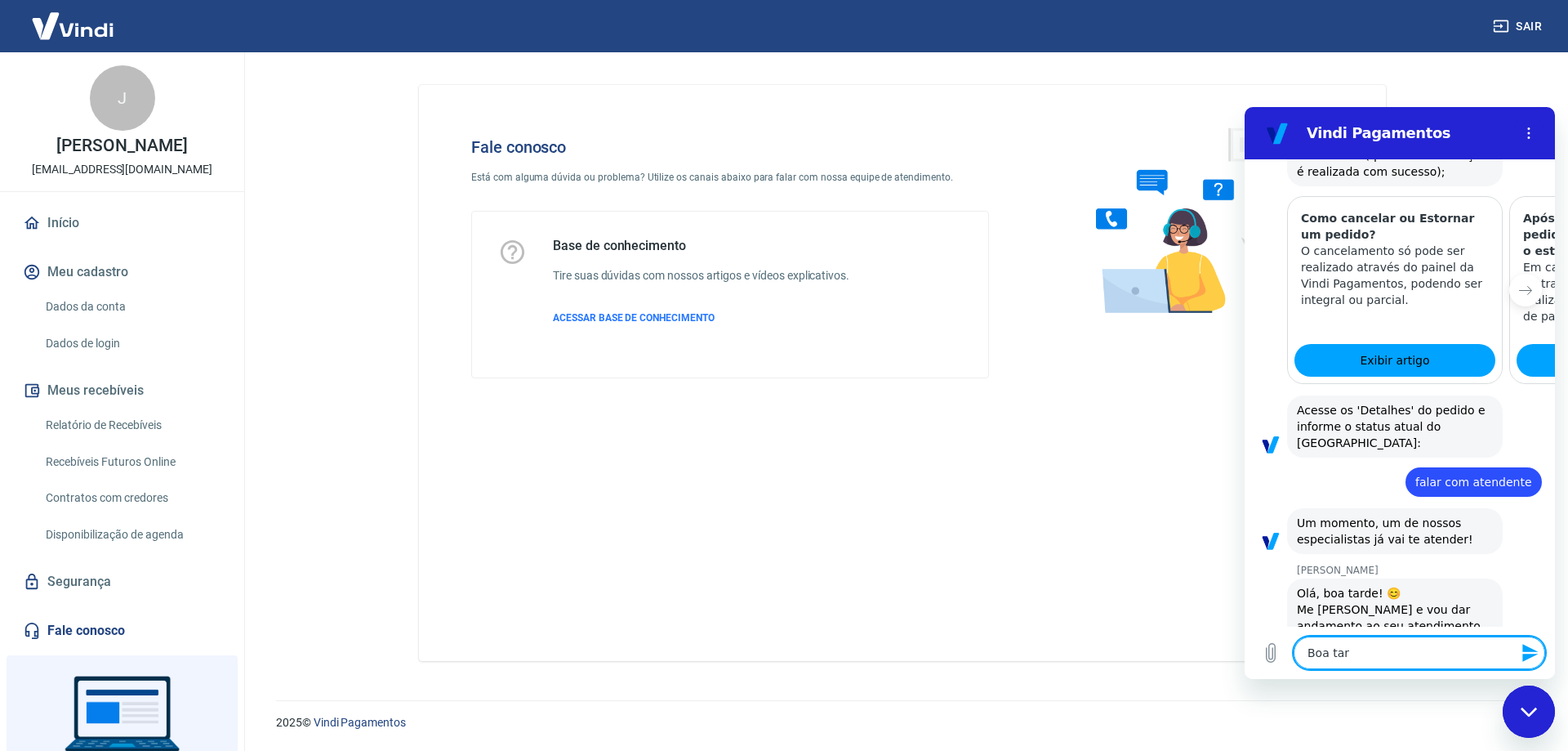
type textarea "Boa tard"
type textarea "x"
type textarea "Boa tarde"
type textarea "x"
type textarea "Boa tarde"
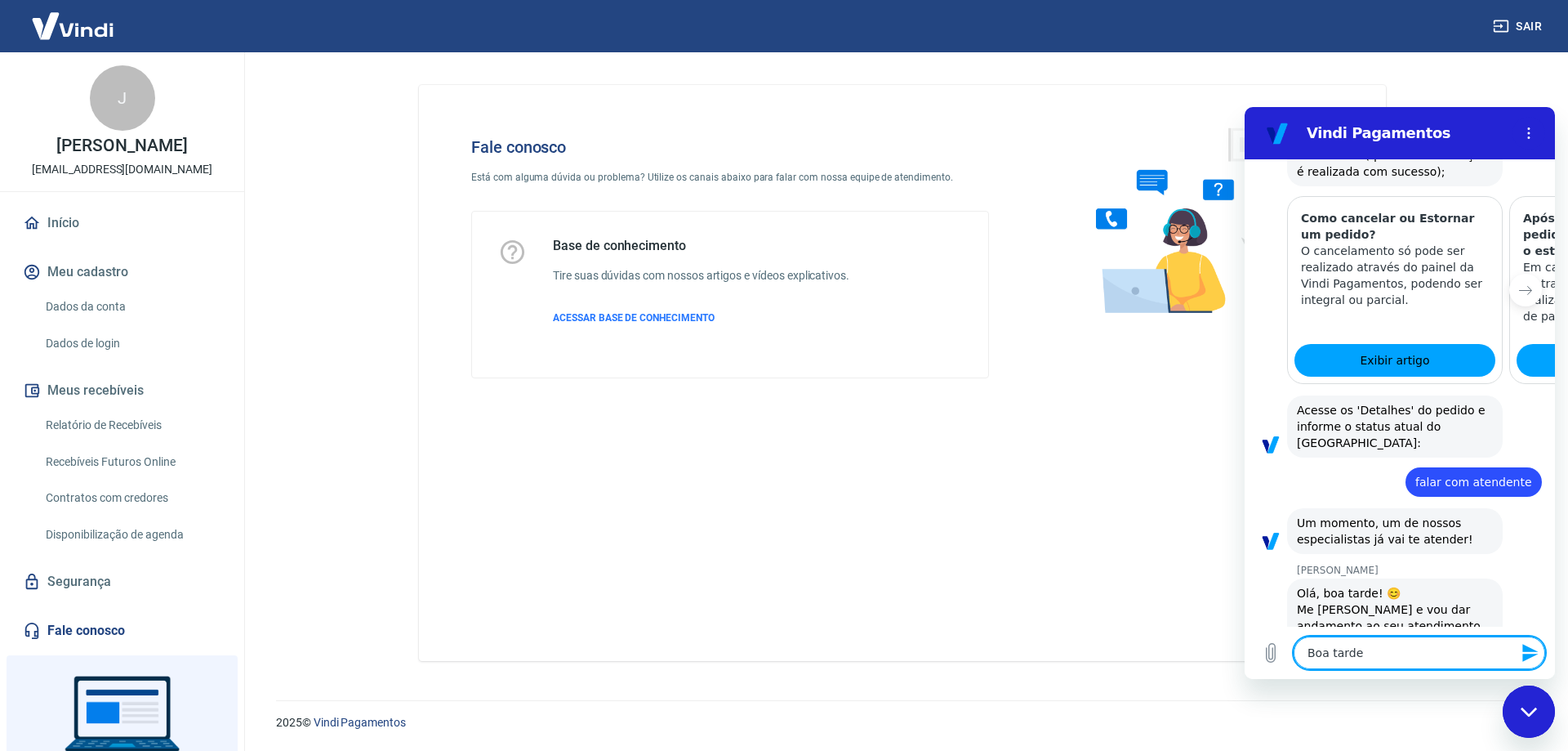
type textarea "x"
type textarea "Boa tarde"
type textarea "x"
type textarea "Boa tarde,"
type textarea "x"
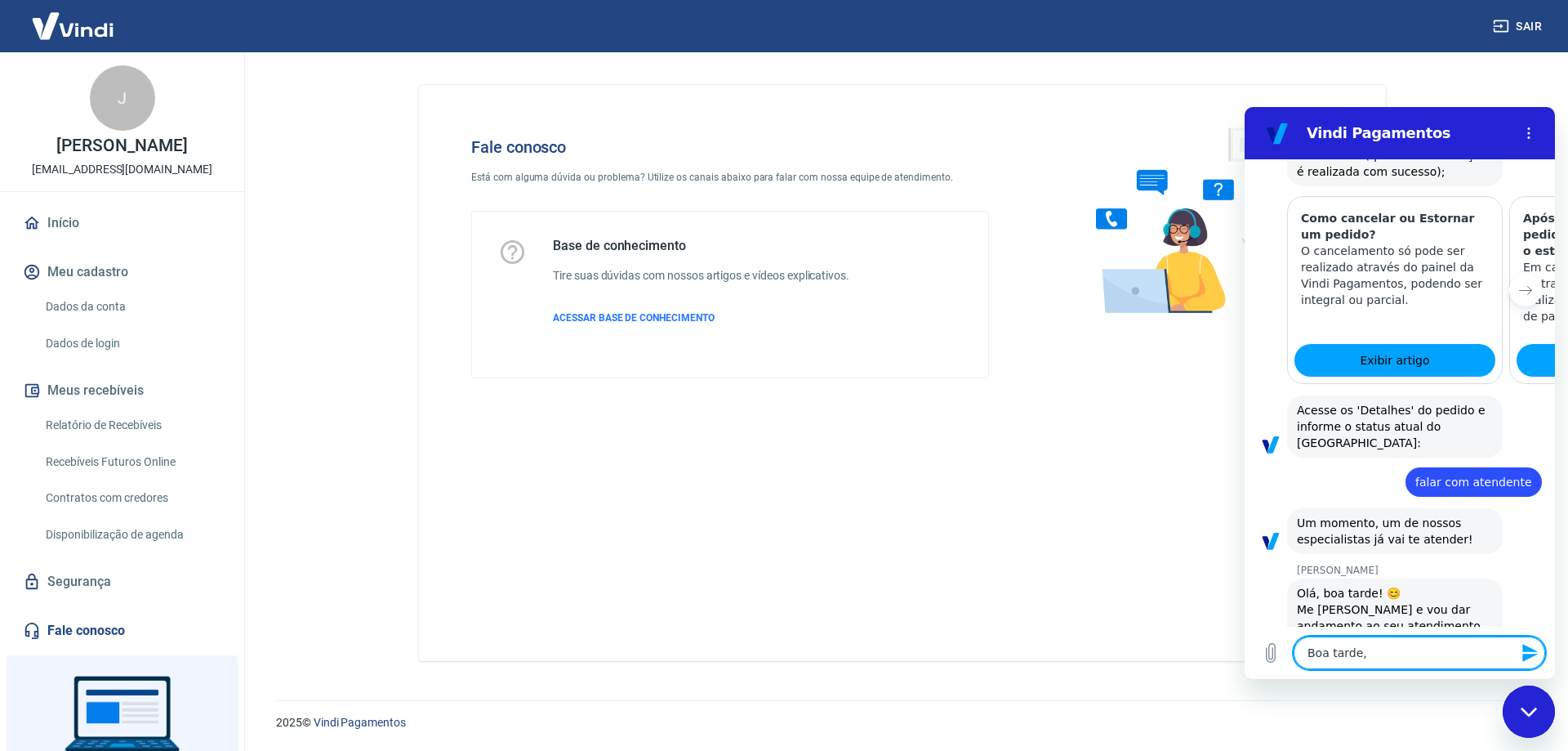
type textarea "Boa tarde,"
type textarea "x"
type textarea "Boa tarde, m"
type textarea "x"
type textarea "Boa tarde, me"
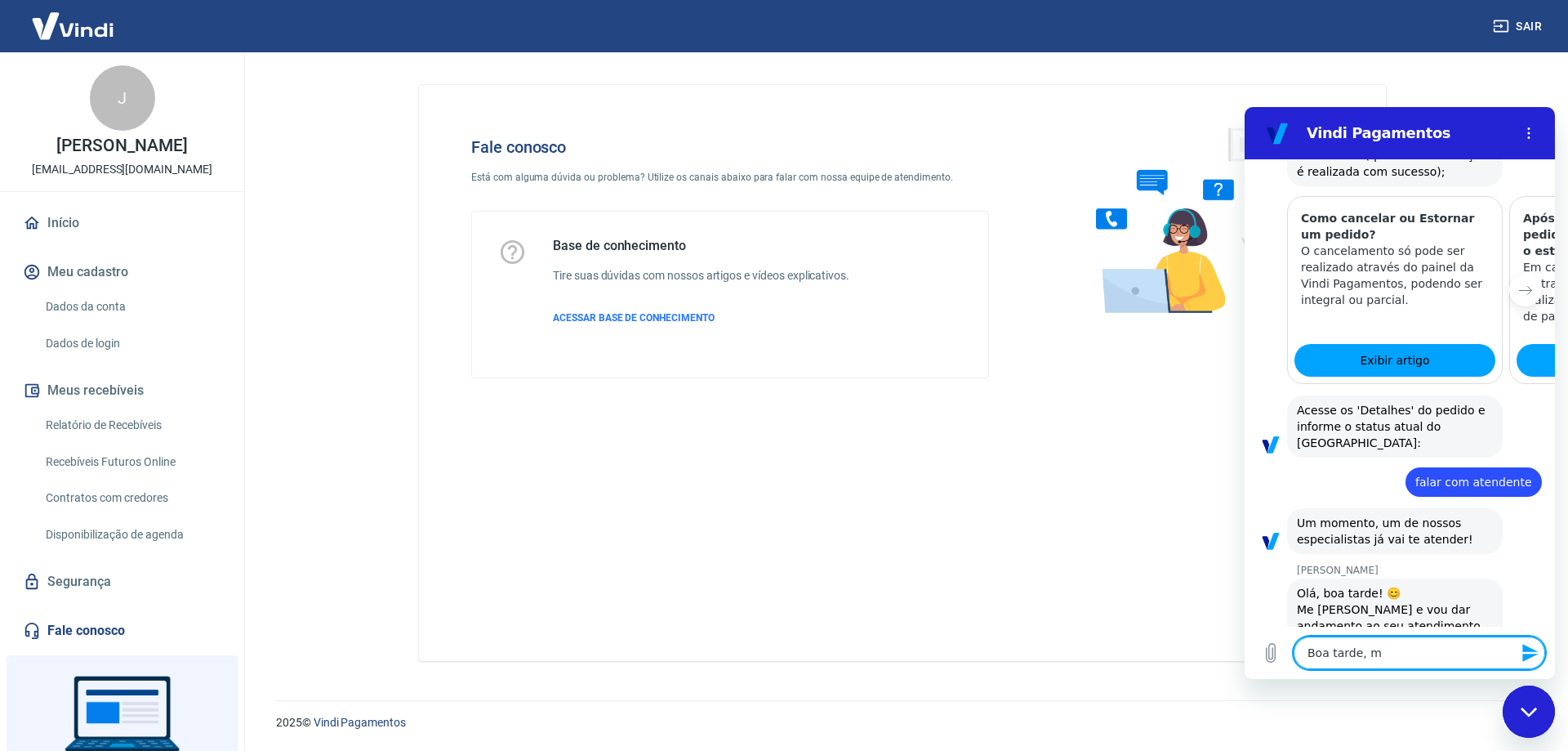
type textarea "x"
type textarea "Boa tarde, me"
type textarea "x"
type textarea "Boa tarde, me c"
type textarea "x"
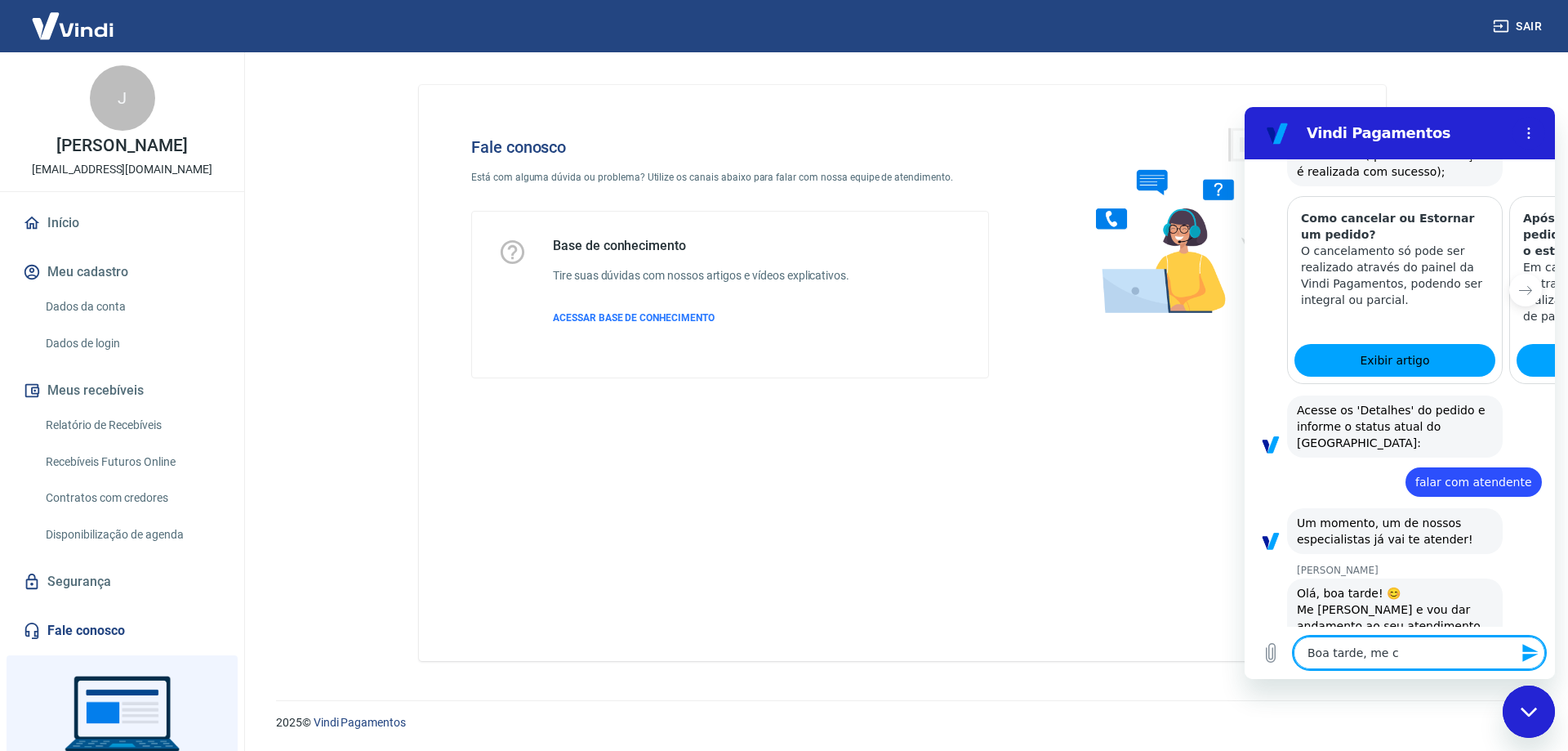
type textarea "Boa tarde, me ch"
type textarea "x"
type textarea "Boa tarde, me cha"
type textarea "x"
type textarea "Boa tarde, me cham"
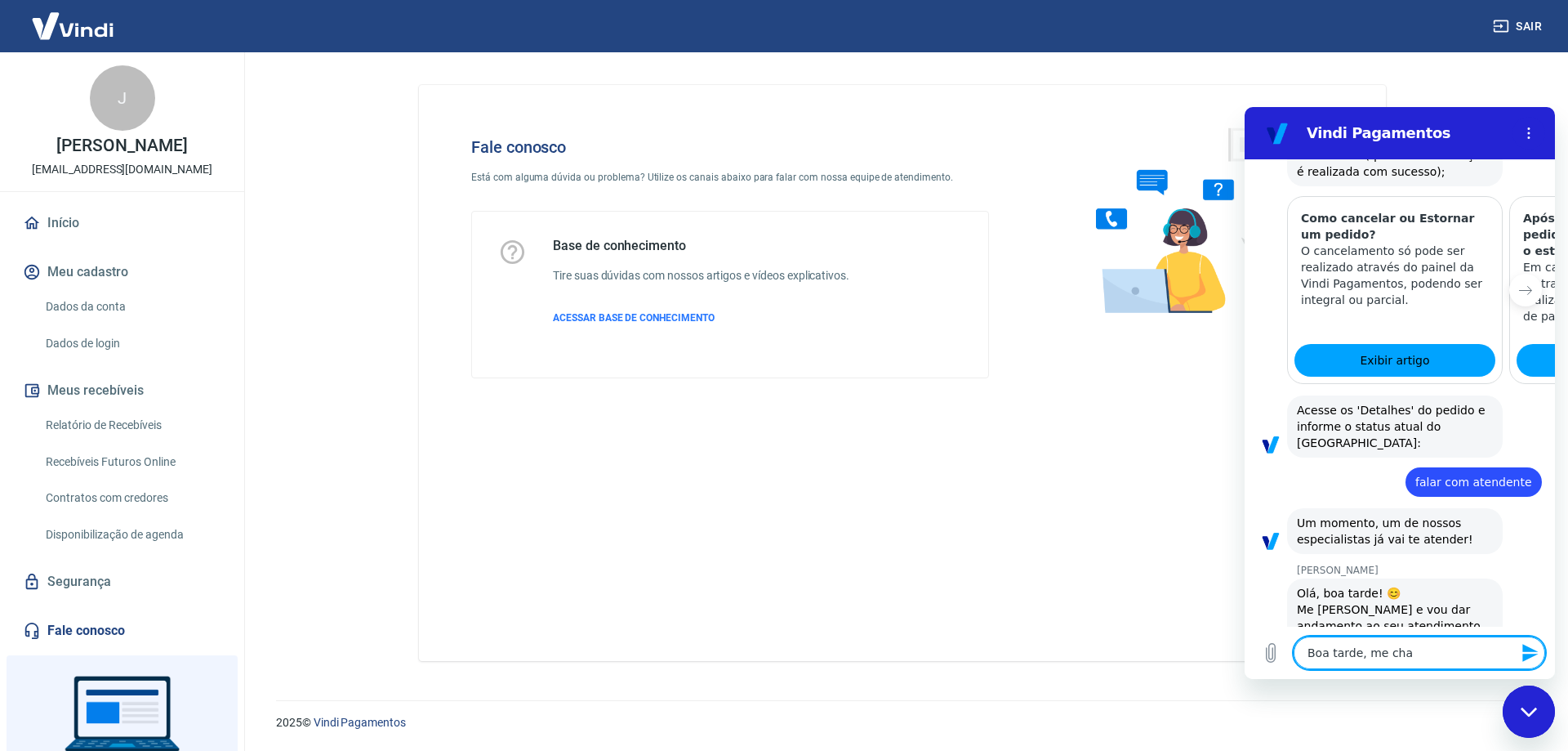
type textarea "x"
type textarea "Boa tarde, me chamo"
type textarea "x"
type textarea "Boa tarde, me chamo"
type textarea "x"
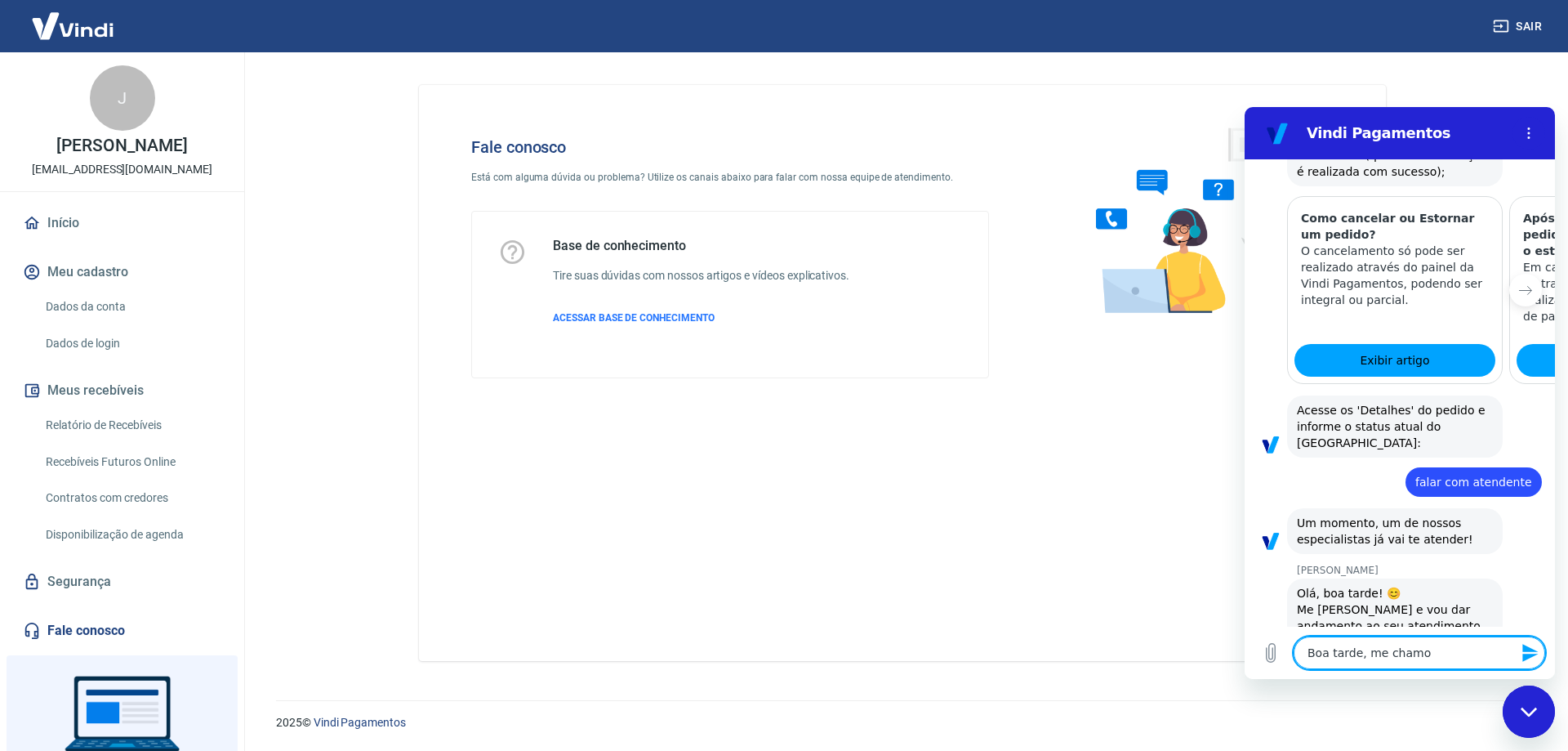
type textarea "Boa tarde, me chamo L"
type textarea "x"
type textarea "Boa tarde, me chamo Lu"
type textarea "x"
type textarea "Boa tarde, me chamo Luc"
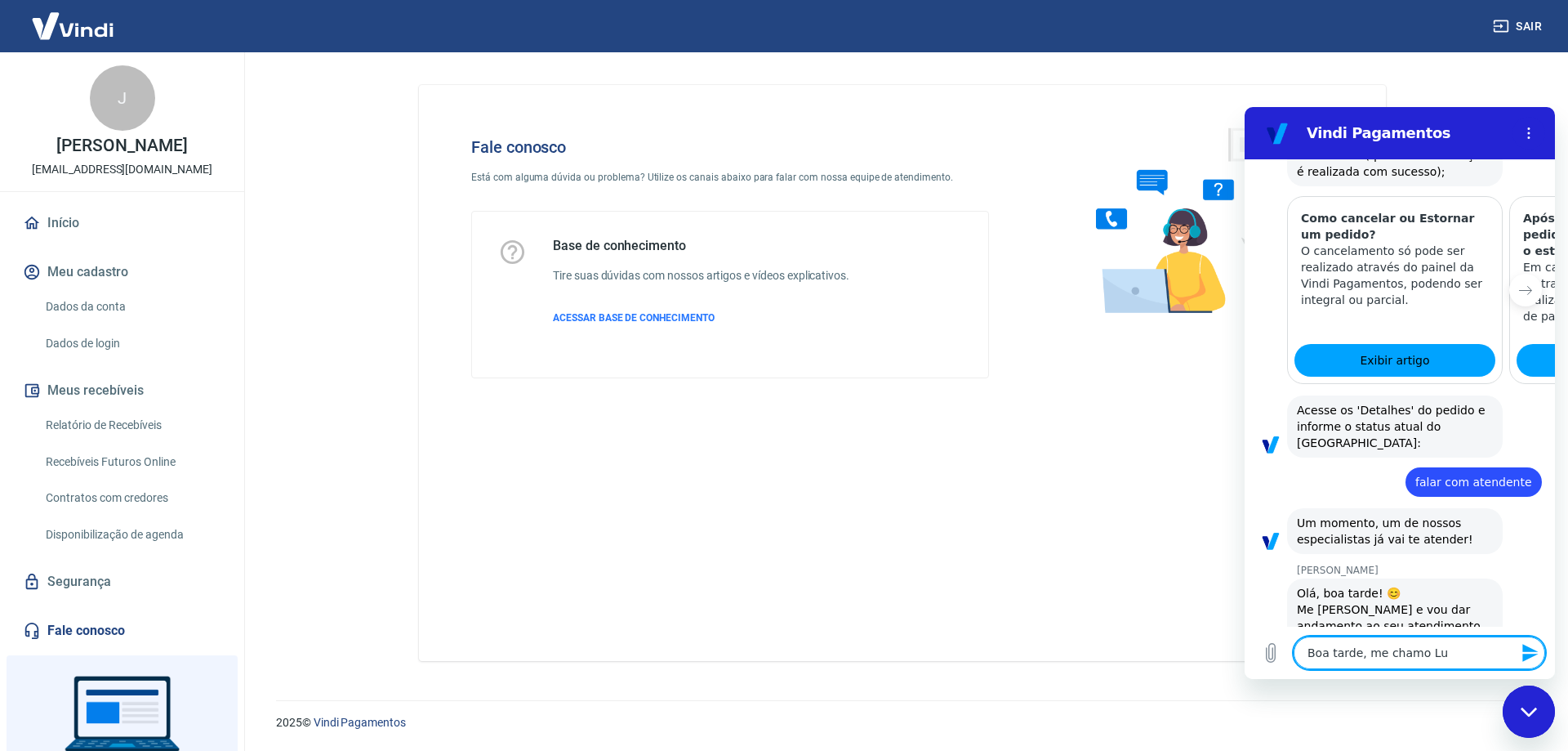
type textarea "x"
type textarea "Boa tarde, me chamo Luca"
type textarea "x"
type textarea "Boa tarde, me chamo Lucas"
type textarea "x"
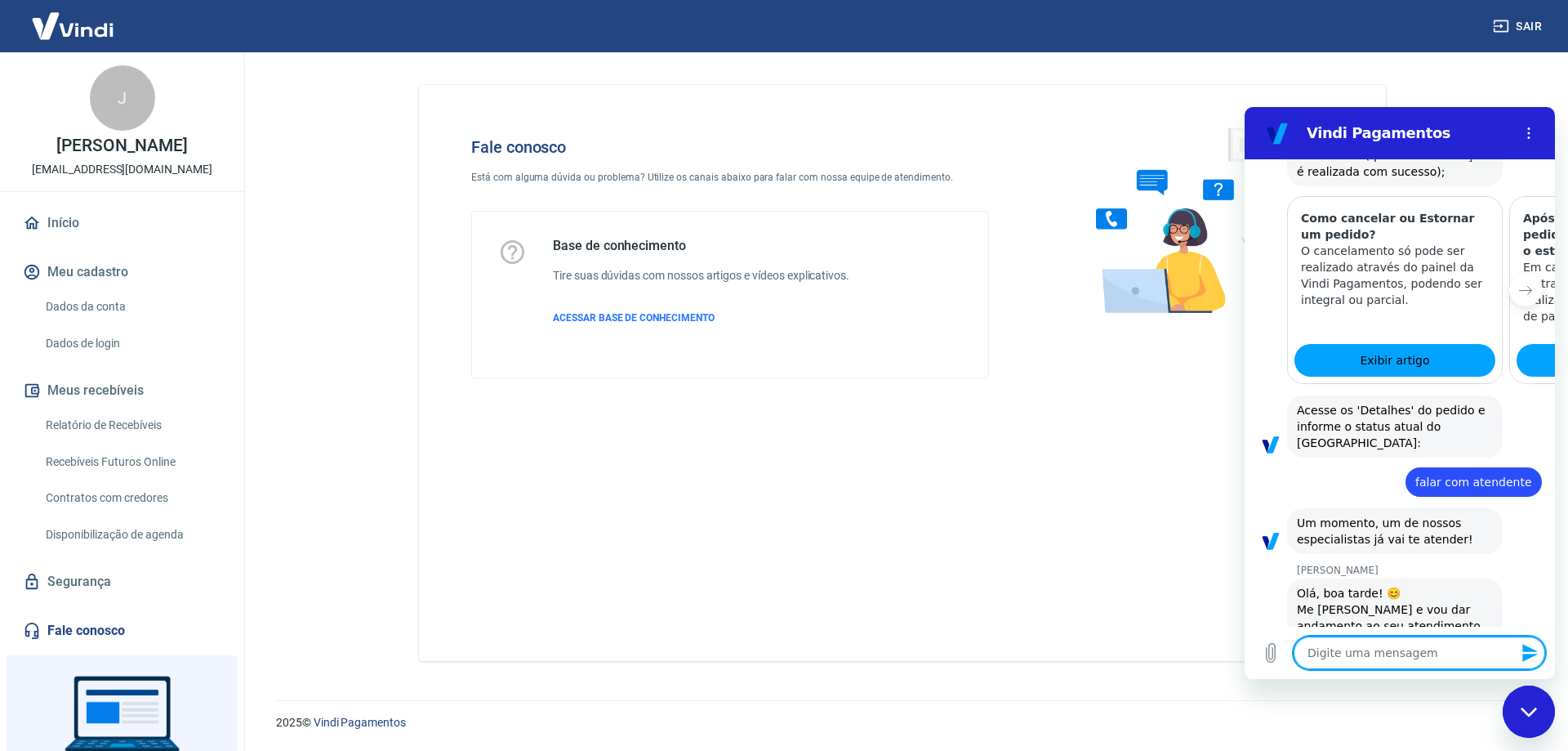
type textarea "x"
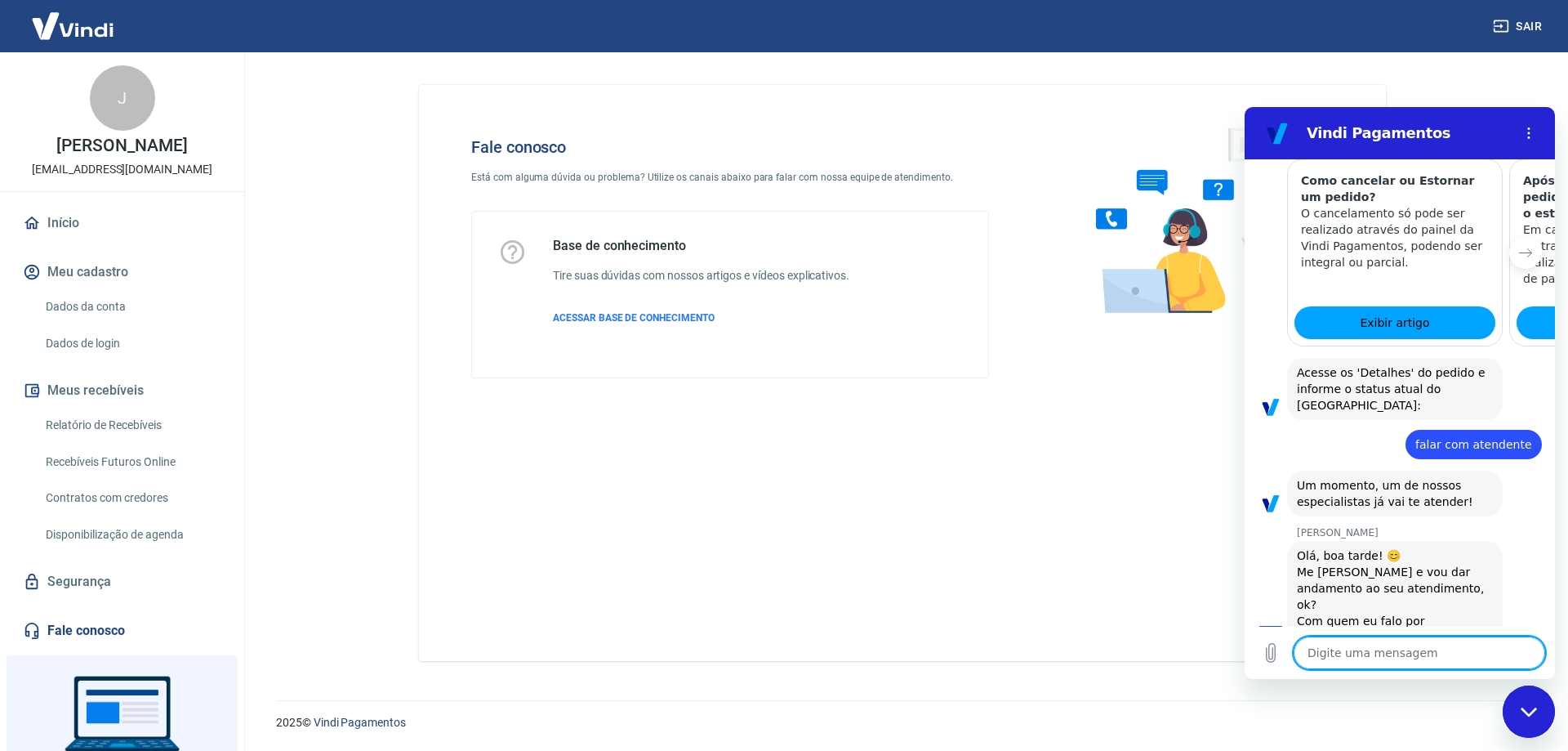
type textarea "E"
type textarea "x"
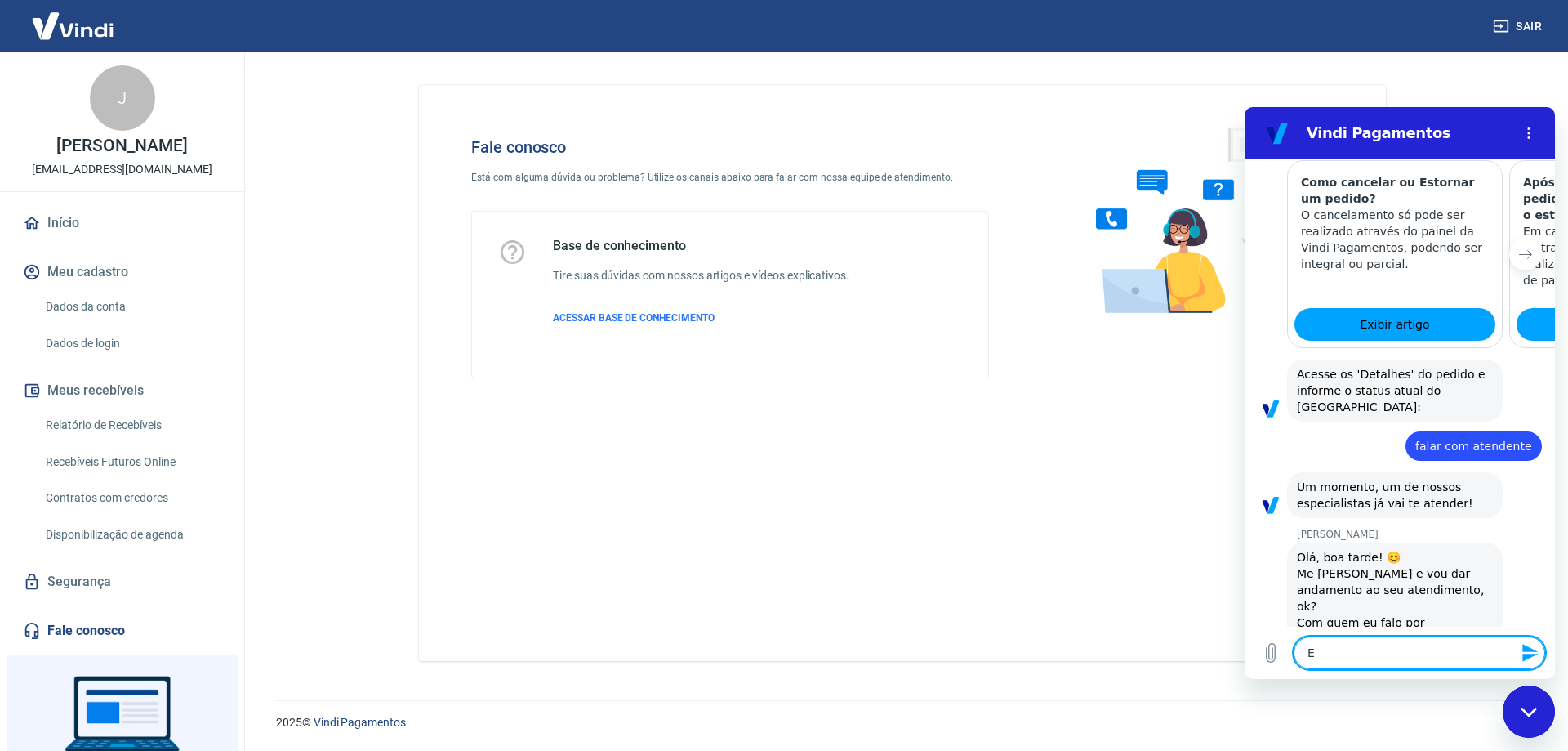
type textarea "En"
type textarea "x"
type textarea "Ent"
type textarea "x"
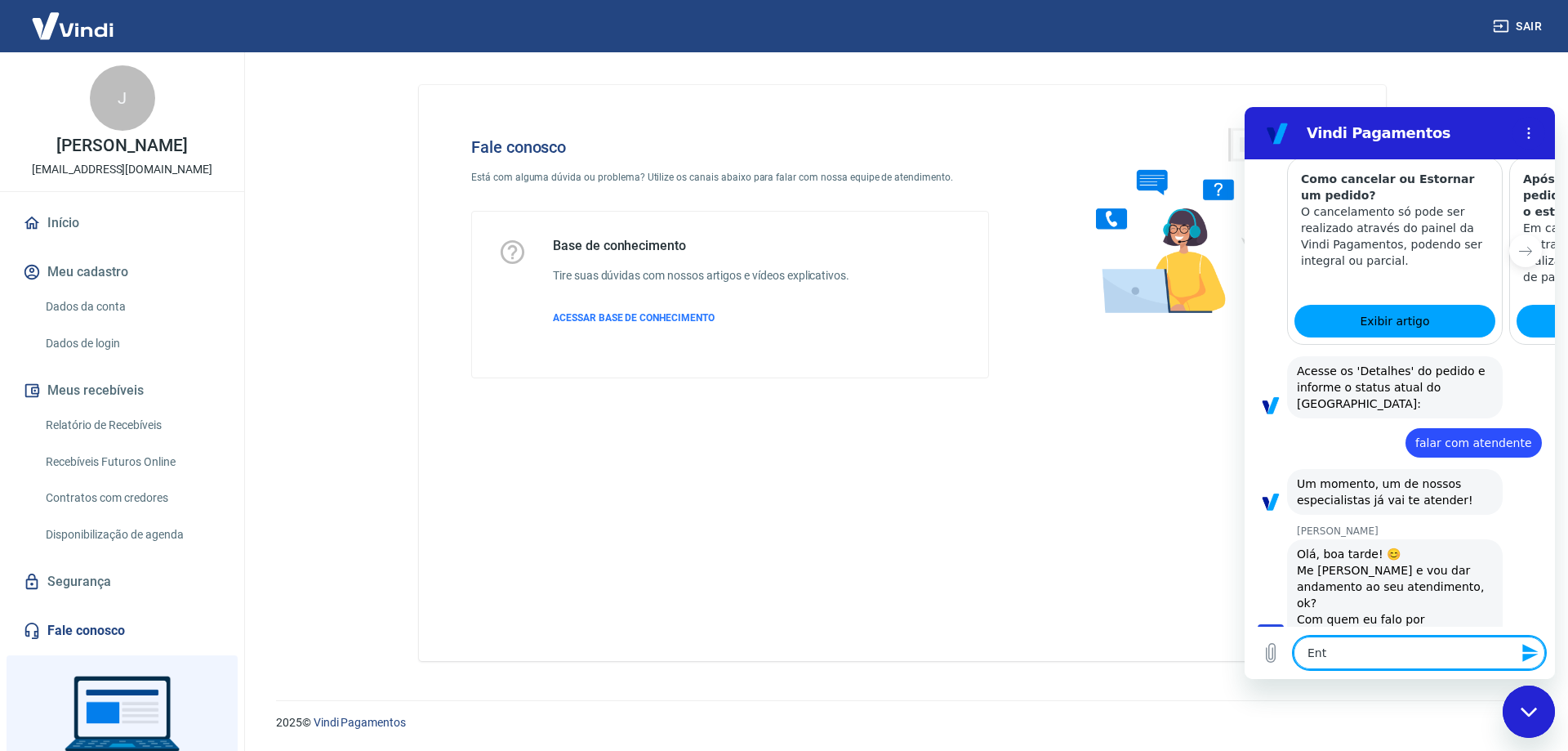
type textarea "Entã"
type textarea "x"
type textarea "Então"
type textarea "x"
type textarea "Então"
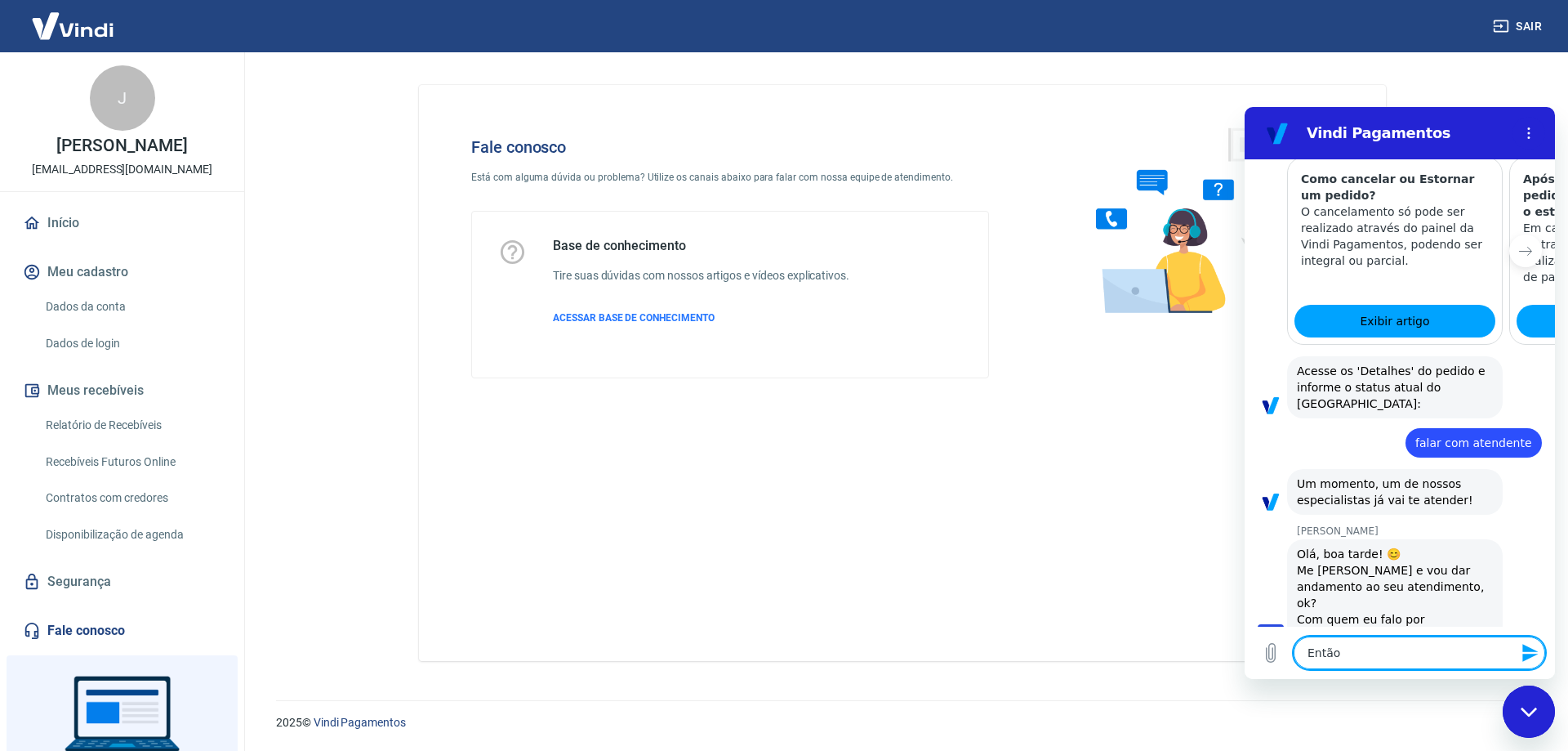
type textarea "x"
type textarea "Então e"
type textarea "x"
type textarea "Então es"
type textarea "x"
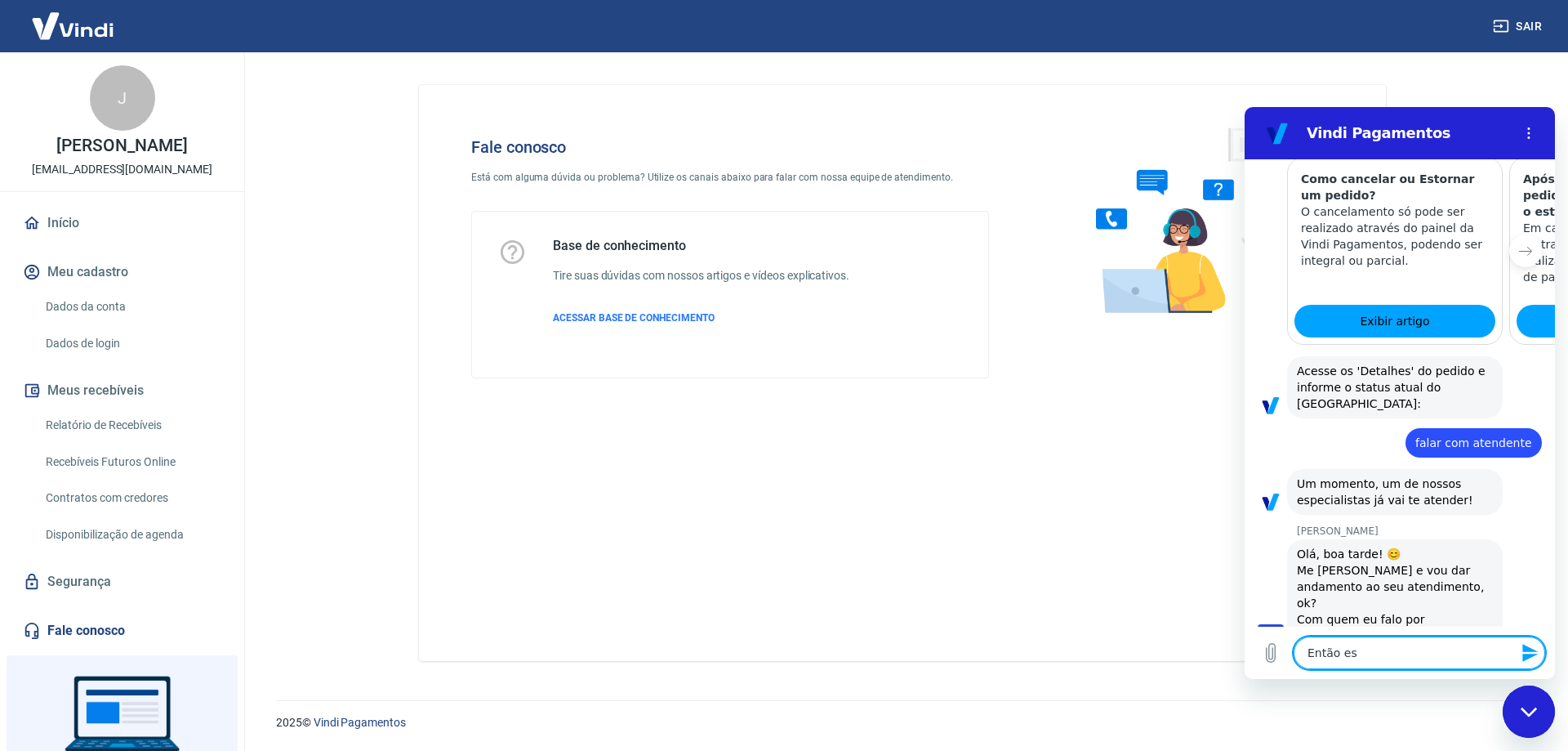
type textarea "Então est"
type textarea "x"
type textarea "Então esto"
type textarea "x"
type textarea "Então estou"
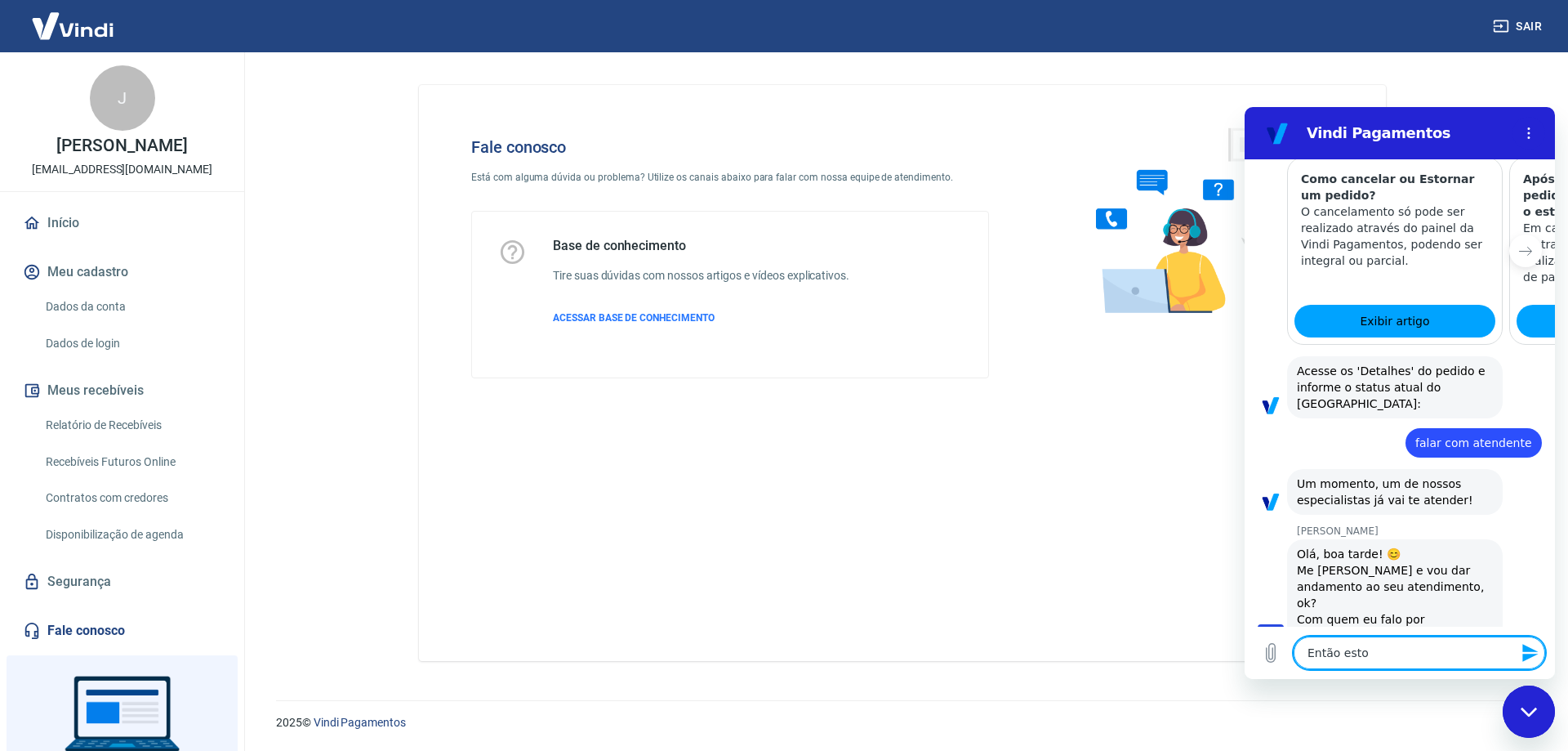
type textarea "x"
type textarea "Então estou"
type textarea "x"
type textarea "Então estou c"
type textarea "x"
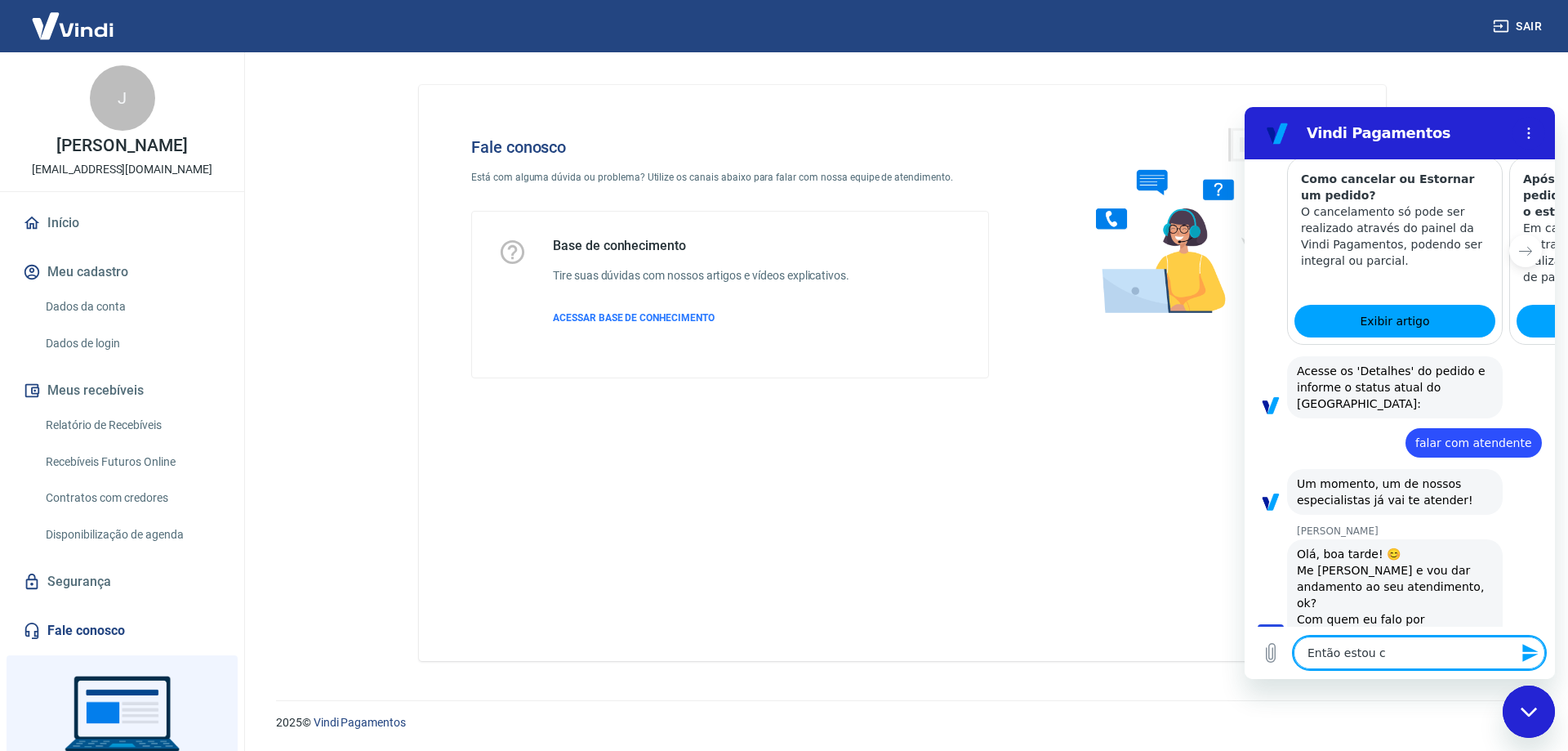
type textarea "Então estou co"
type textarea "x"
type textarea "Então estou com"
type textarea "x"
type textarea "Então estou com"
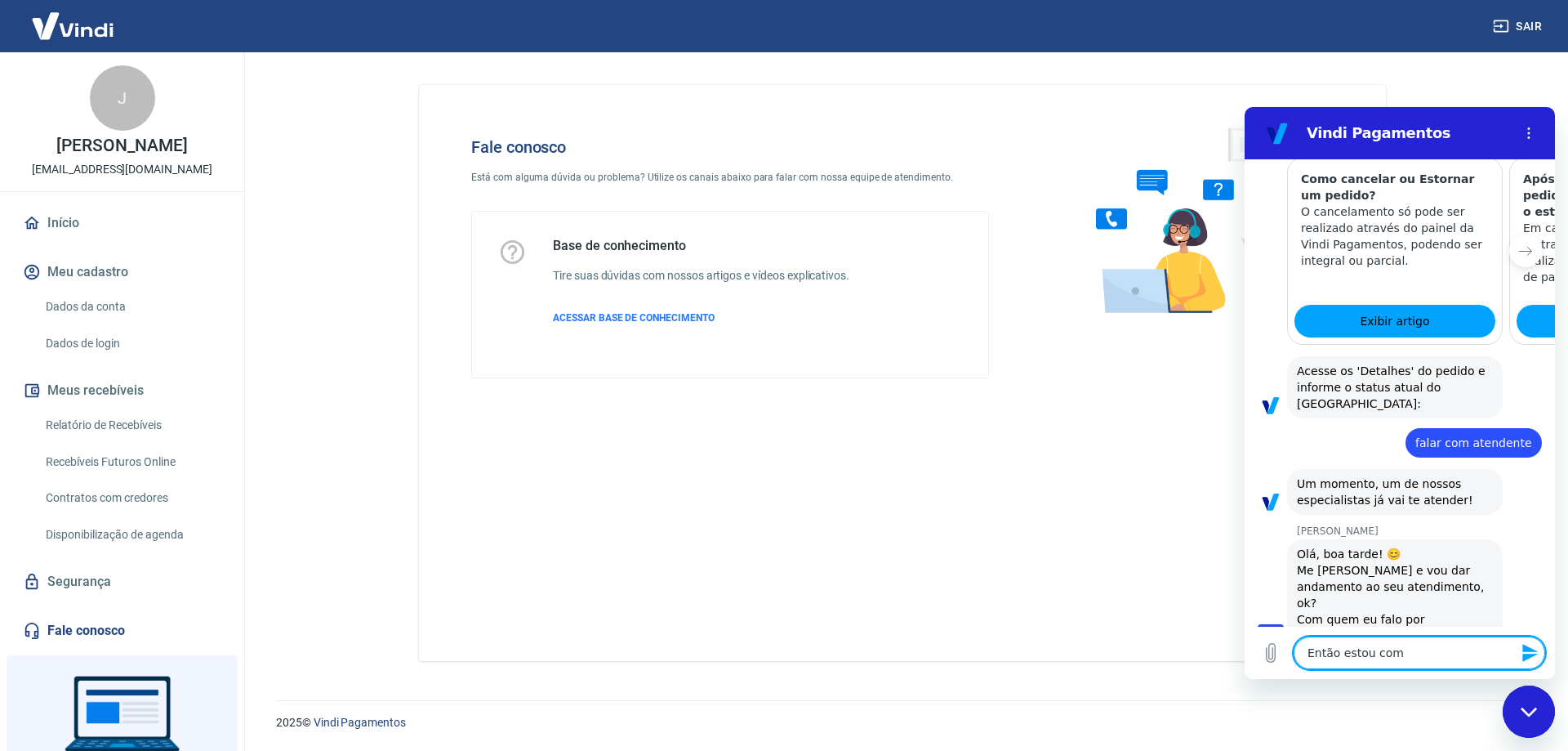
type textarea "x"
type textarea "Então estou com d"
type textarea "x"
type textarea "Então estou com dú"
type textarea "x"
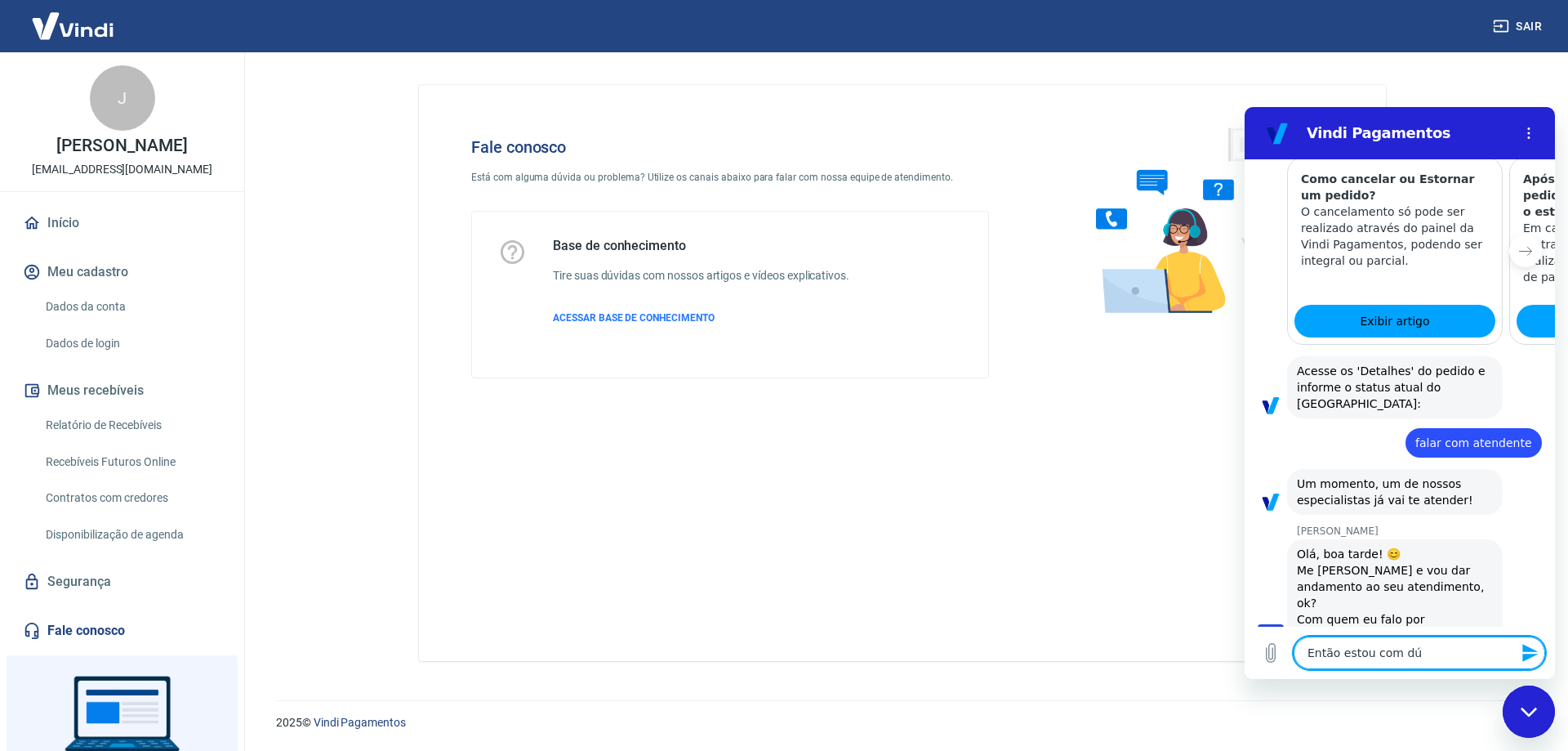
type textarea "Então estou com dúv"
type textarea "x"
type textarea "Então estou com dúvi"
type textarea "x"
type textarea "Então estou com dúvid"
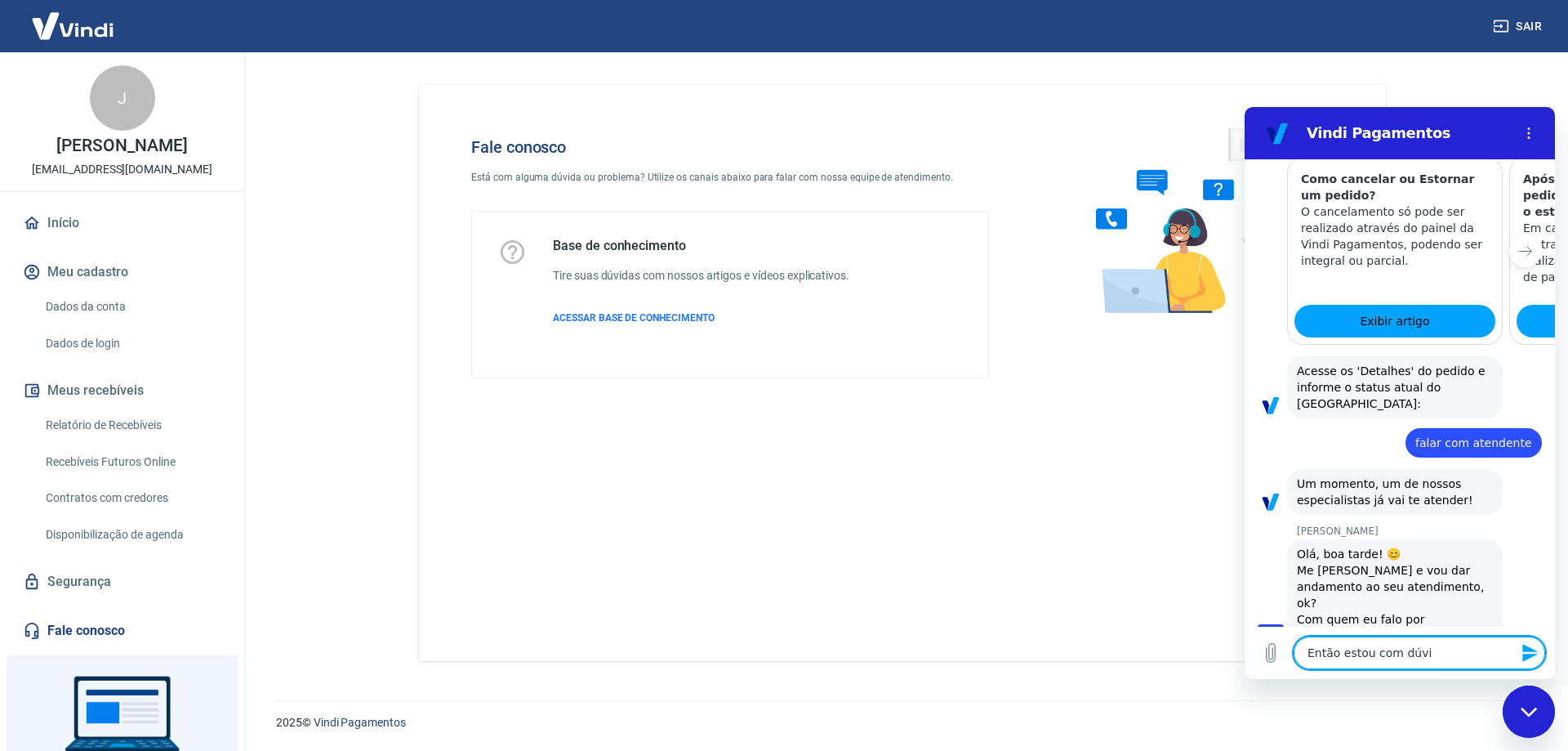
type textarea "x"
type textarea "Então estou com dúvido"
type textarea "x"
type textarea "Então estou com dúvido"
type textarea "x"
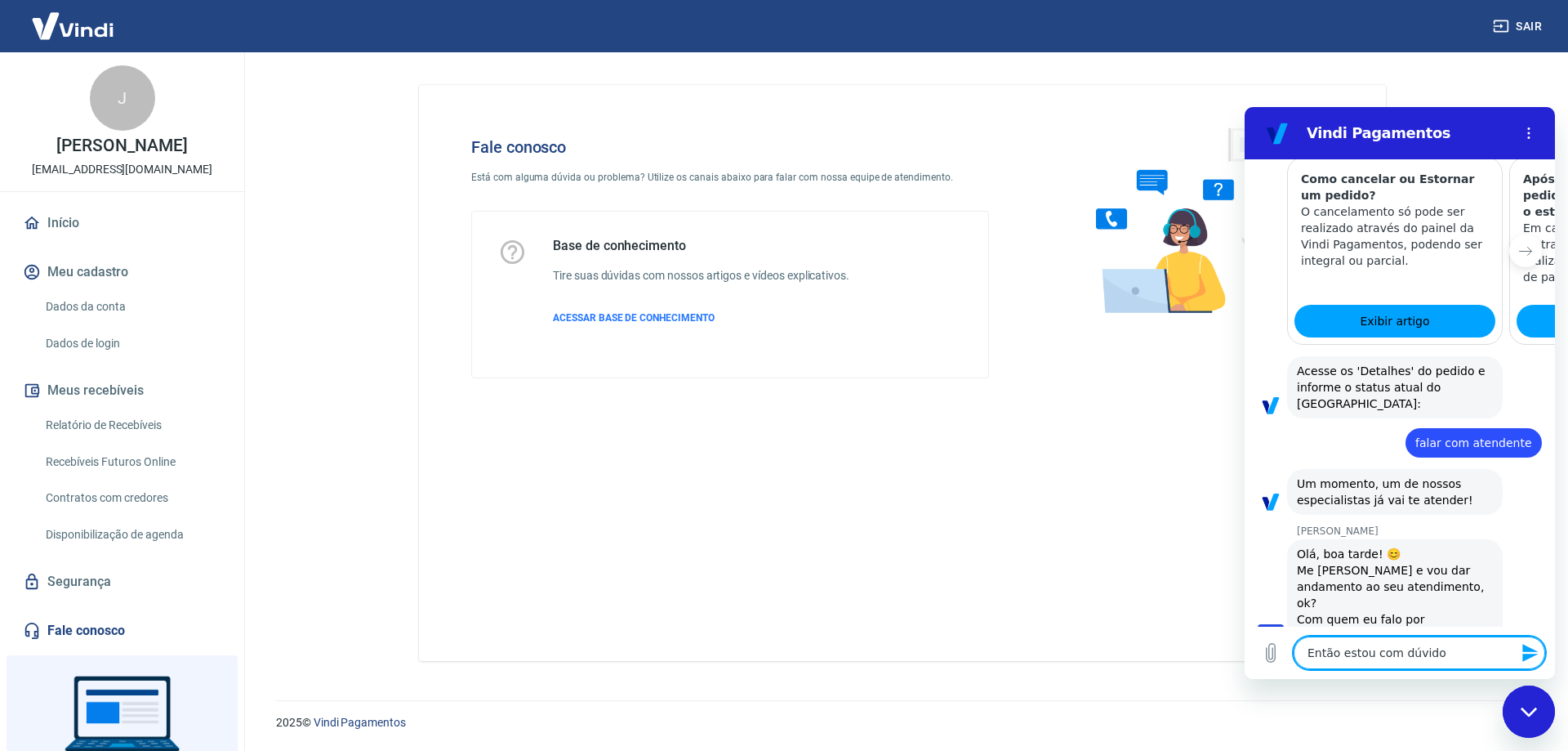
type textarea "Então estou com dúvido s"
type textarea "x"
type textarea "Então estou com dúvido so"
type textarea "x"
type textarea "Então estou com dúvido sob"
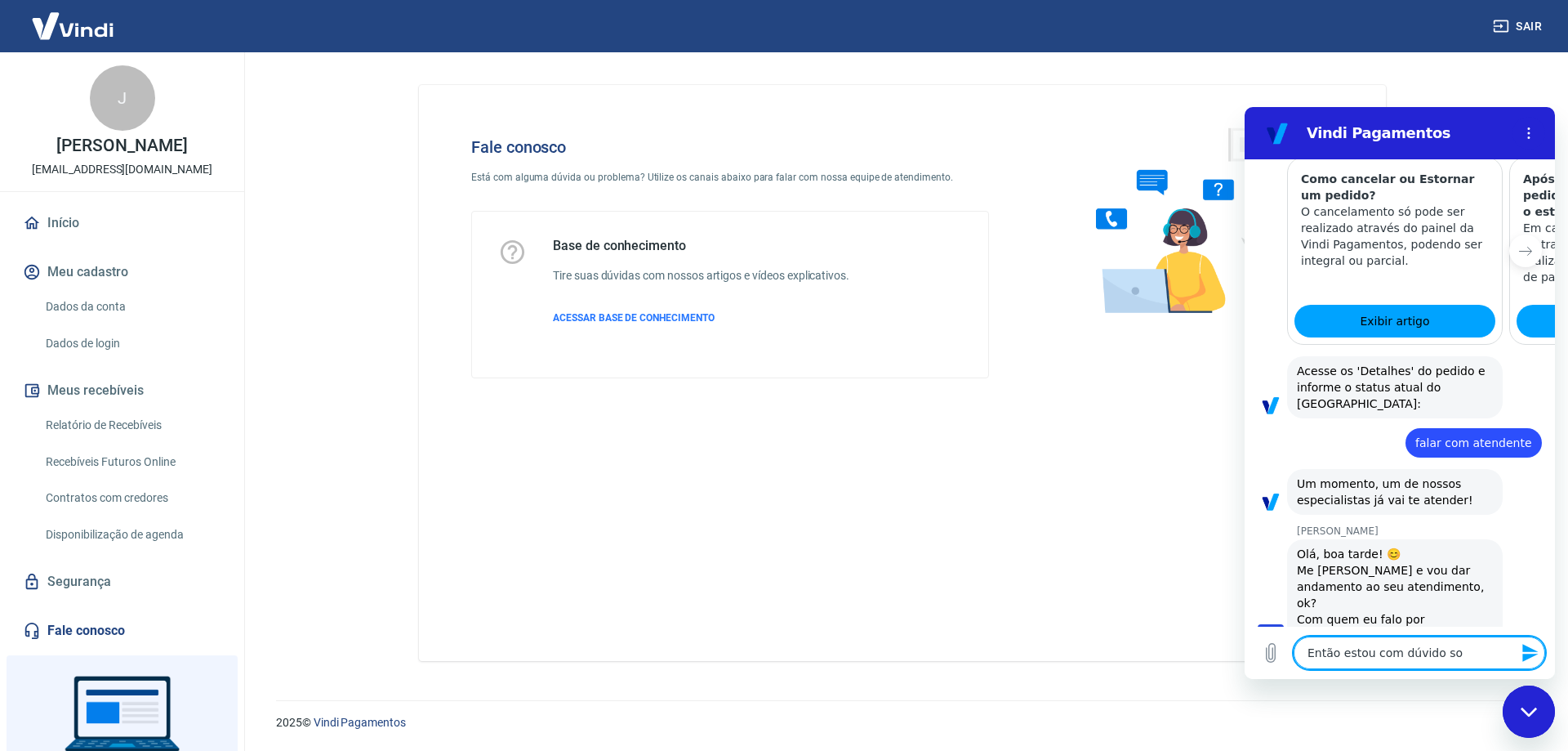
type textarea "x"
type textarea "Então estou com dúvido sobr"
type textarea "x"
type textarea "Então estou com dúvido sobre"
type textarea "x"
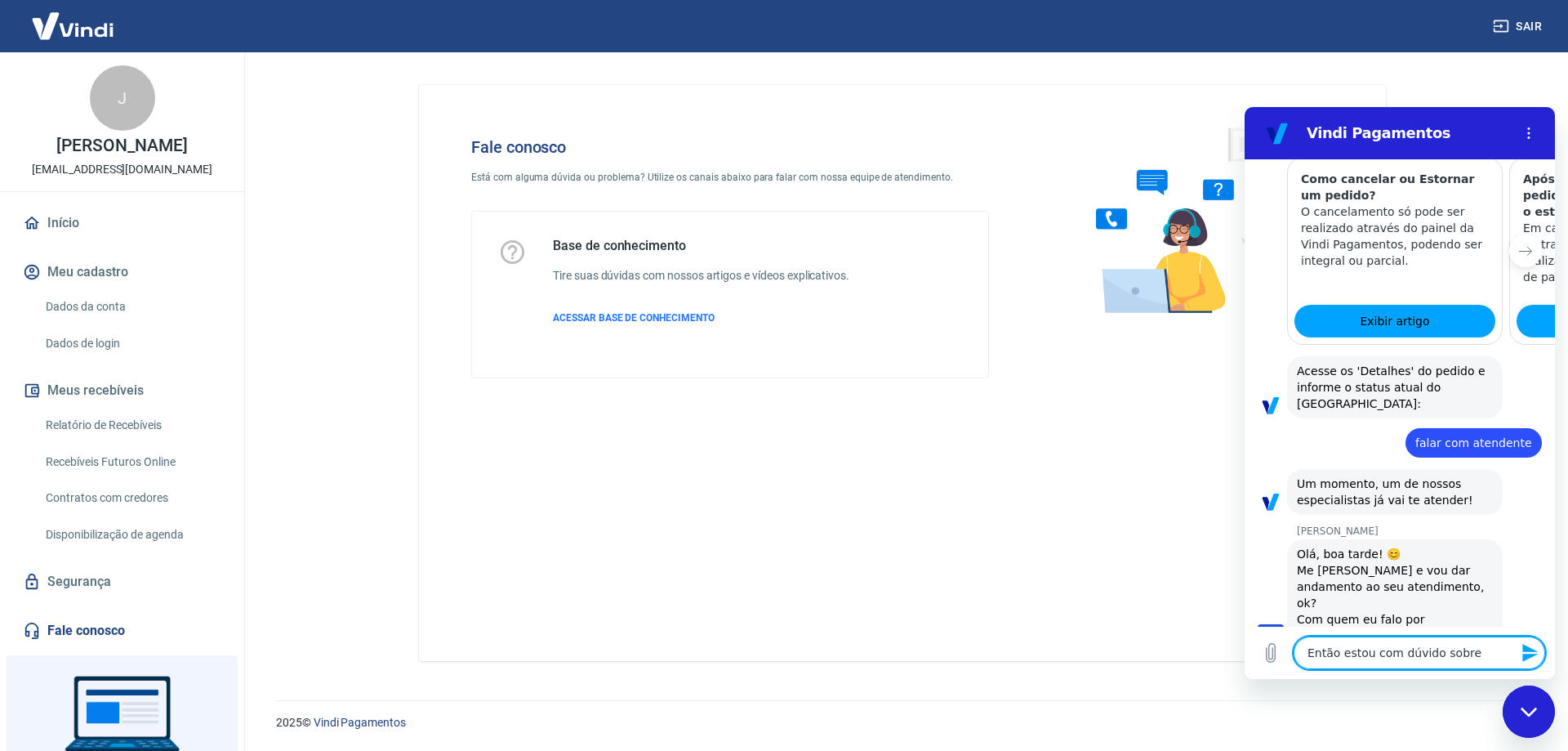
type textarea "Então estou com dúvido sobre"
type textarea "x"
type textarea "Então estou com dúvido sobre u"
type textarea "x"
type textarea "Então estou com dúvido sobre um"
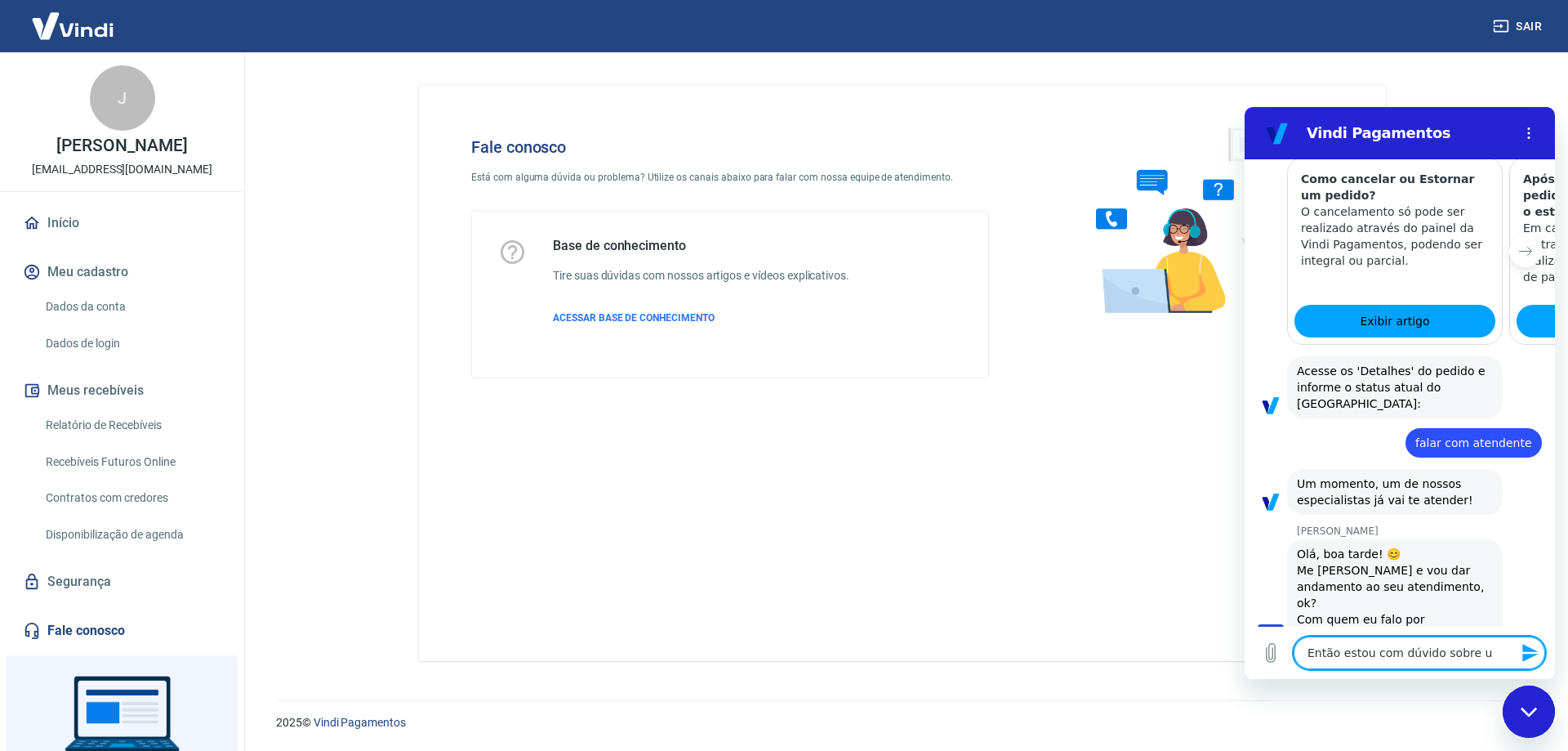
type textarea "x"
type textarea "Então estou com dúvido sobre um"
type textarea "x"
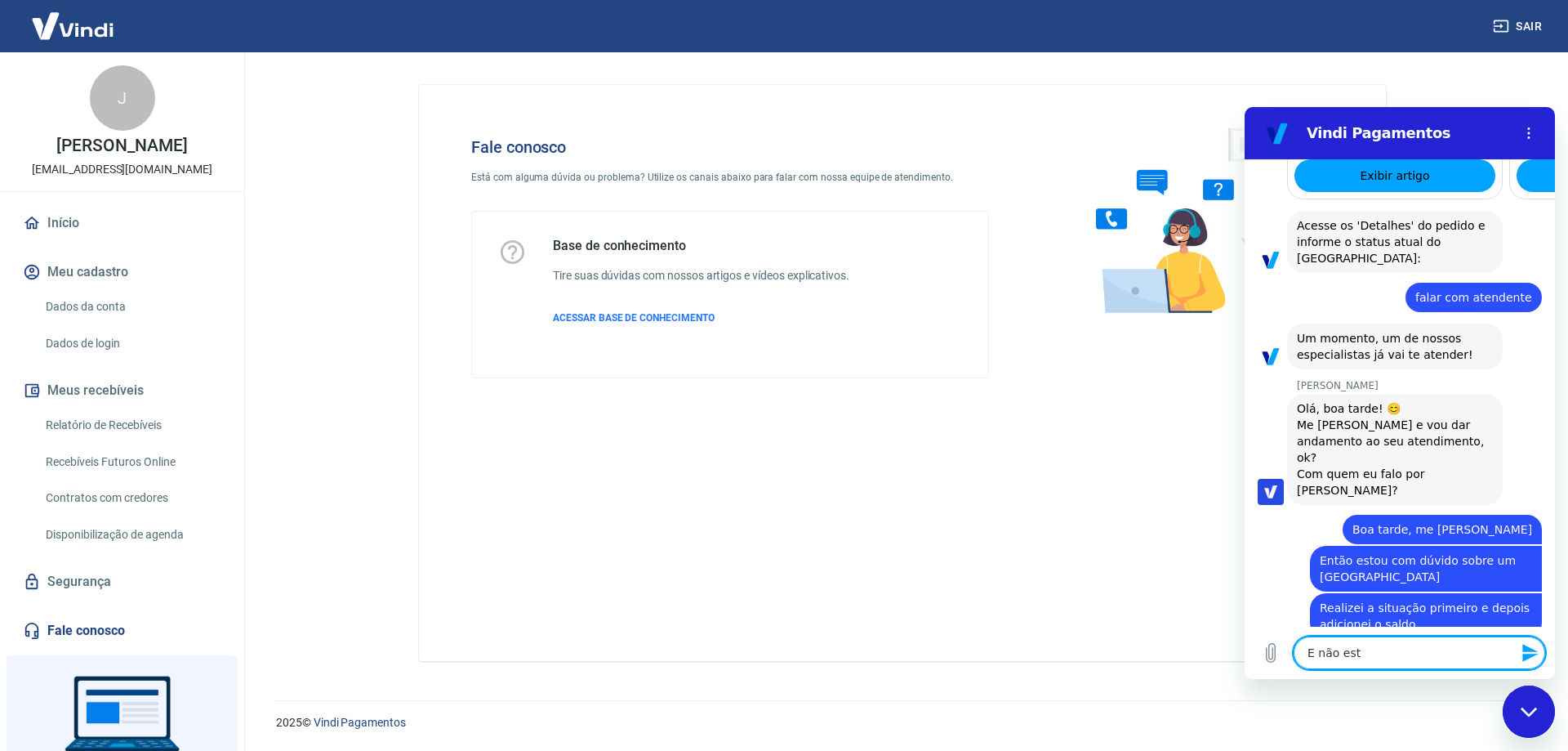
scroll to position [954, 0]
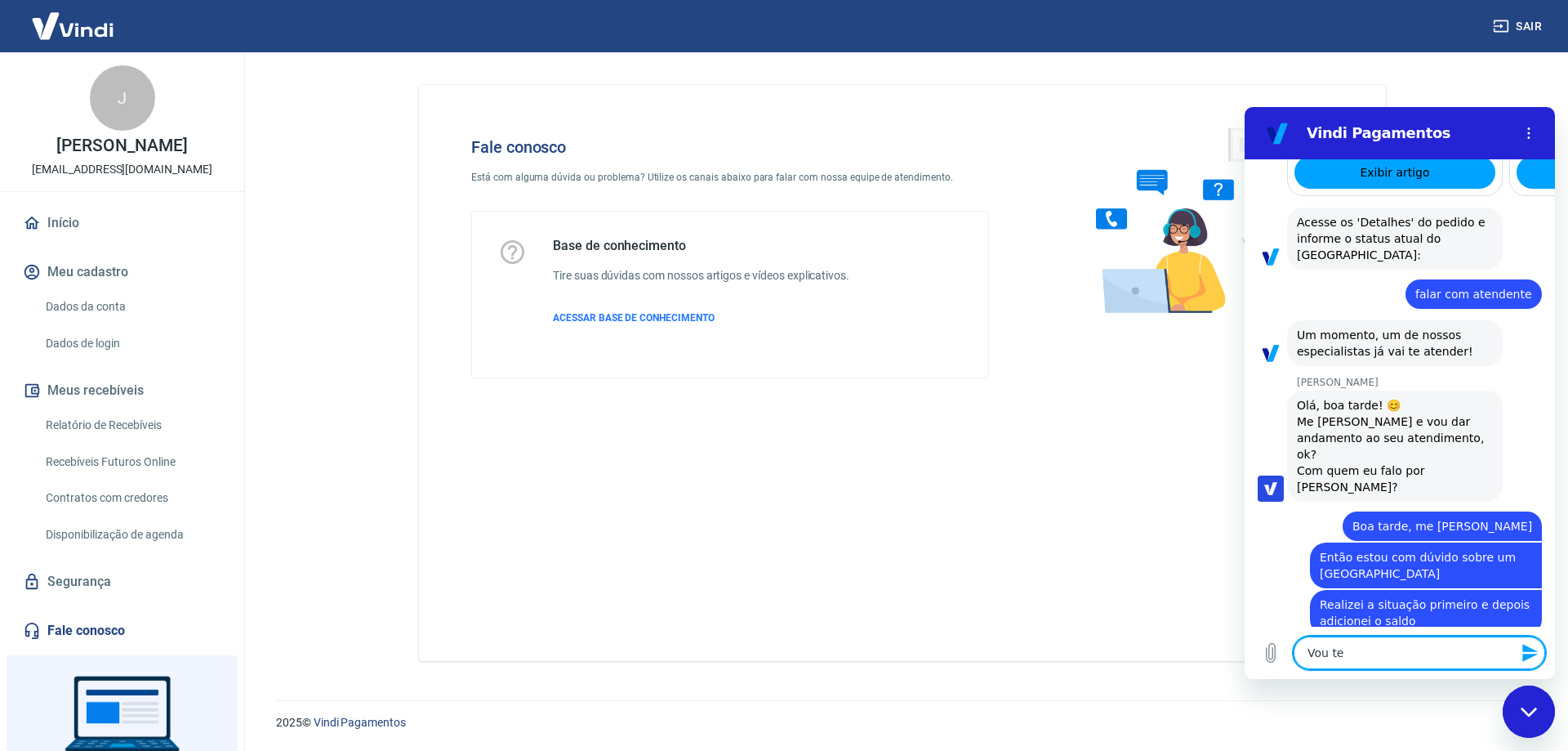
paste textarea "225145562"
paste textarea
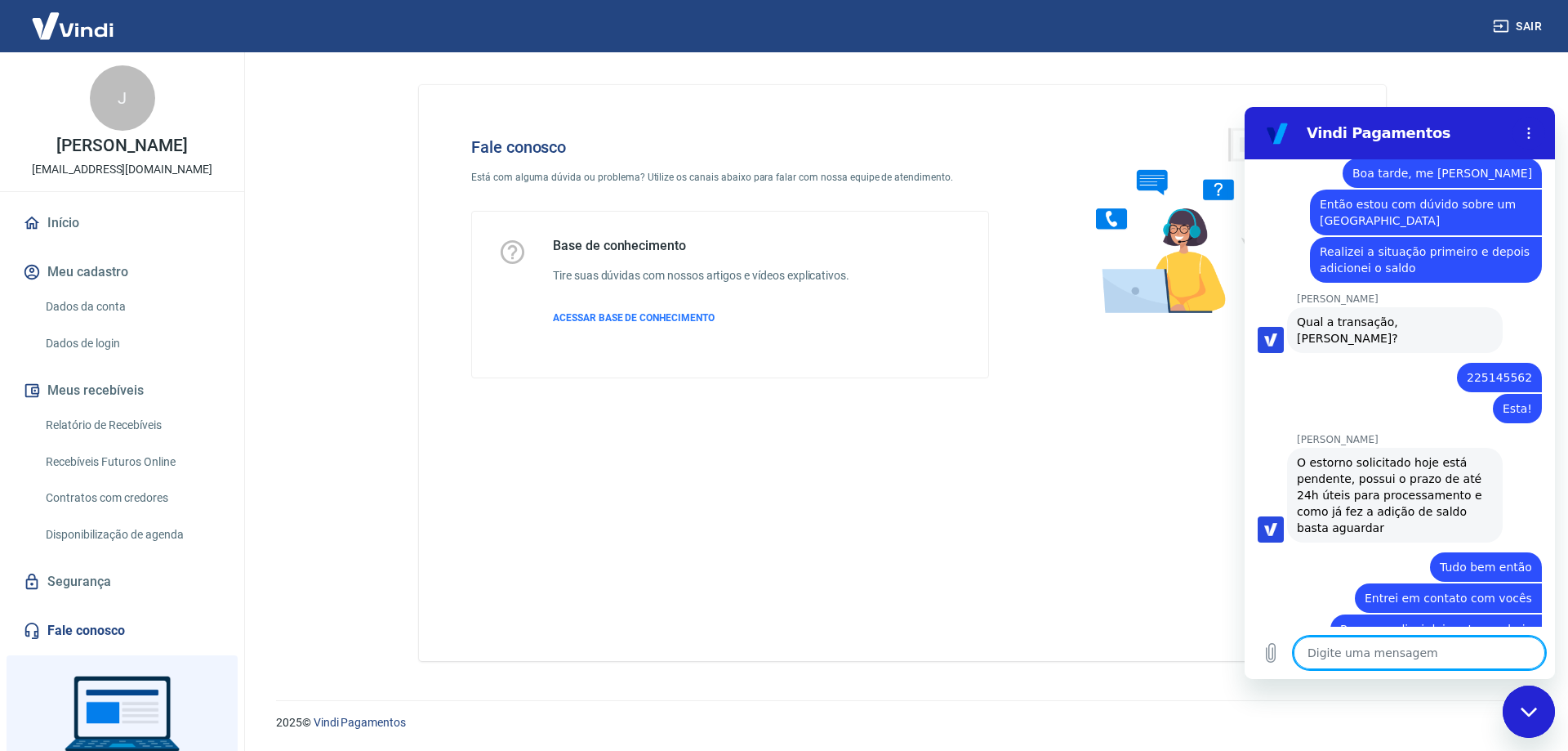
scroll to position [1393, 0]
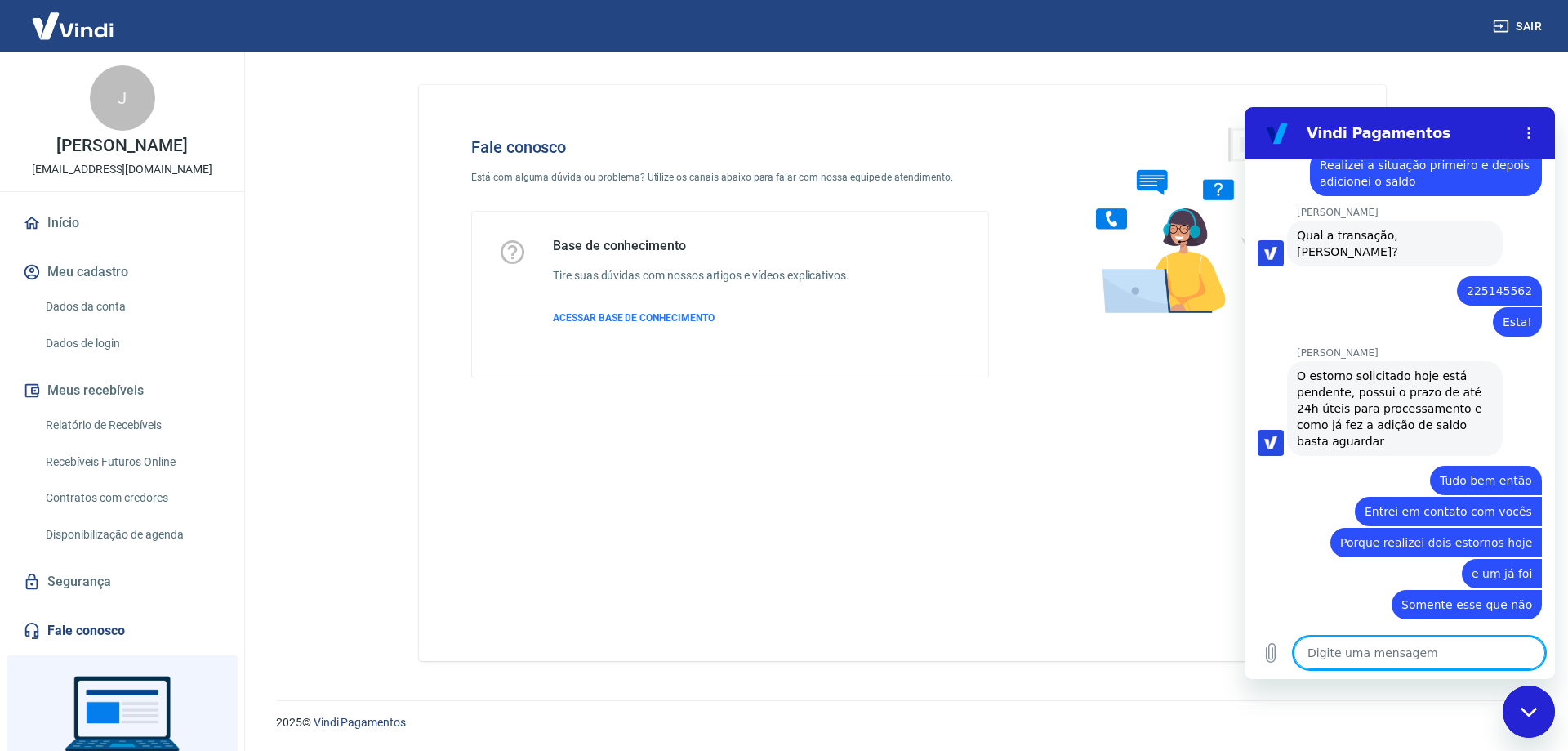
click at [1416, 654] on textarea at bounding box center [1420, 652] width 252 height 33
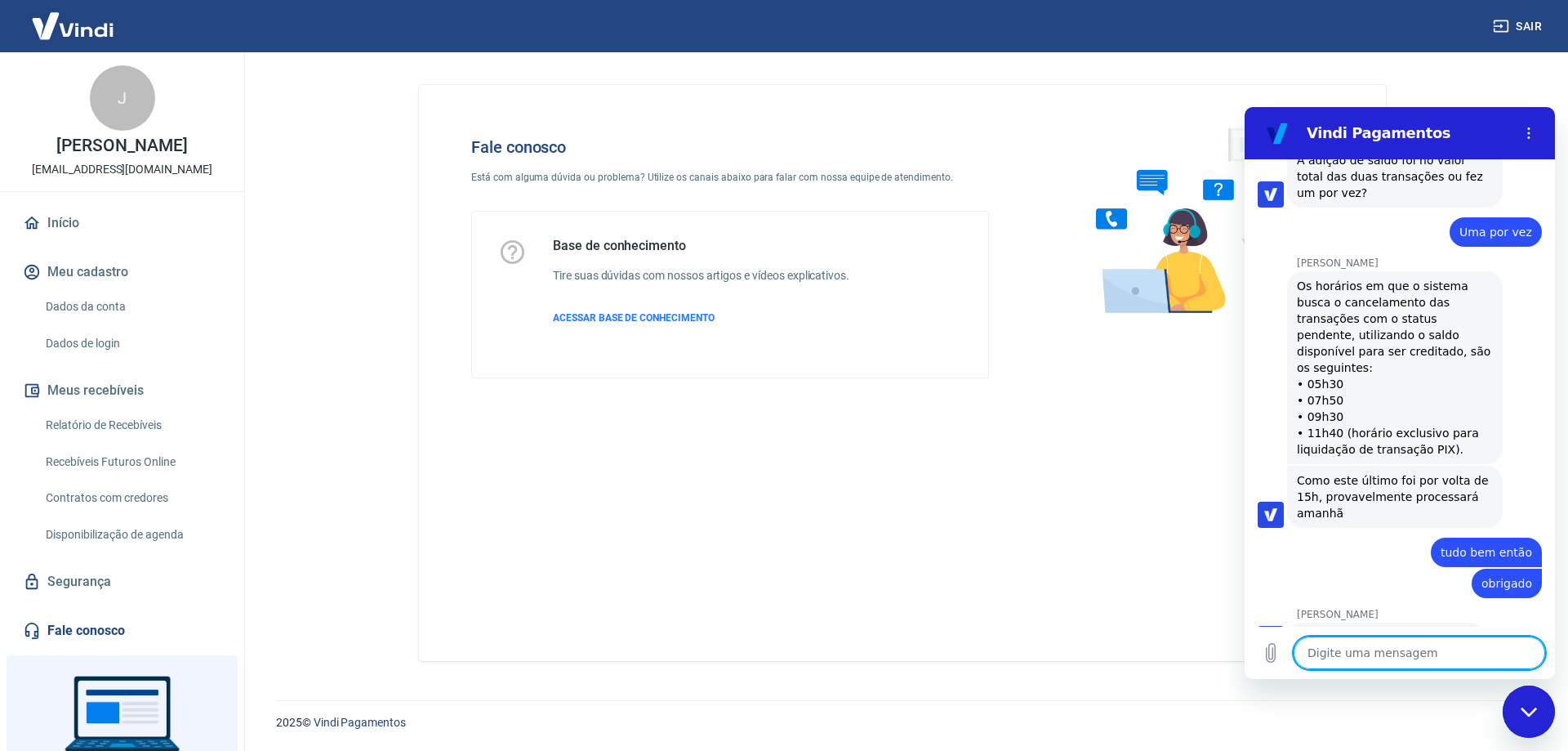
scroll to position [2069, 0]
